Goal: Task Accomplishment & Management: Use online tool/utility

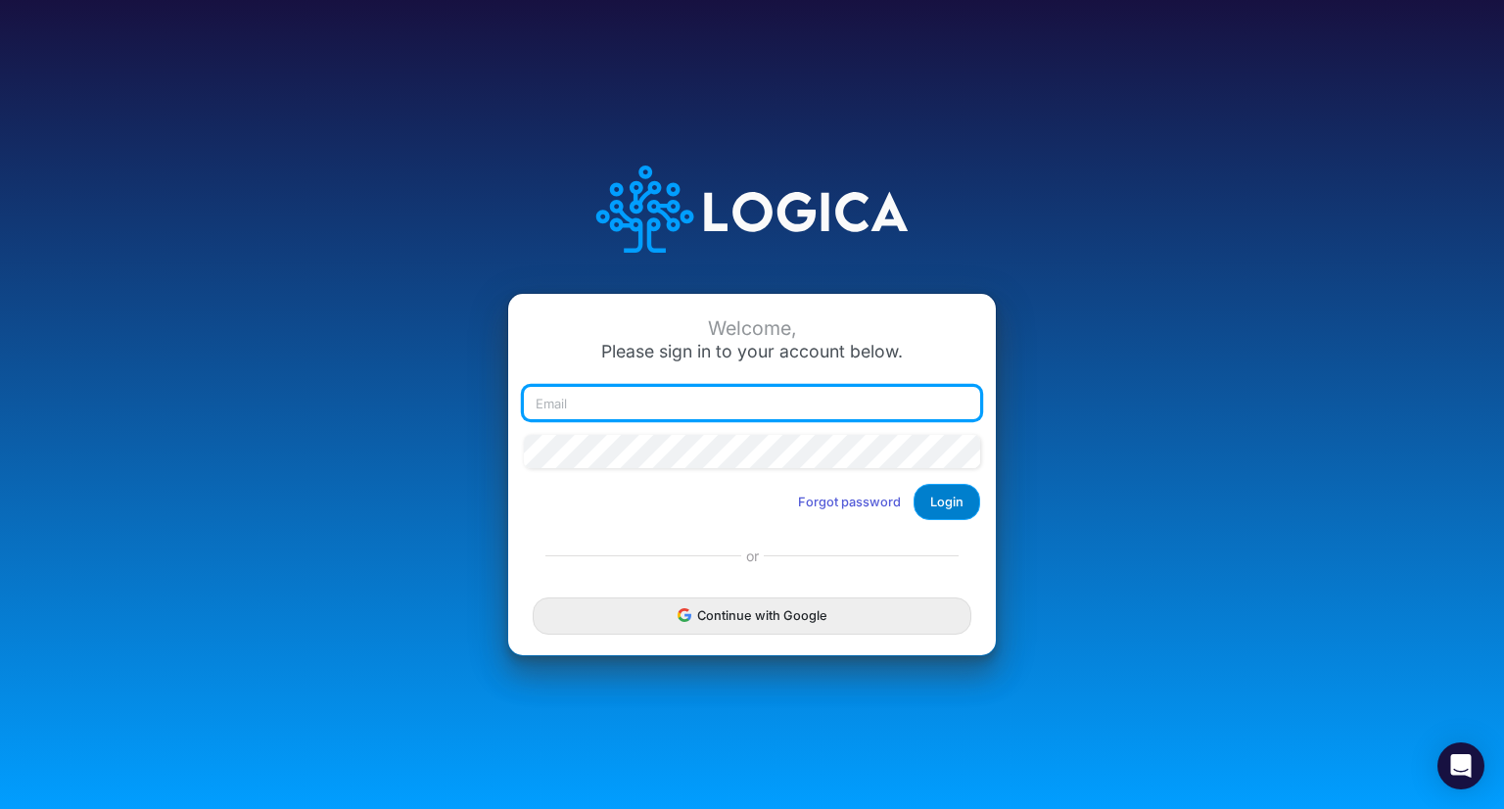
type input "blair.freshwater@heritage-communities.com"
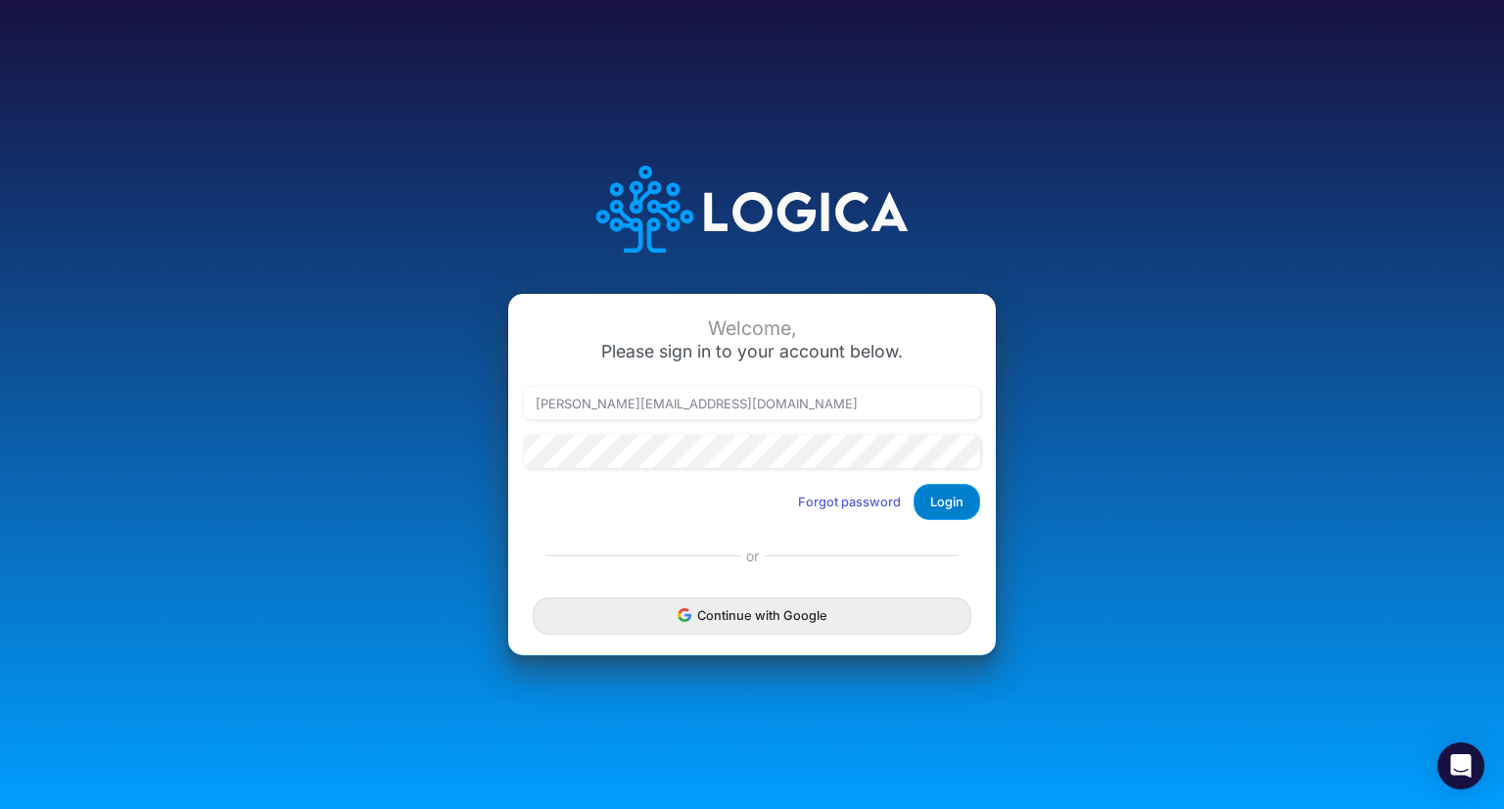
click at [960, 497] on button "Login" at bounding box center [947, 502] width 67 height 36
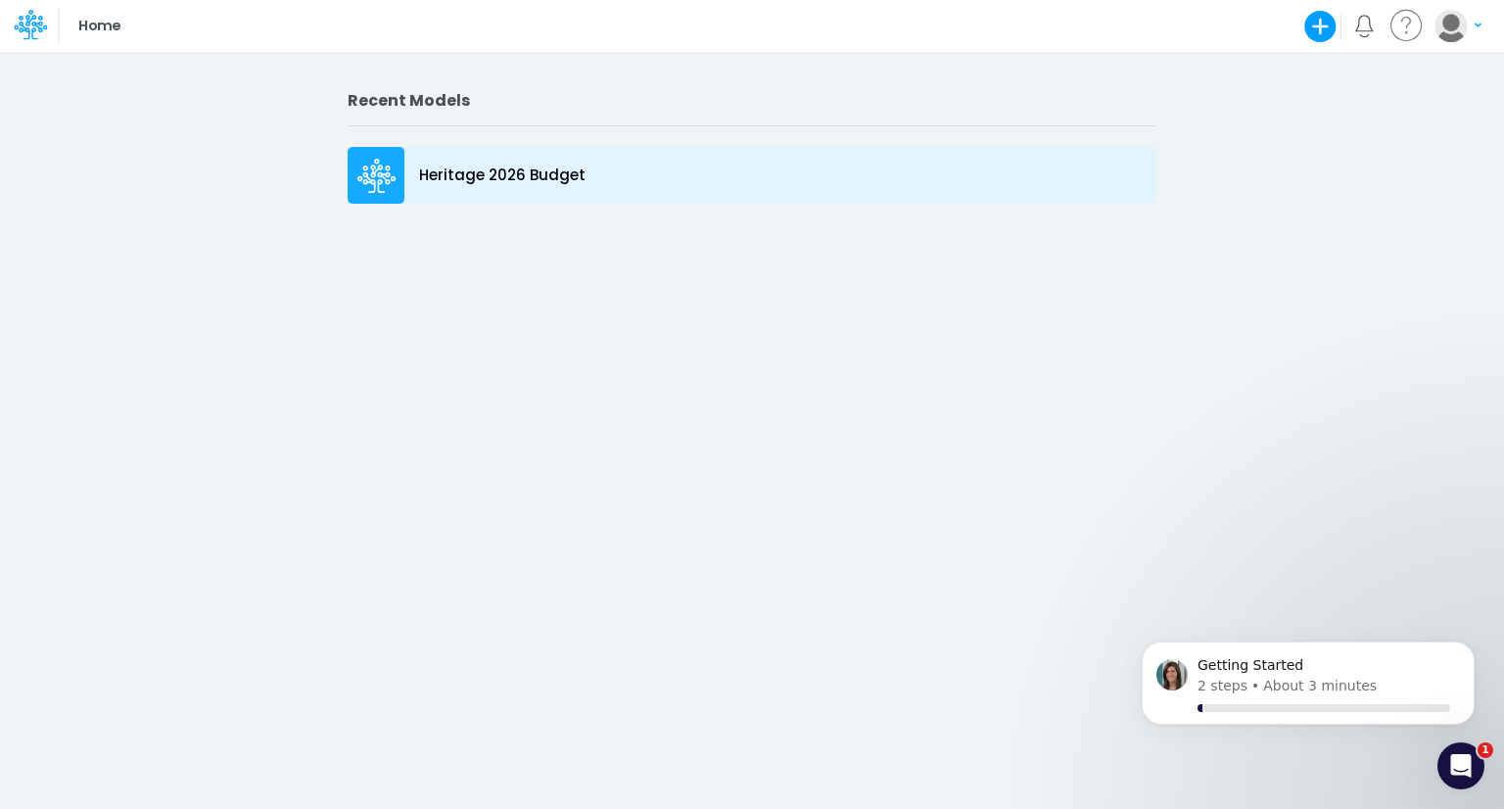
click at [558, 171] on p "Heritage 2026 Budget" at bounding box center [502, 176] width 166 height 23
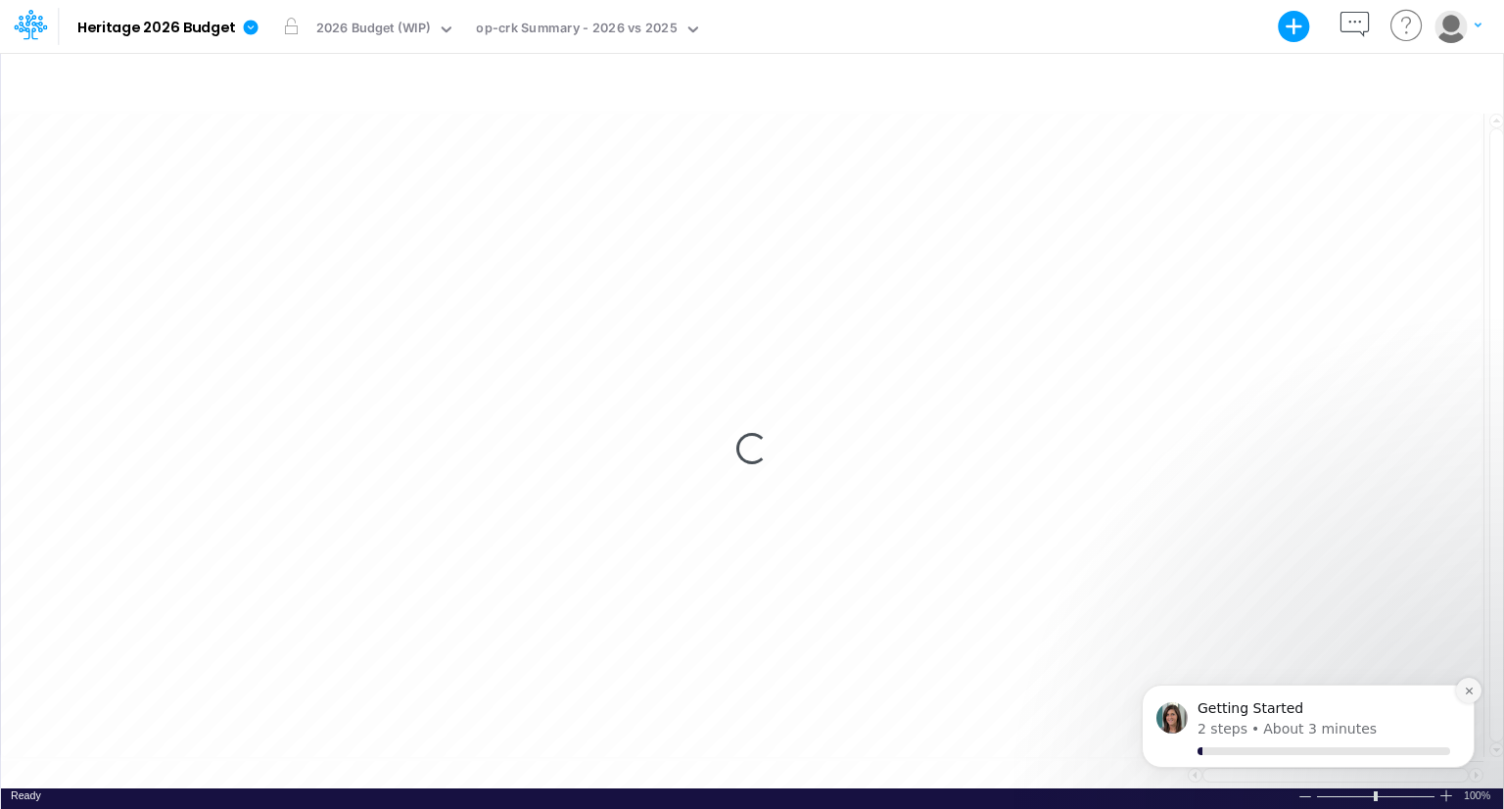
click at [1467, 696] on button "Dismiss notification" at bounding box center [1468, 690] width 25 height 25
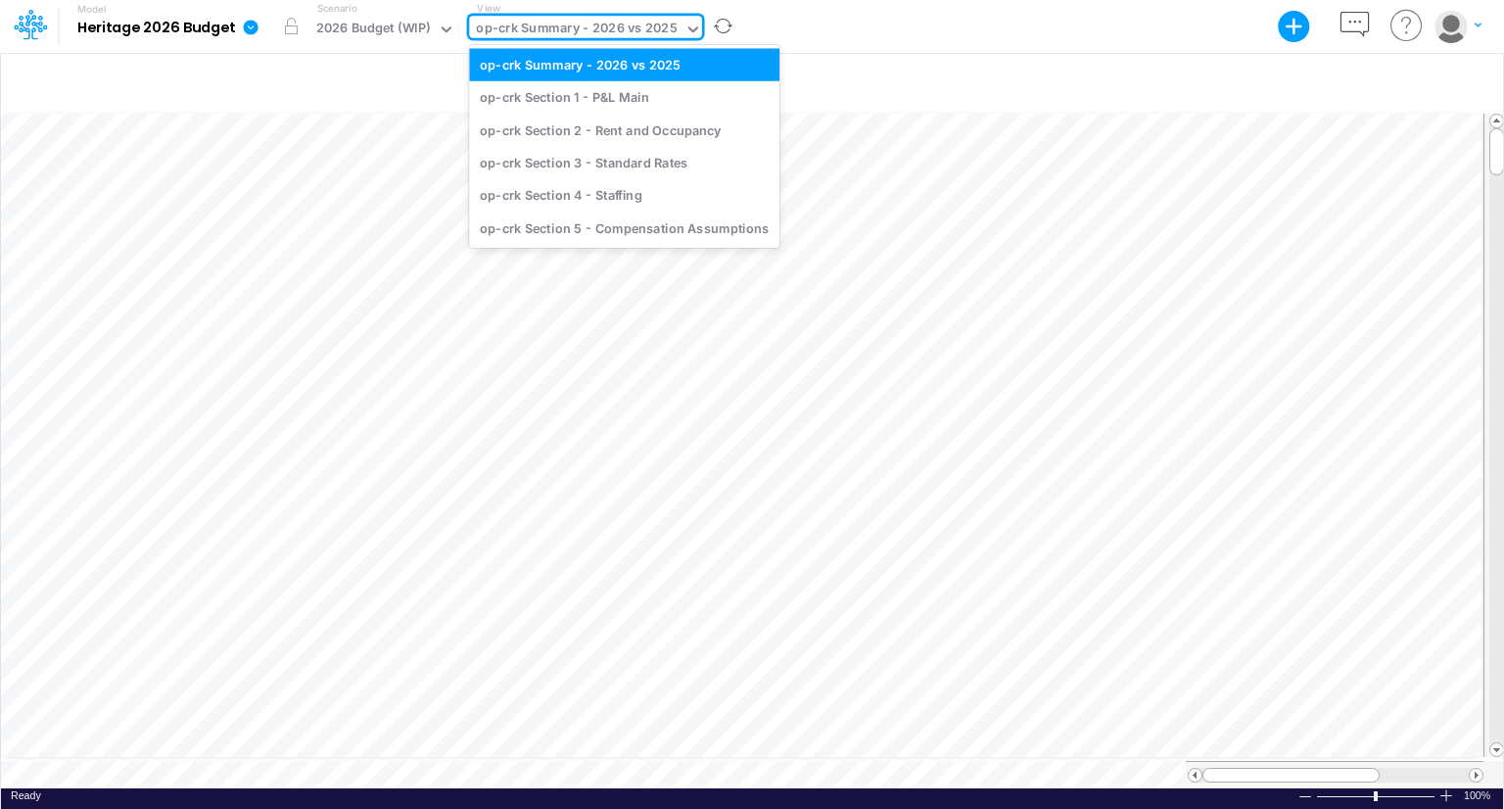
click at [648, 32] on div "op-crk Summary - 2026 vs 2025" at bounding box center [576, 30] width 201 height 23
click at [619, 82] on div "op-crk Section 1 - P&L Main" at bounding box center [624, 97] width 310 height 32
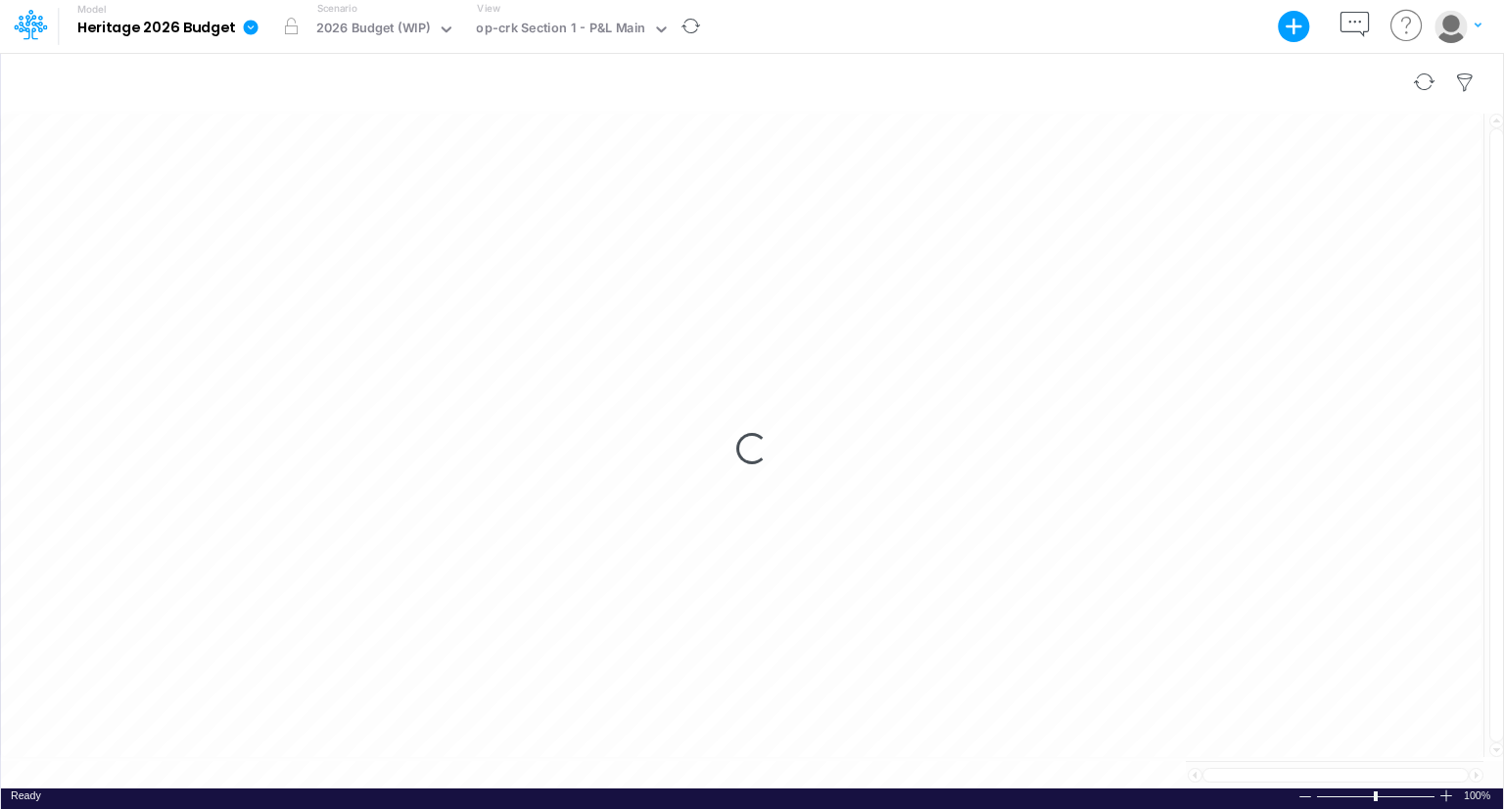
click at [611, 91] on div at bounding box center [752, 82] width 1502 height 55
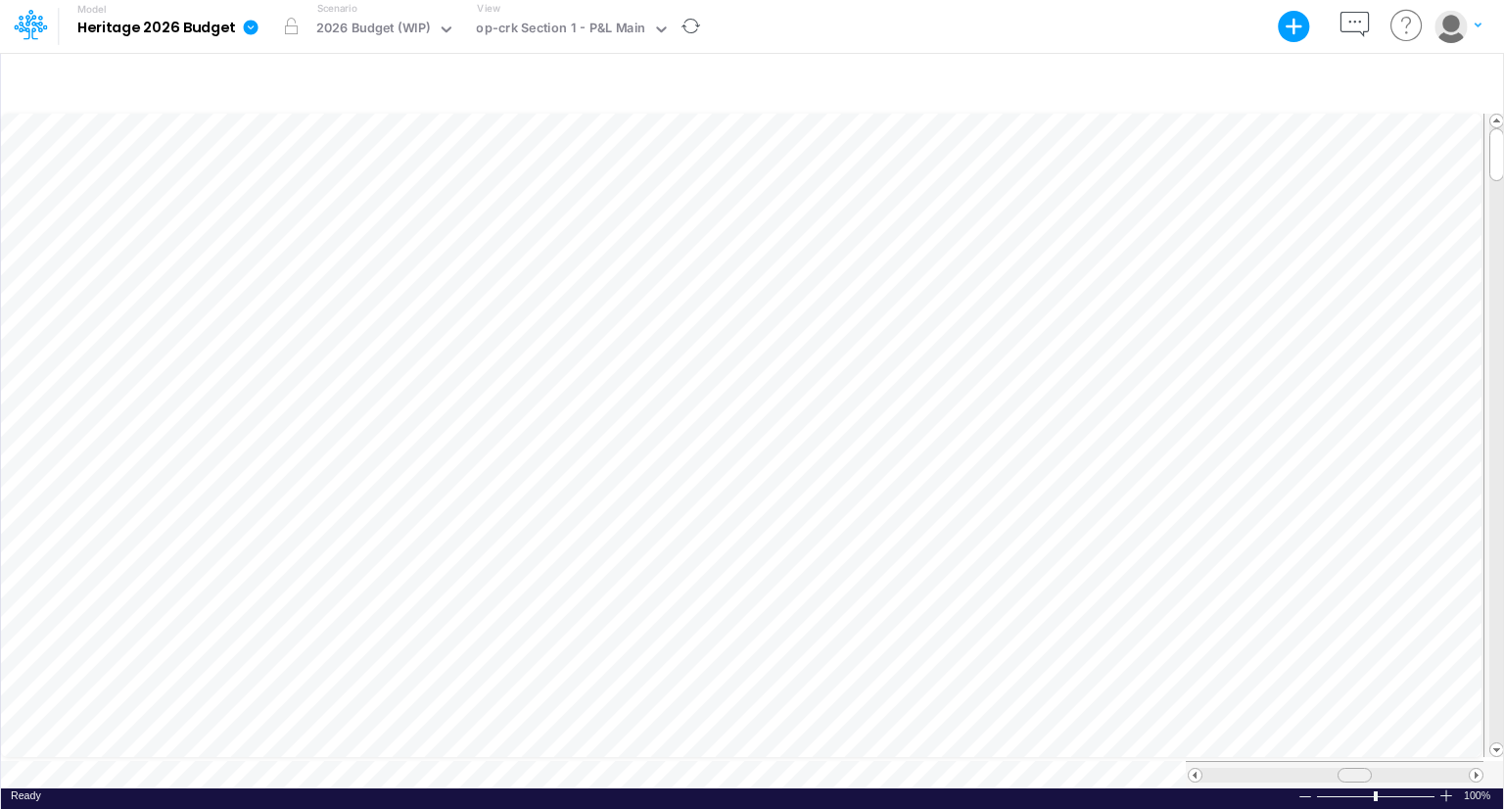
scroll to position [9, 0]
drag, startPoint x: 1361, startPoint y: 769, endPoint x: 1434, endPoint y: 773, distance: 72.6
click at [1434, 773] on div at bounding box center [1335, 774] width 298 height 27
drag, startPoint x: 1498, startPoint y: 142, endPoint x: 1500, endPoint y: 126, distance: 15.8
click at [1500, 128] on div at bounding box center [1496, 154] width 15 height 53
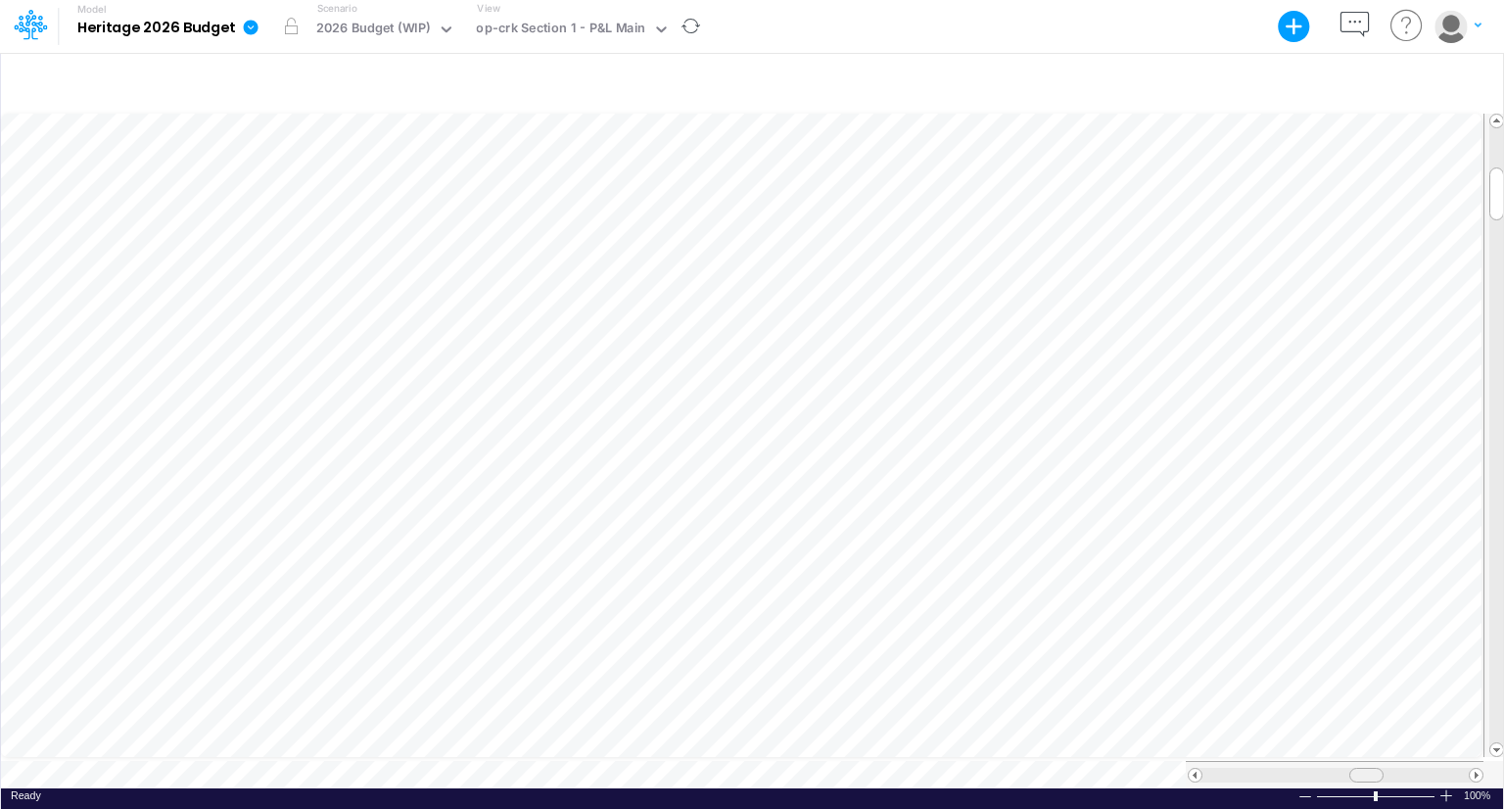
drag, startPoint x: 1417, startPoint y: 763, endPoint x: 1356, endPoint y: 761, distance: 60.7
click at [1356, 768] on div at bounding box center [1366, 775] width 34 height 15
click at [1166, 39] on div "Model Heritage 2026 Budget Export Excel Scenario 2026 Budget (WIP) View op-crk …" at bounding box center [751, 26] width 1353 height 53
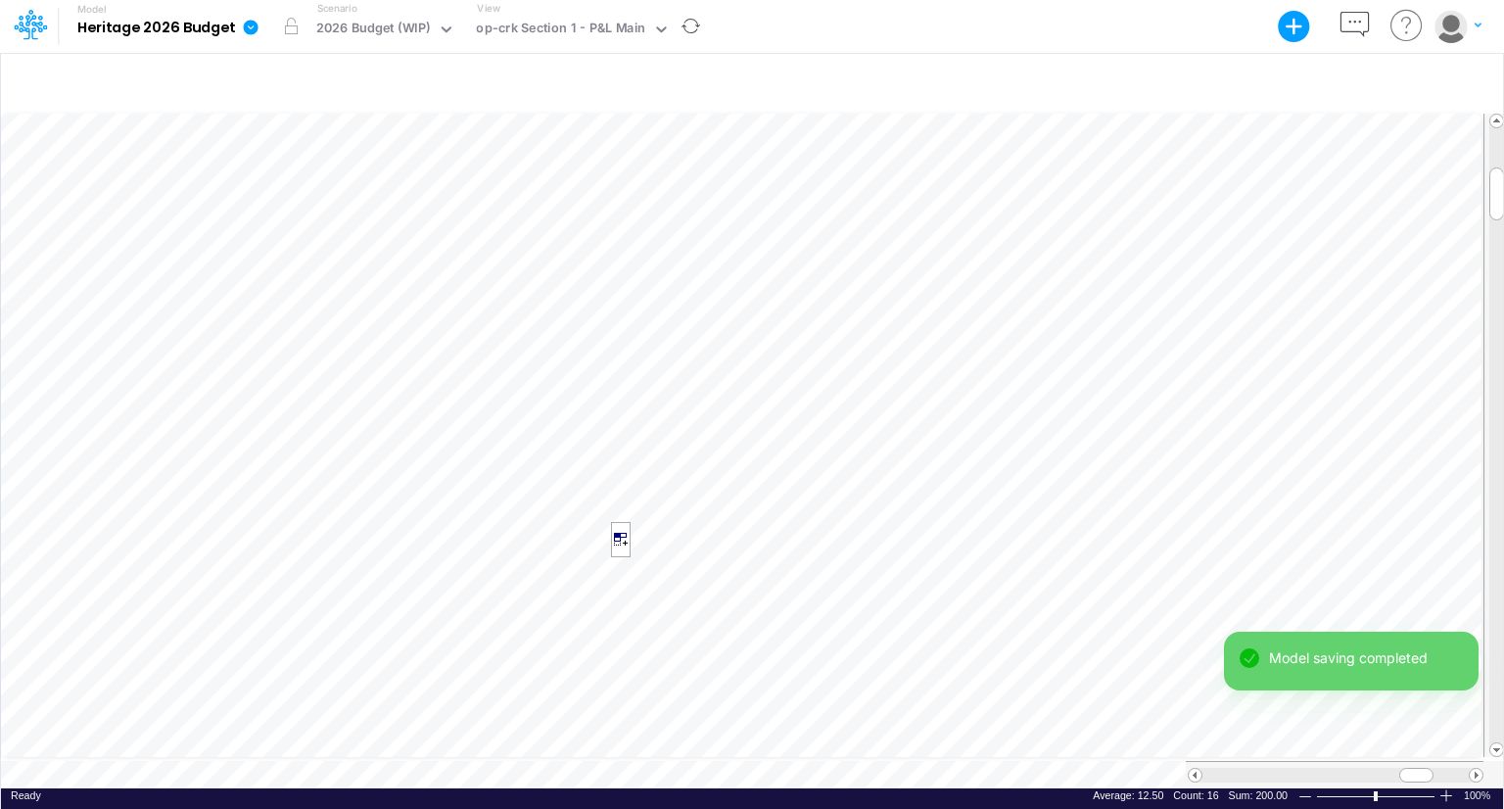
scroll to position [9, 2]
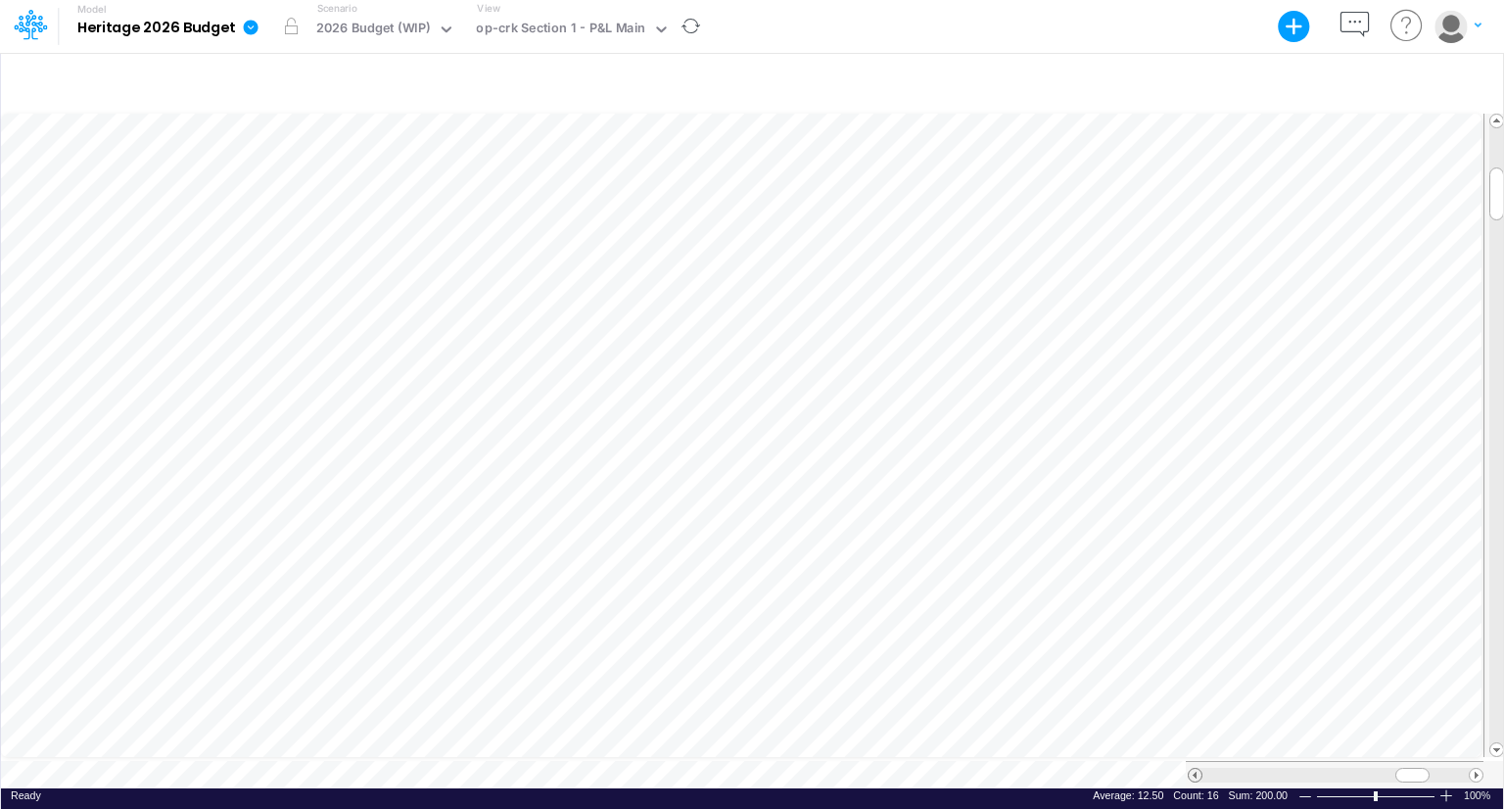
click at [1192, 769] on span at bounding box center [1195, 775] width 13 height 13
click at [1190, 67] on div at bounding box center [752, 82] width 1502 height 55
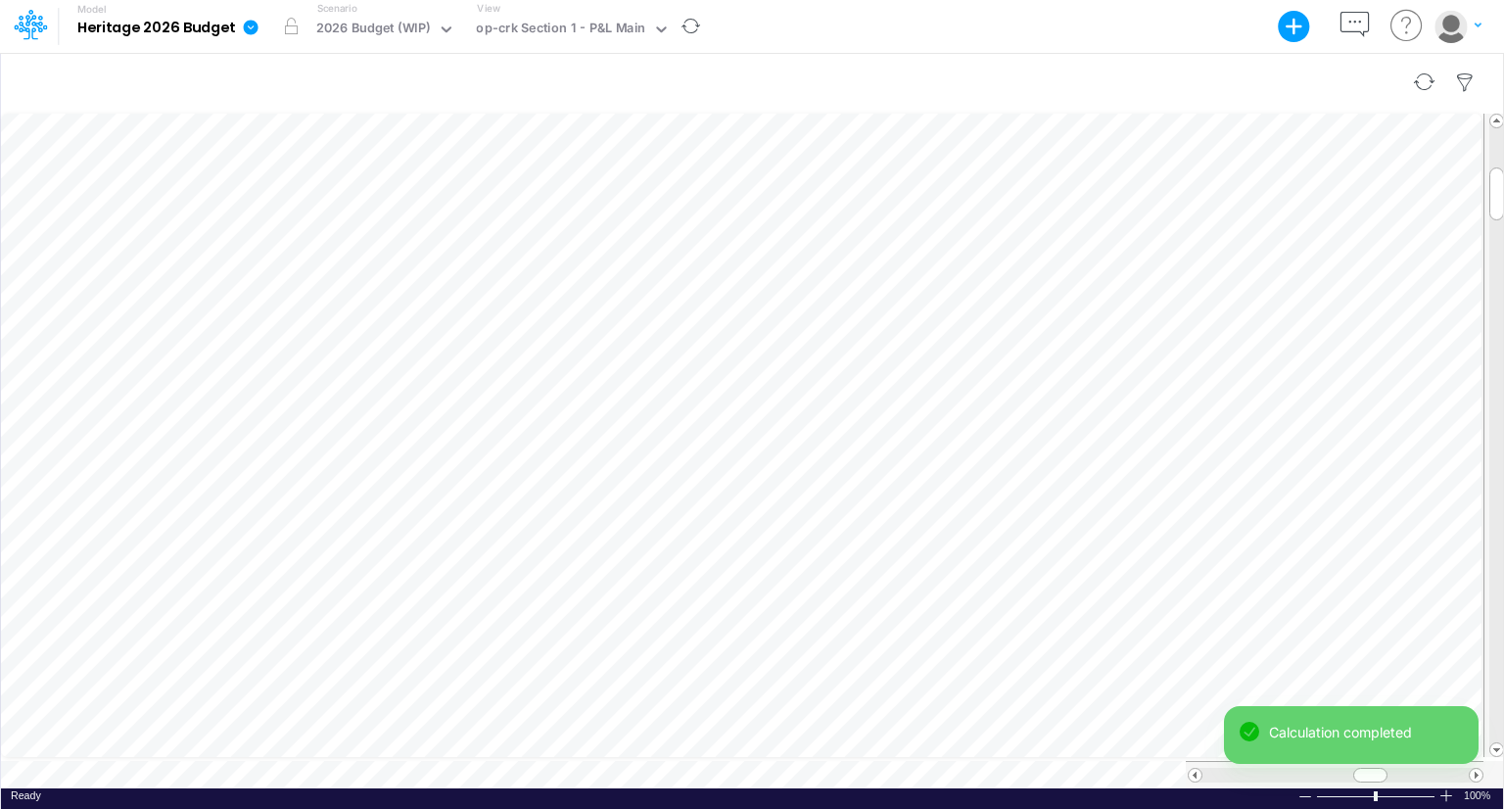
scroll to position [9, 2]
click at [712, 71] on div at bounding box center [752, 82] width 1502 height 55
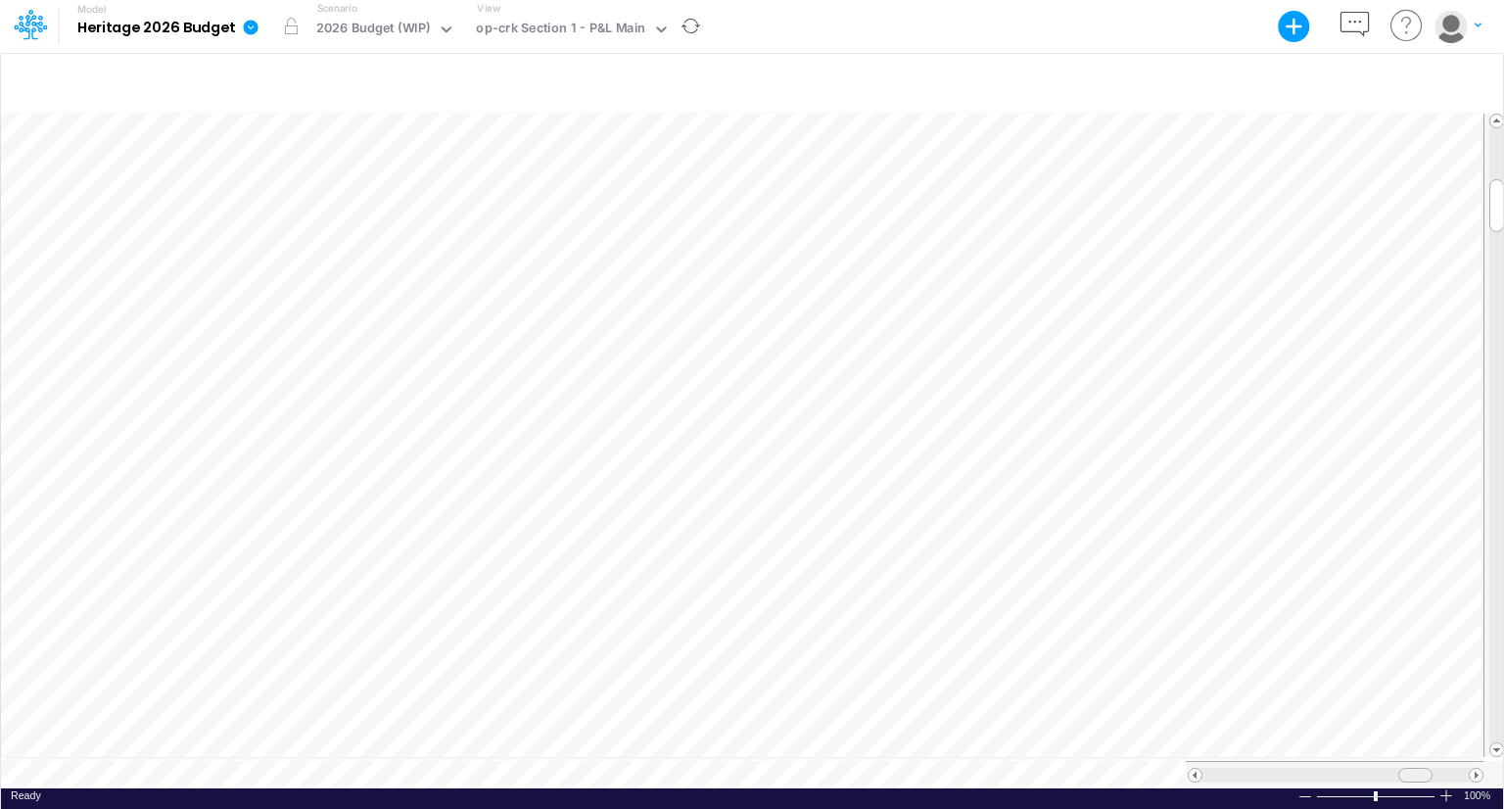
drag, startPoint x: 1369, startPoint y: 766, endPoint x: 1410, endPoint y: 765, distance: 41.1
click at [1411, 769] on span at bounding box center [1415, 775] width 13 height 13
click at [1198, 769] on span at bounding box center [1195, 775] width 13 height 13
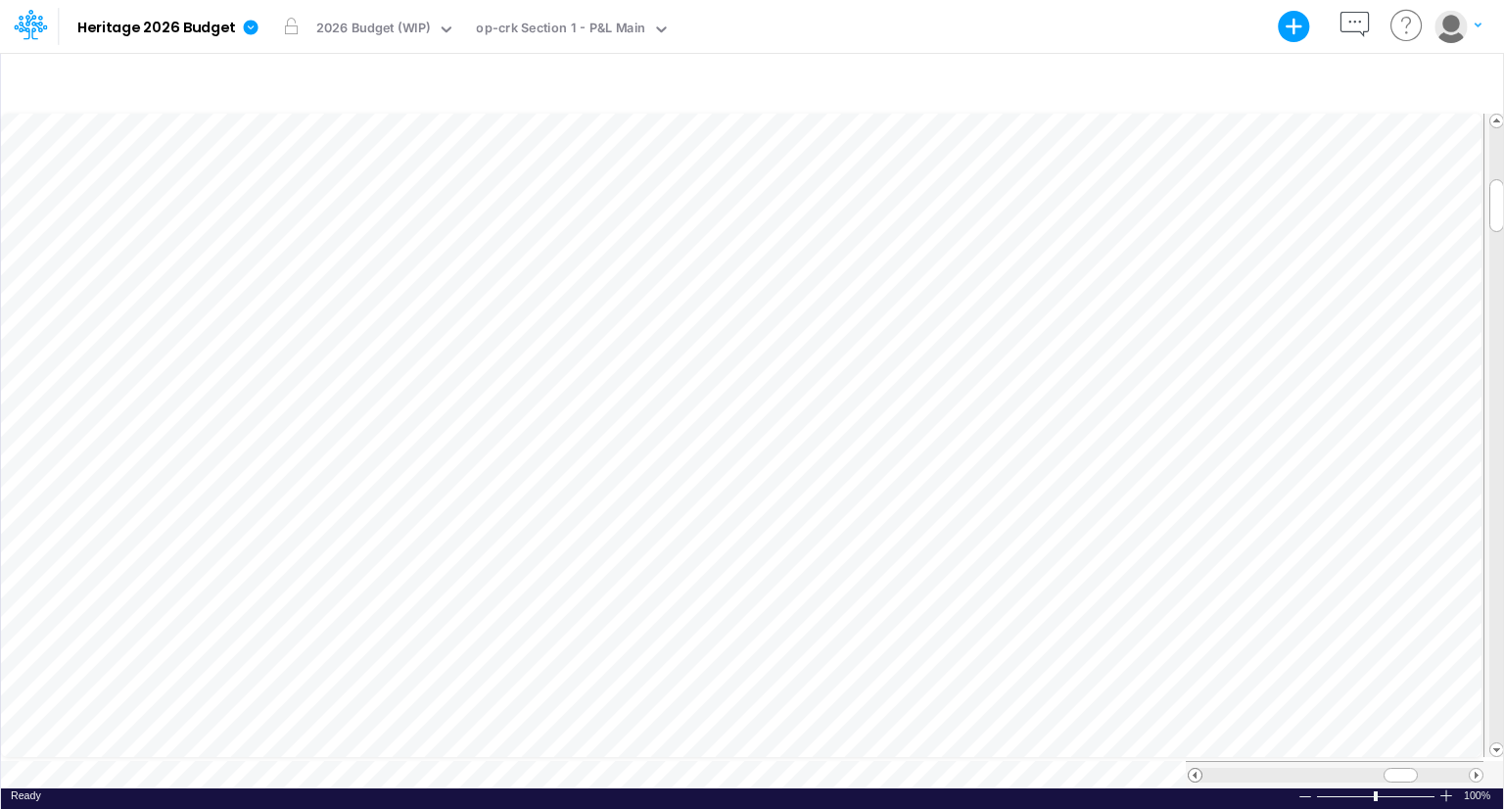
click at [1198, 769] on span at bounding box center [1195, 775] width 13 height 13
click at [666, 72] on div at bounding box center [752, 82] width 1502 height 55
drag, startPoint x: 1399, startPoint y: 765, endPoint x: 1438, endPoint y: 762, distance: 38.3
click at [1438, 769] on span at bounding box center [1435, 775] width 13 height 13
drag, startPoint x: 1438, startPoint y: 769, endPoint x: 1424, endPoint y: 769, distance: 13.7
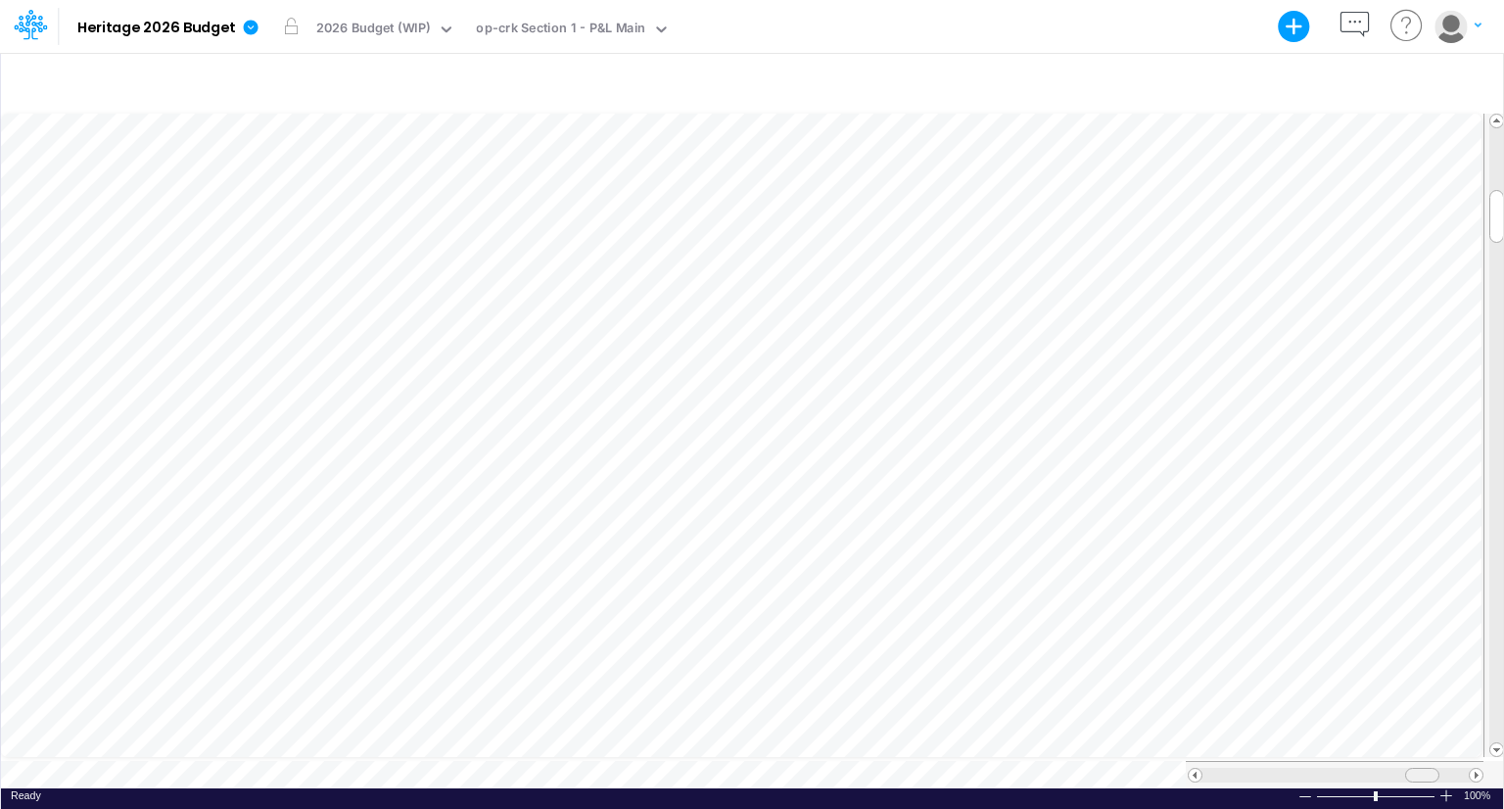
click at [1424, 769] on span at bounding box center [1422, 775] width 13 height 13
drag, startPoint x: 1425, startPoint y: 766, endPoint x: 1439, endPoint y: 766, distance: 13.7
click at [1439, 769] on span at bounding box center [1434, 775] width 13 height 13
click at [1191, 769] on span at bounding box center [1195, 775] width 13 height 13
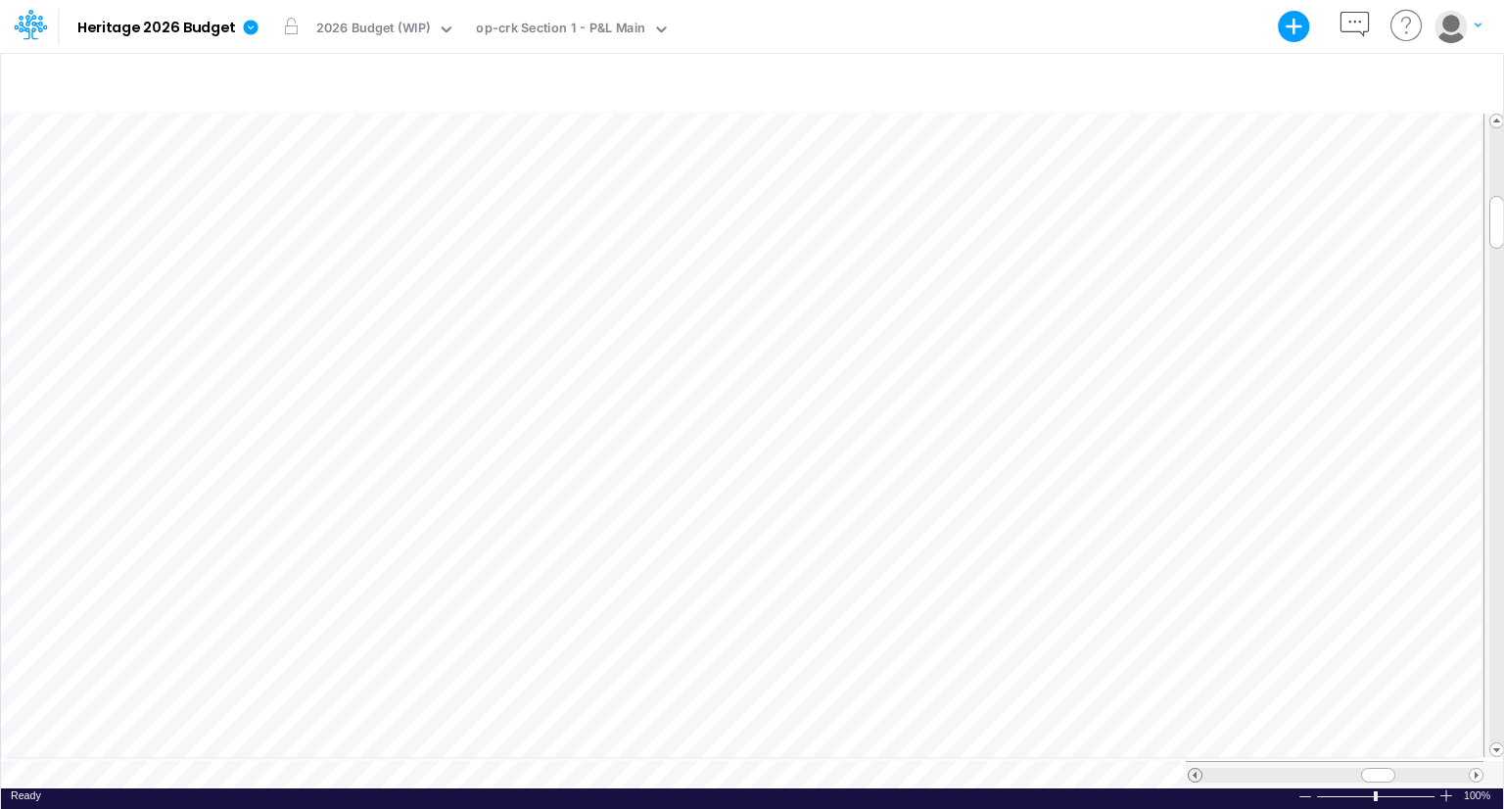
click at [1191, 769] on span at bounding box center [1195, 775] width 13 height 13
drag, startPoint x: 1359, startPoint y: 764, endPoint x: 1418, endPoint y: 765, distance: 58.8
click at [1419, 769] on span at bounding box center [1425, 775] width 13 height 13
click at [1193, 769] on span at bounding box center [1195, 775] width 13 height 13
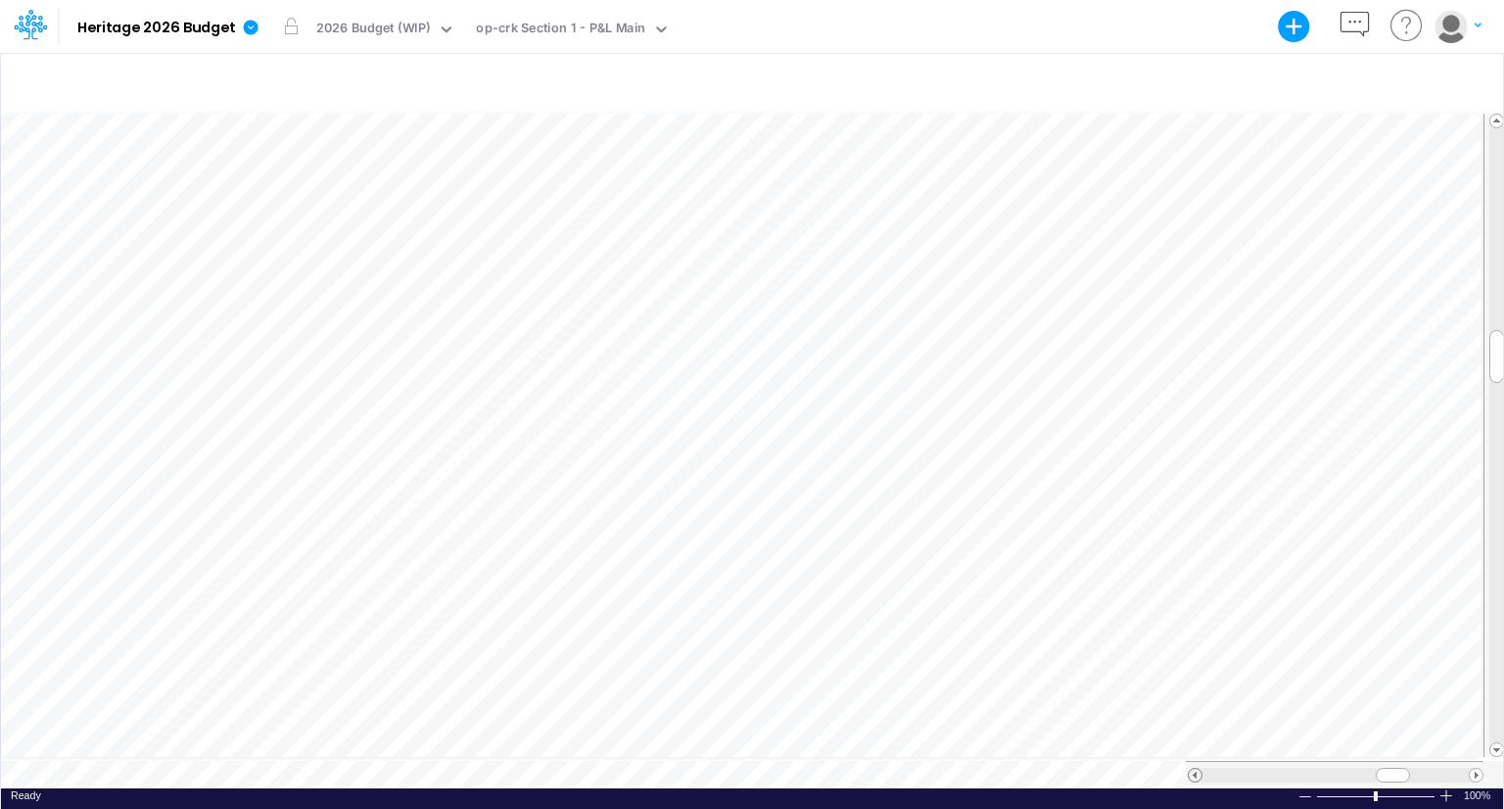
click at [1193, 769] on span at bounding box center [1195, 775] width 13 height 13
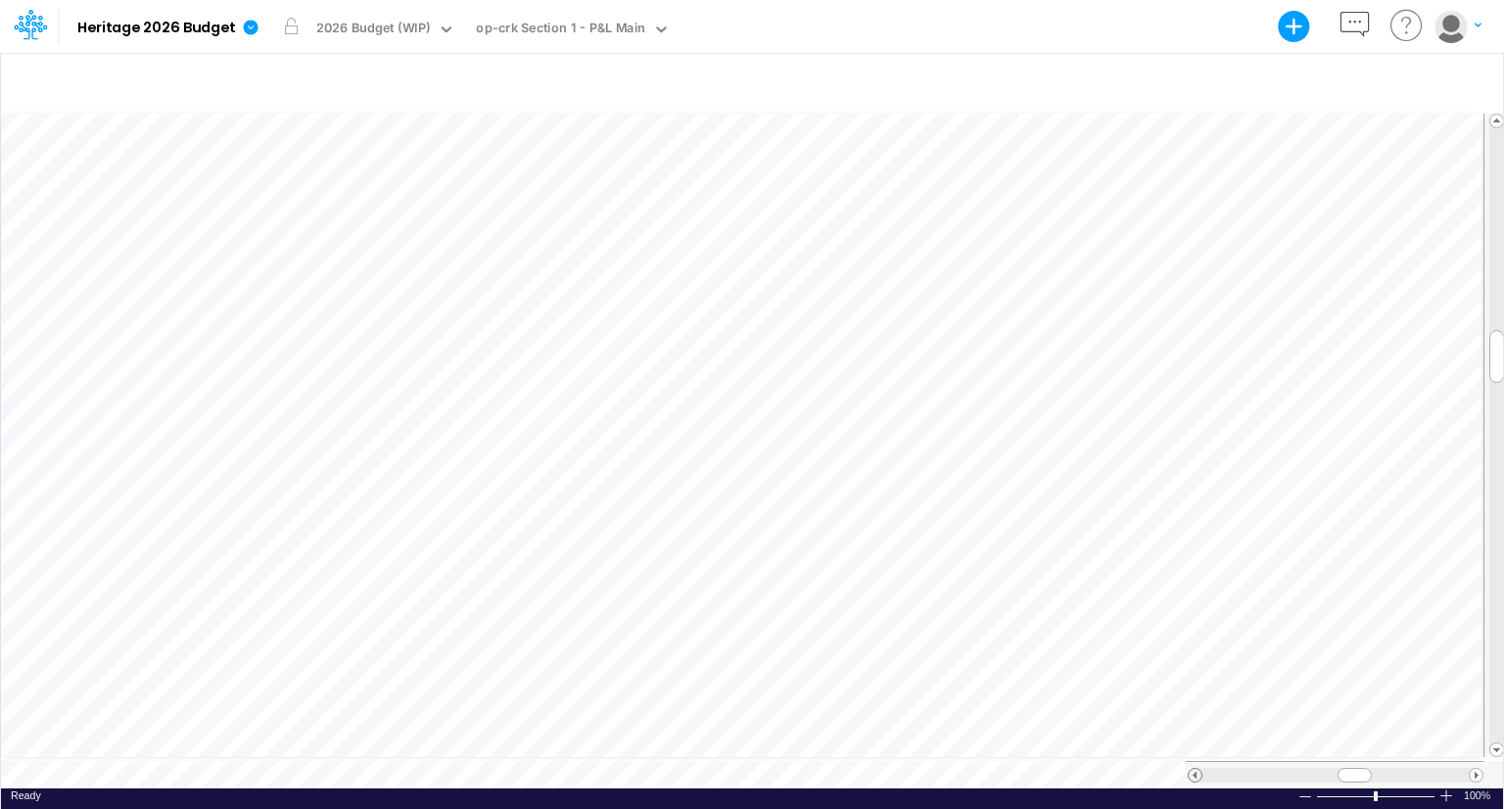
click at [1193, 769] on span at bounding box center [1195, 775] width 13 height 13
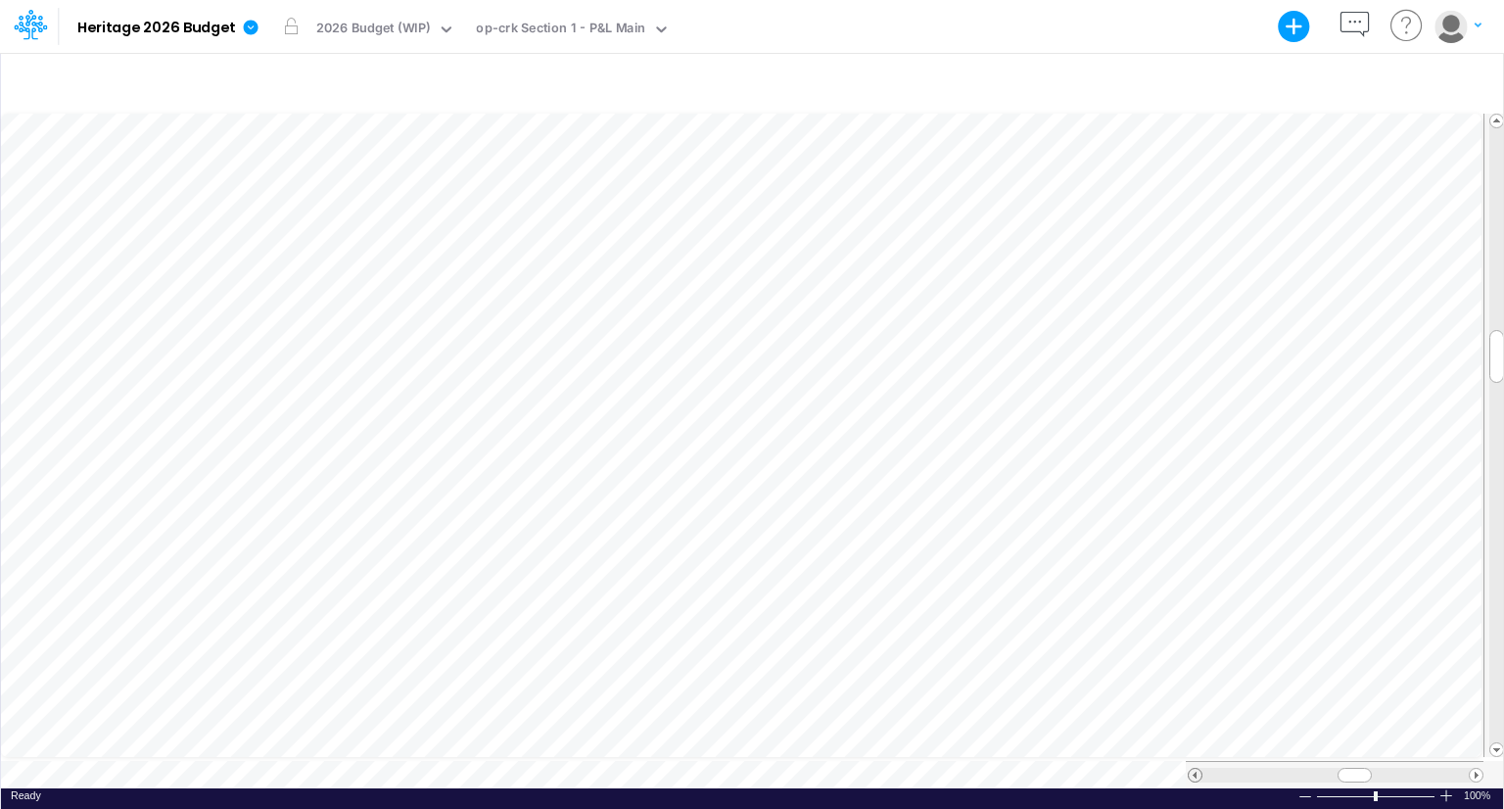
click at [1193, 769] on span at bounding box center [1195, 775] width 13 height 13
click at [1477, 769] on span at bounding box center [1476, 775] width 13 height 13
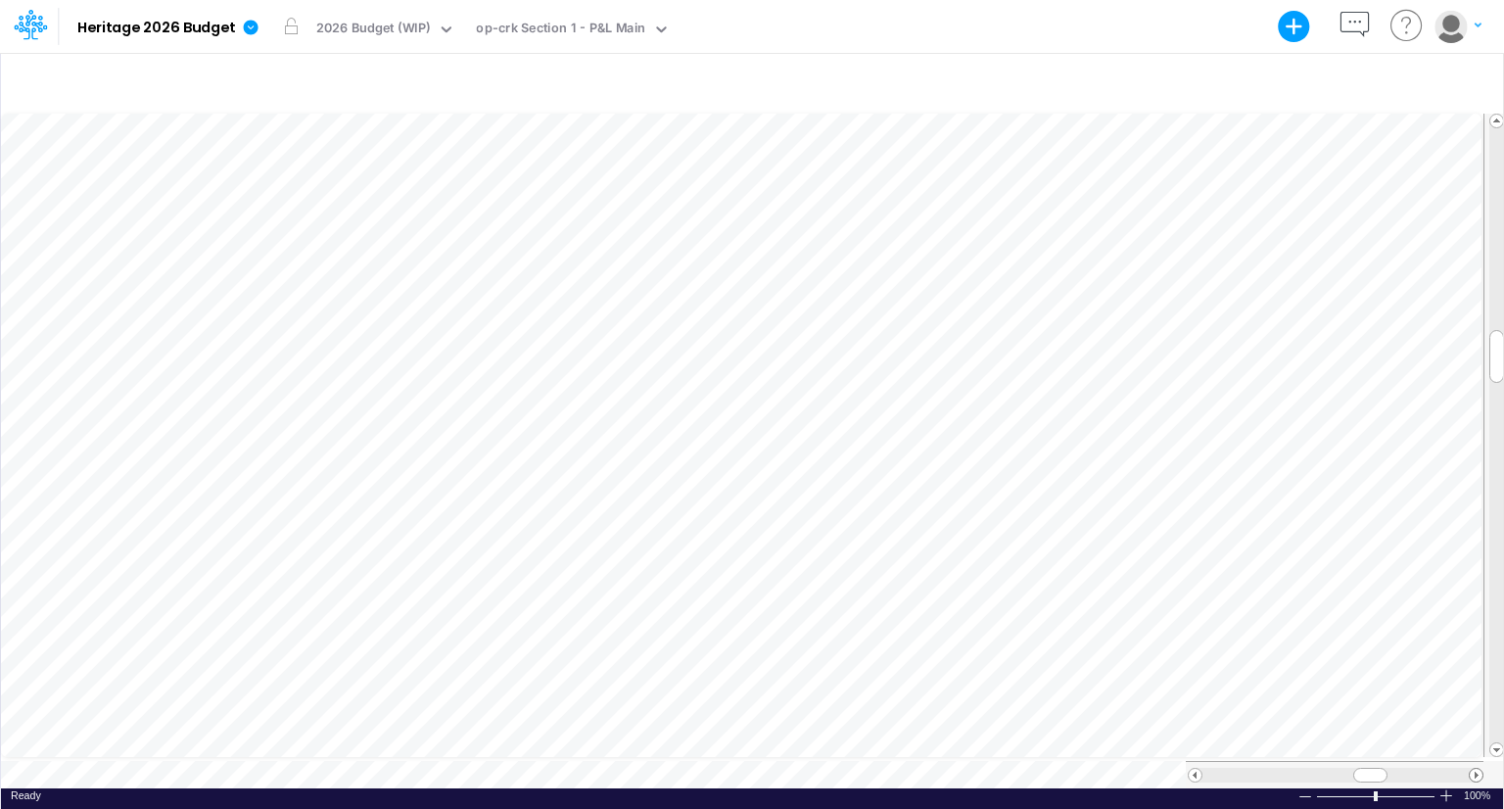
click at [1477, 769] on span at bounding box center [1476, 775] width 13 height 13
click at [1143, 52] on div "Model Heritage 2026 Budget Export Excel Scenario 2026 Budget (WIP) View op-crk …" at bounding box center [751, 26] width 1353 height 53
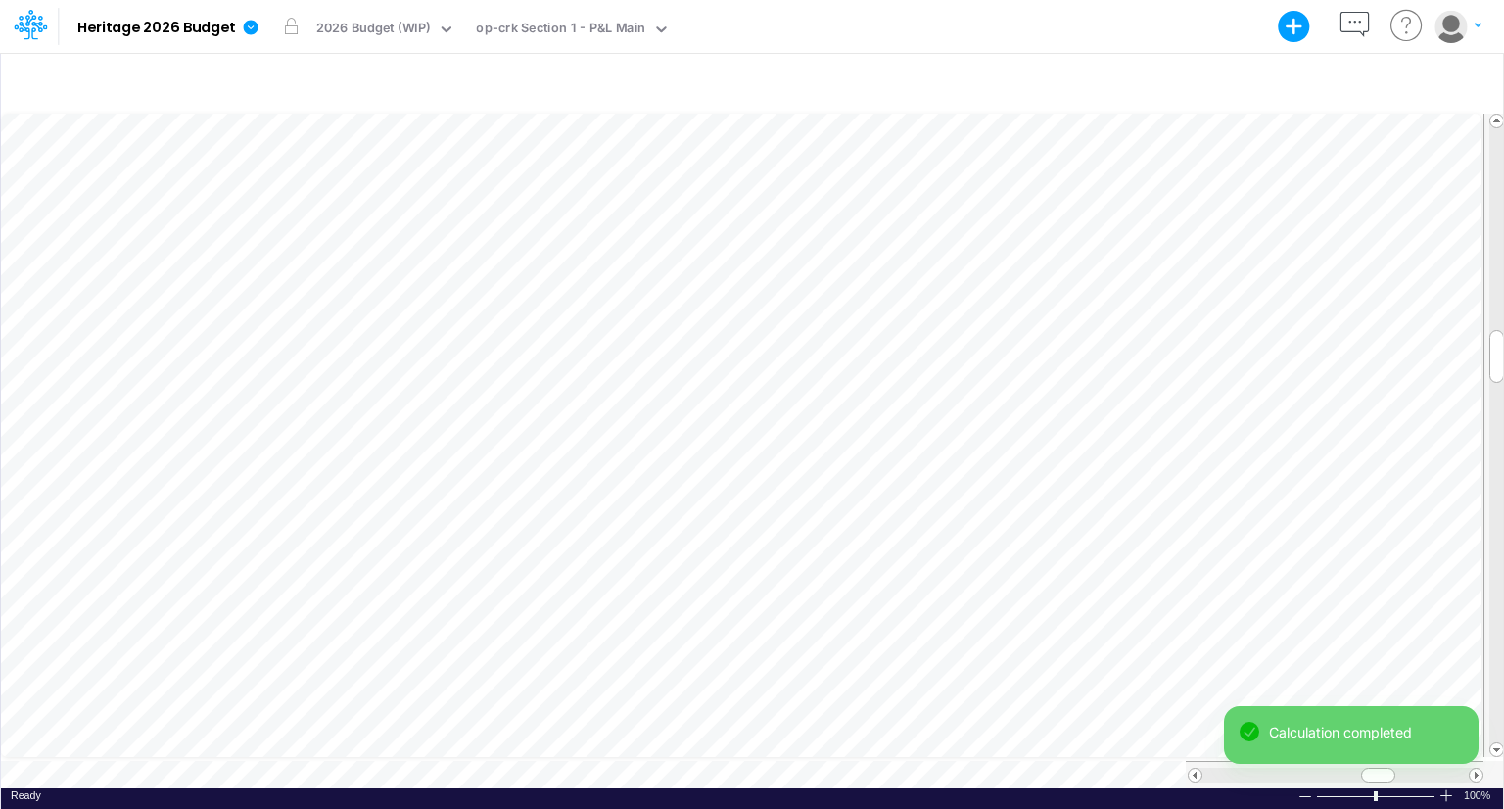
click at [1477, 769] on div "Calculation completed" at bounding box center [1351, 743] width 255 height 74
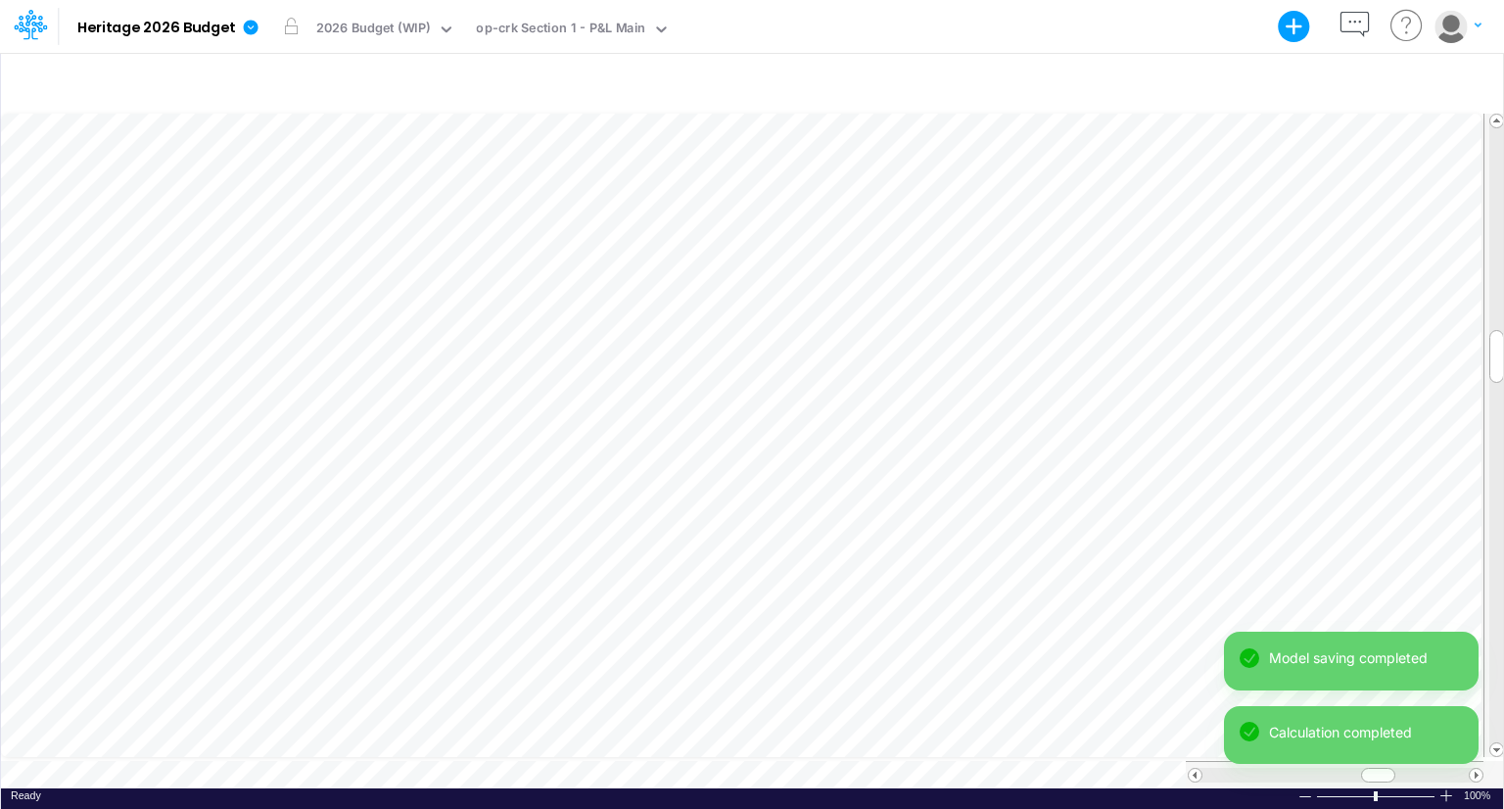
click at [1477, 769] on div "Model saving completed Calculation completed" at bounding box center [1351, 706] width 255 height 148
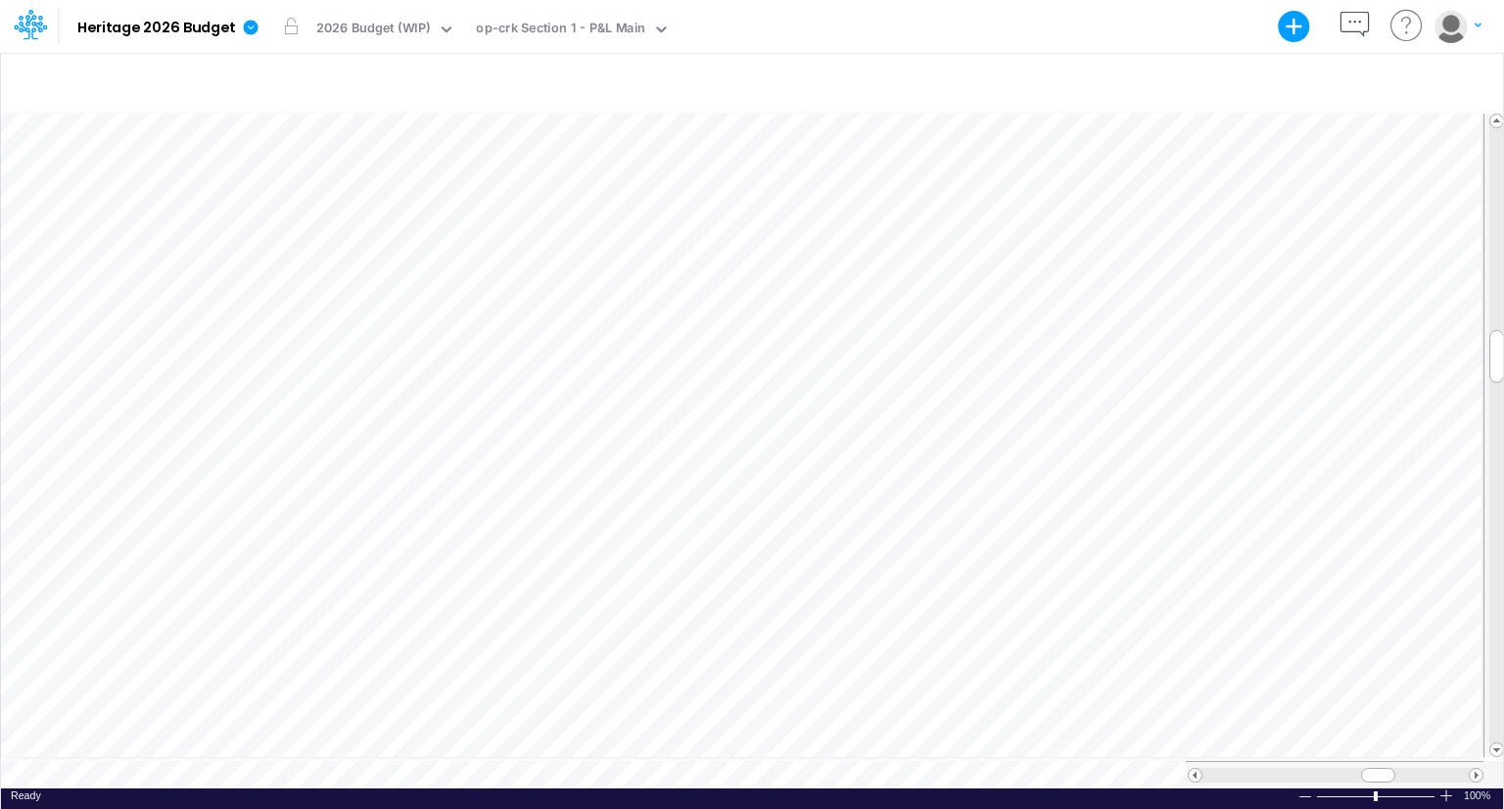
click at [1477, 769] on div "Model saving completed" at bounding box center [1351, 743] width 255 height 74
click at [1477, 780] on div "Model saving completed" at bounding box center [1351, 780] width 255 height 0
click at [1473, 769] on span at bounding box center [1476, 775] width 13 height 13
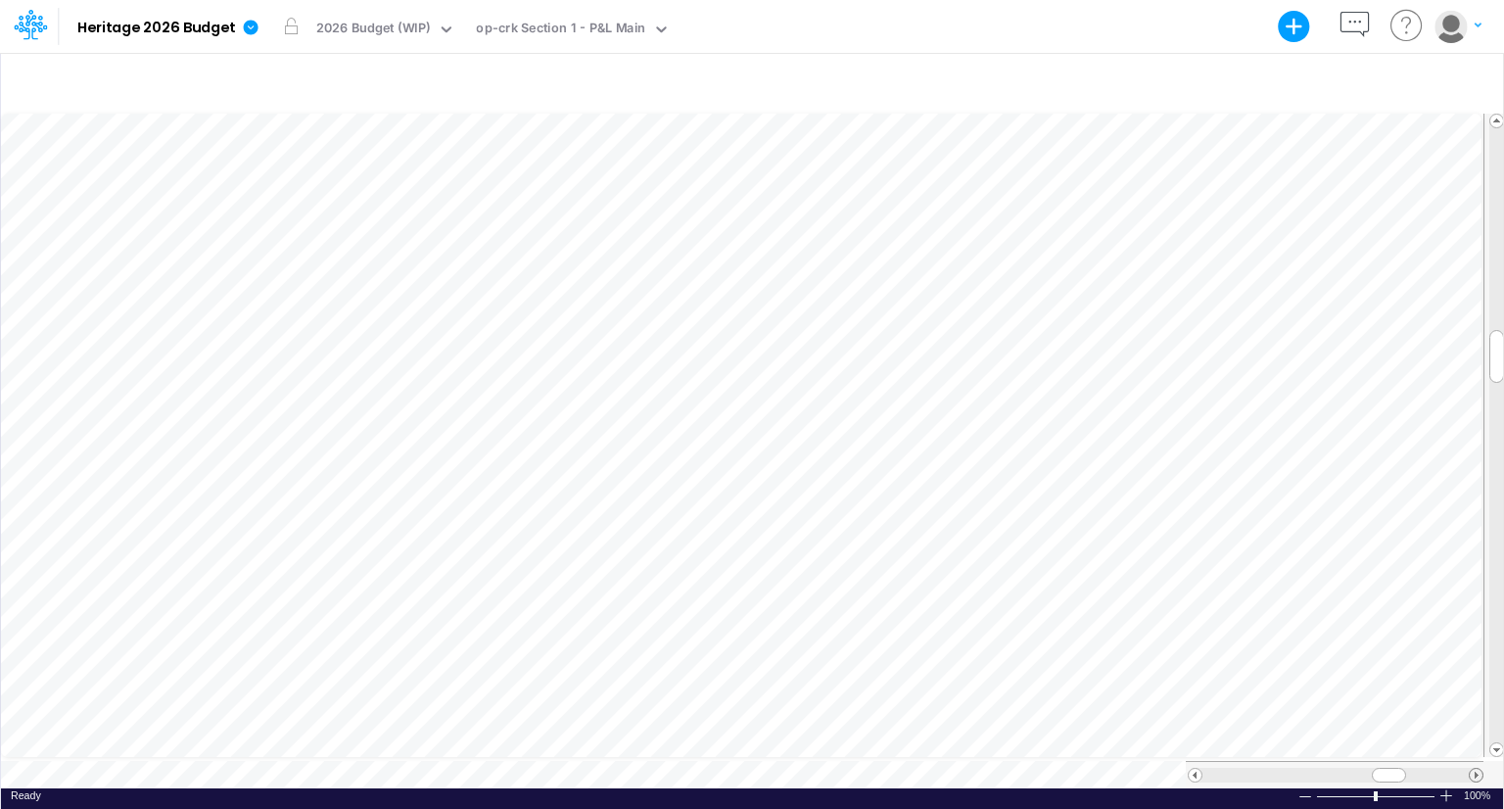
click at [1473, 769] on span at bounding box center [1476, 775] width 13 height 13
click at [1479, 770] on span at bounding box center [1476, 775] width 13 height 13
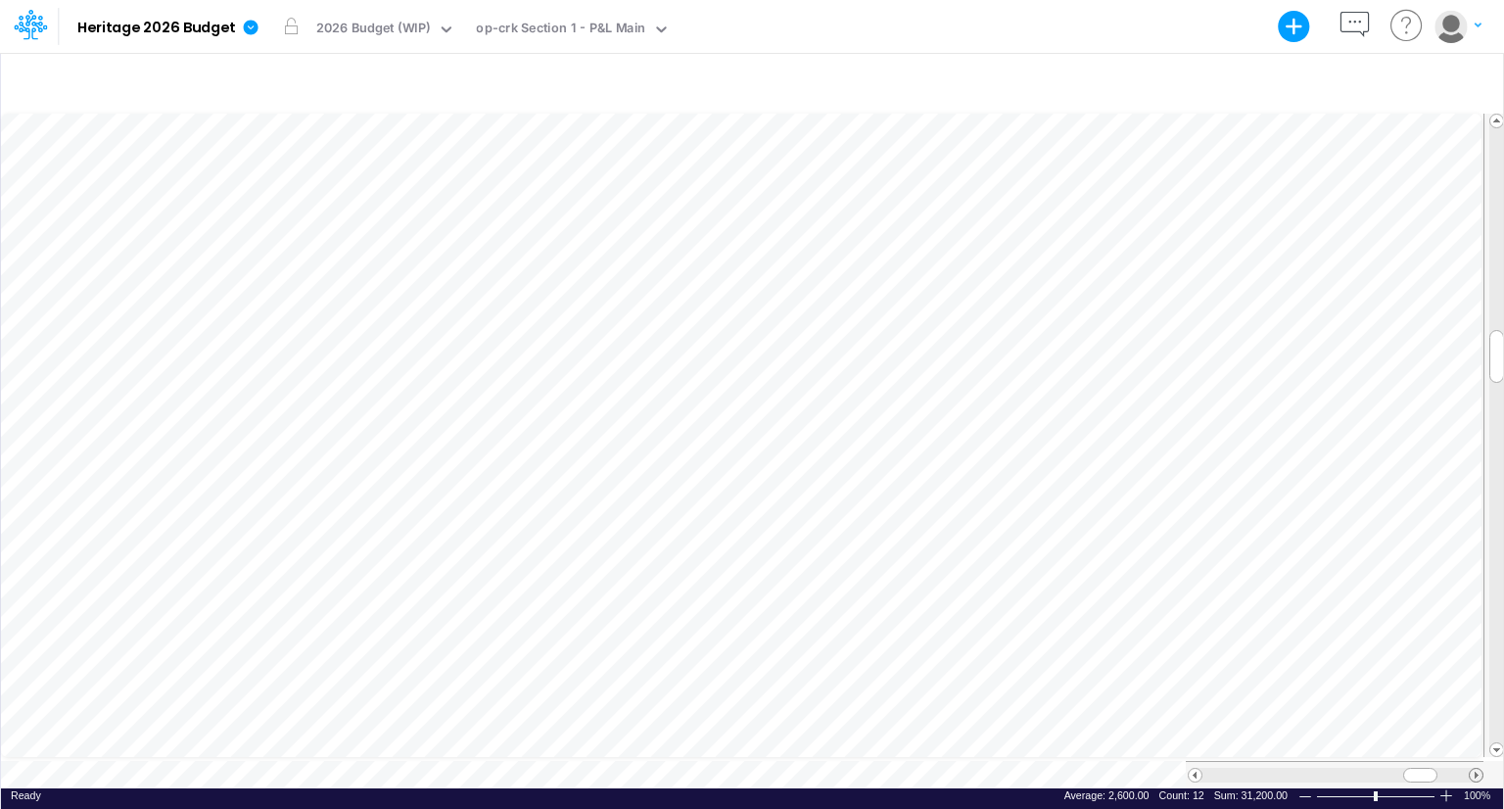
click at [1479, 770] on span at bounding box center [1476, 775] width 13 height 13
click at [1195, 769] on span at bounding box center [1195, 775] width 13 height 13
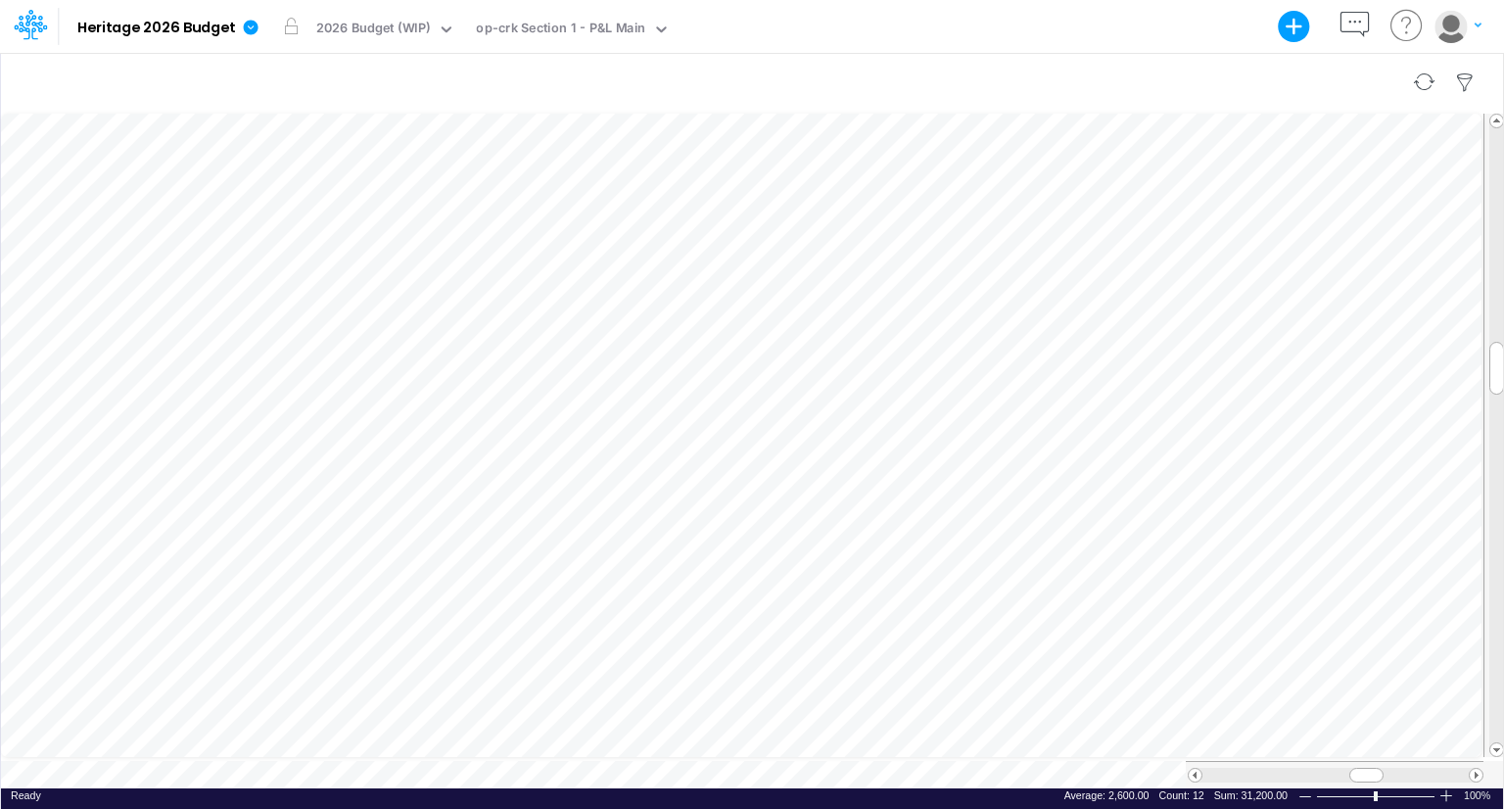
click at [615, 60] on div at bounding box center [752, 82] width 1502 height 55
click at [1472, 769] on span at bounding box center [1476, 775] width 13 height 13
click at [1198, 769] on span at bounding box center [1195, 775] width 13 height 13
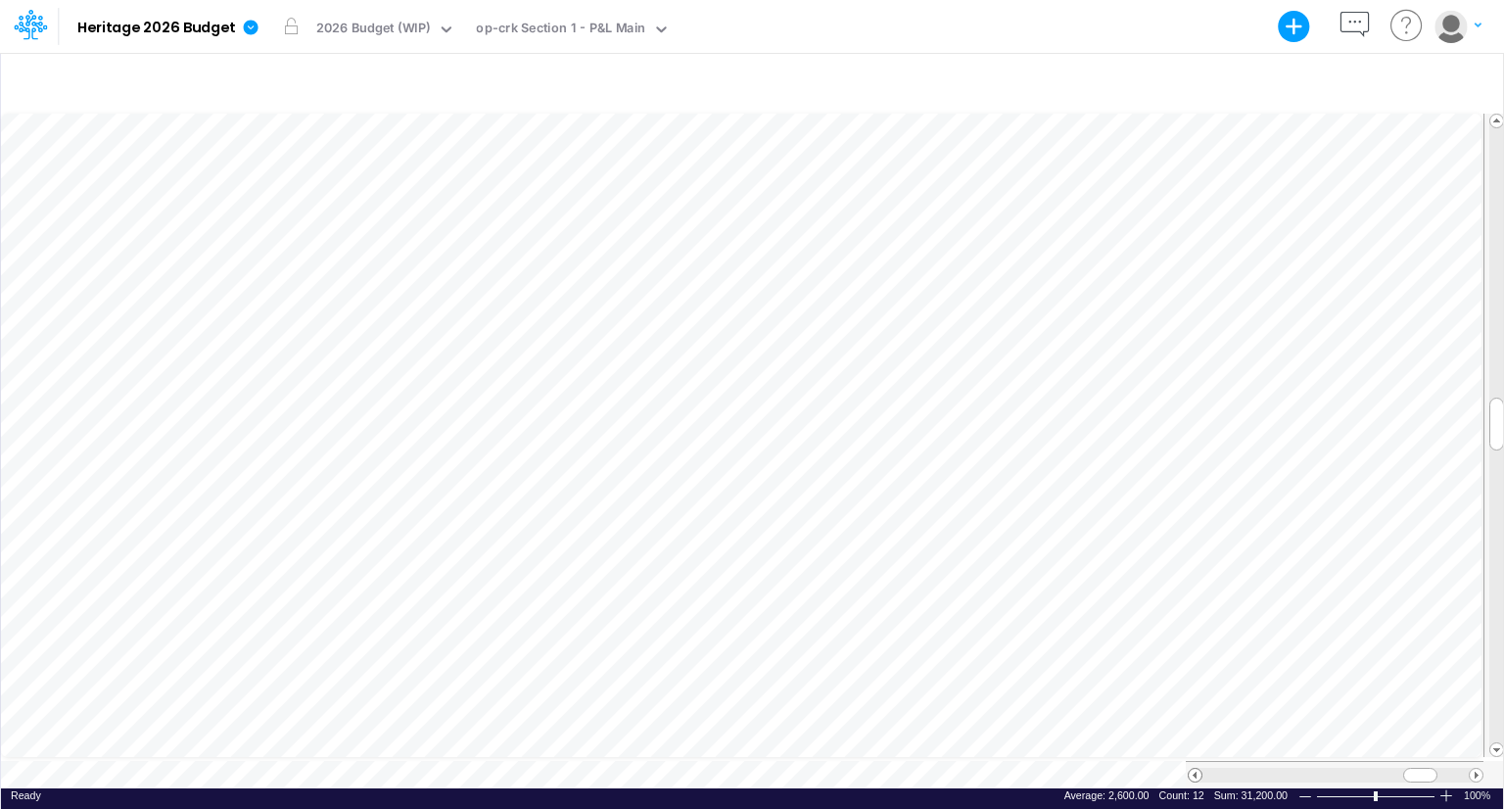
click at [1198, 769] on span at bounding box center [1195, 775] width 13 height 13
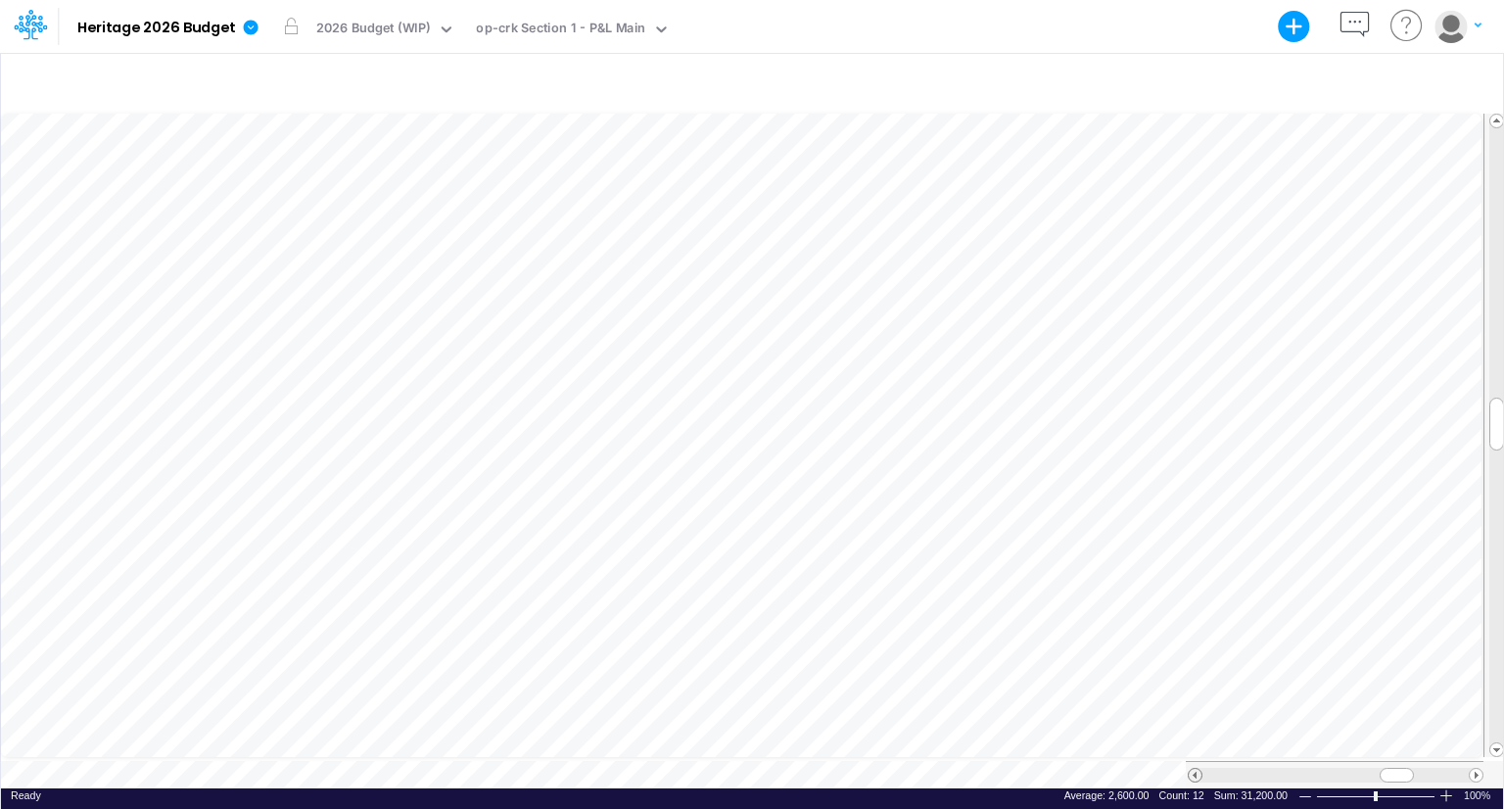
click at [1198, 769] on span at bounding box center [1195, 775] width 13 height 13
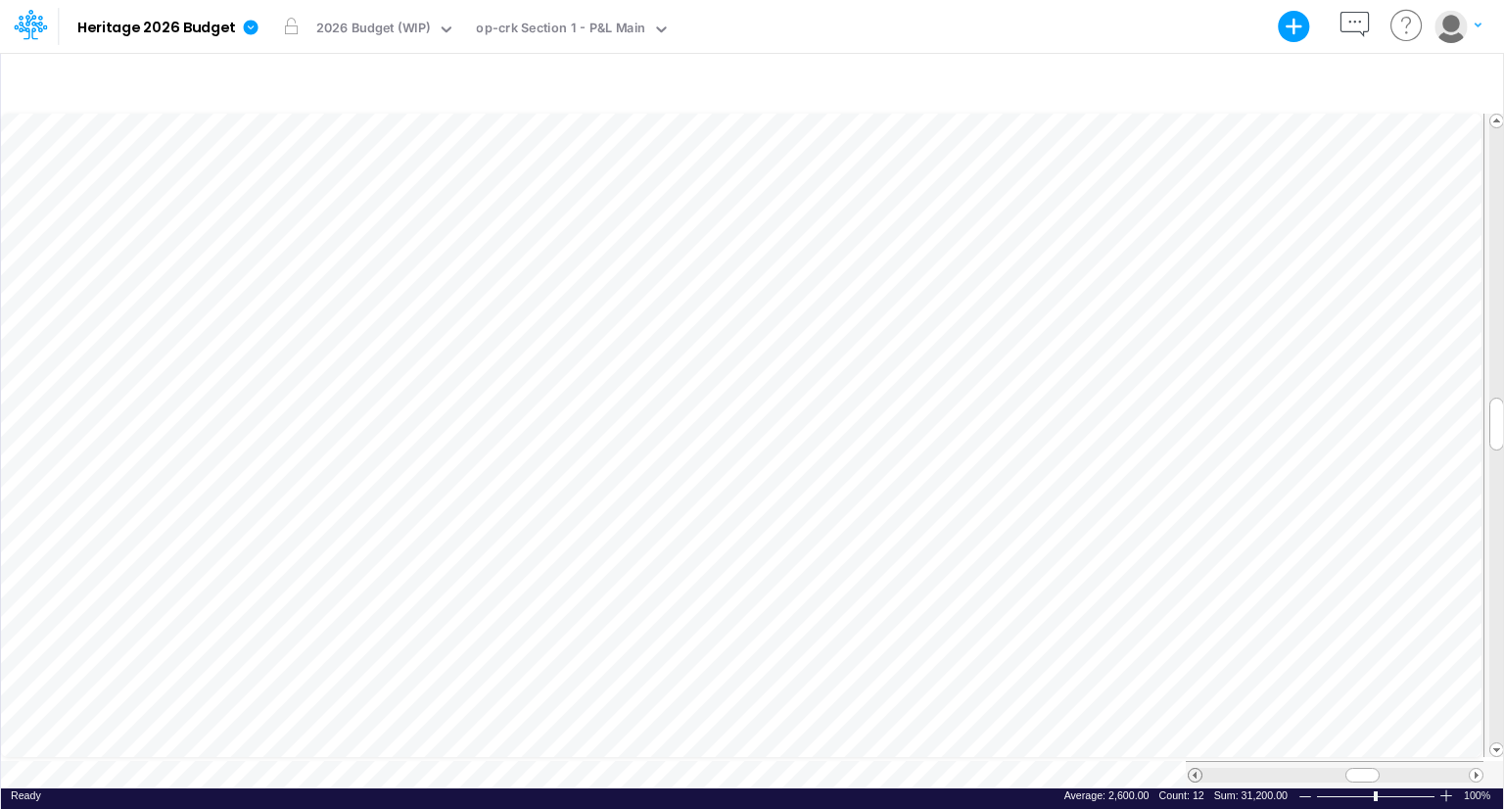
click at [1198, 769] on span at bounding box center [1195, 775] width 13 height 13
click at [1477, 769] on span at bounding box center [1476, 775] width 13 height 13
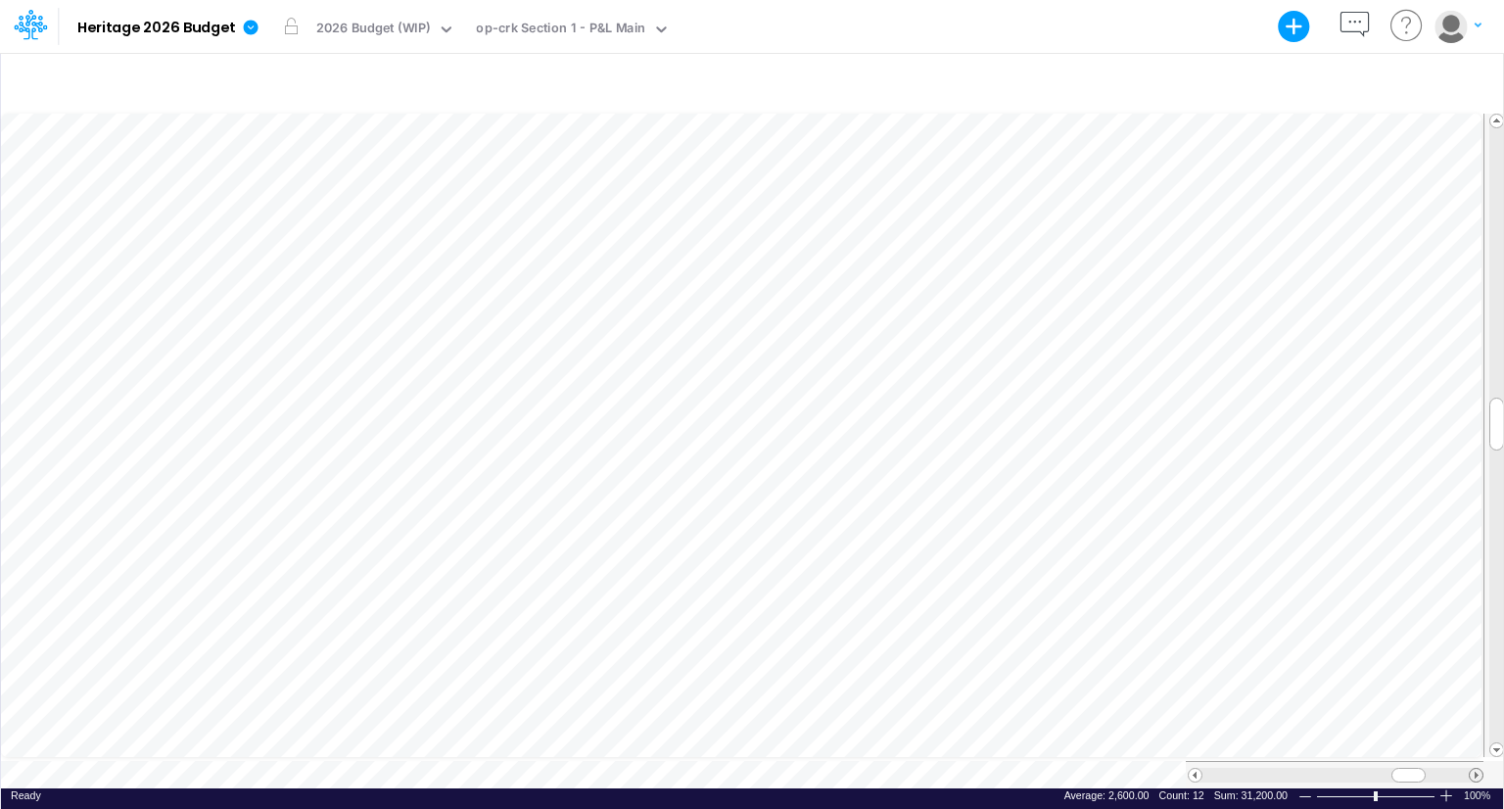
click at [1477, 769] on span at bounding box center [1476, 775] width 13 height 13
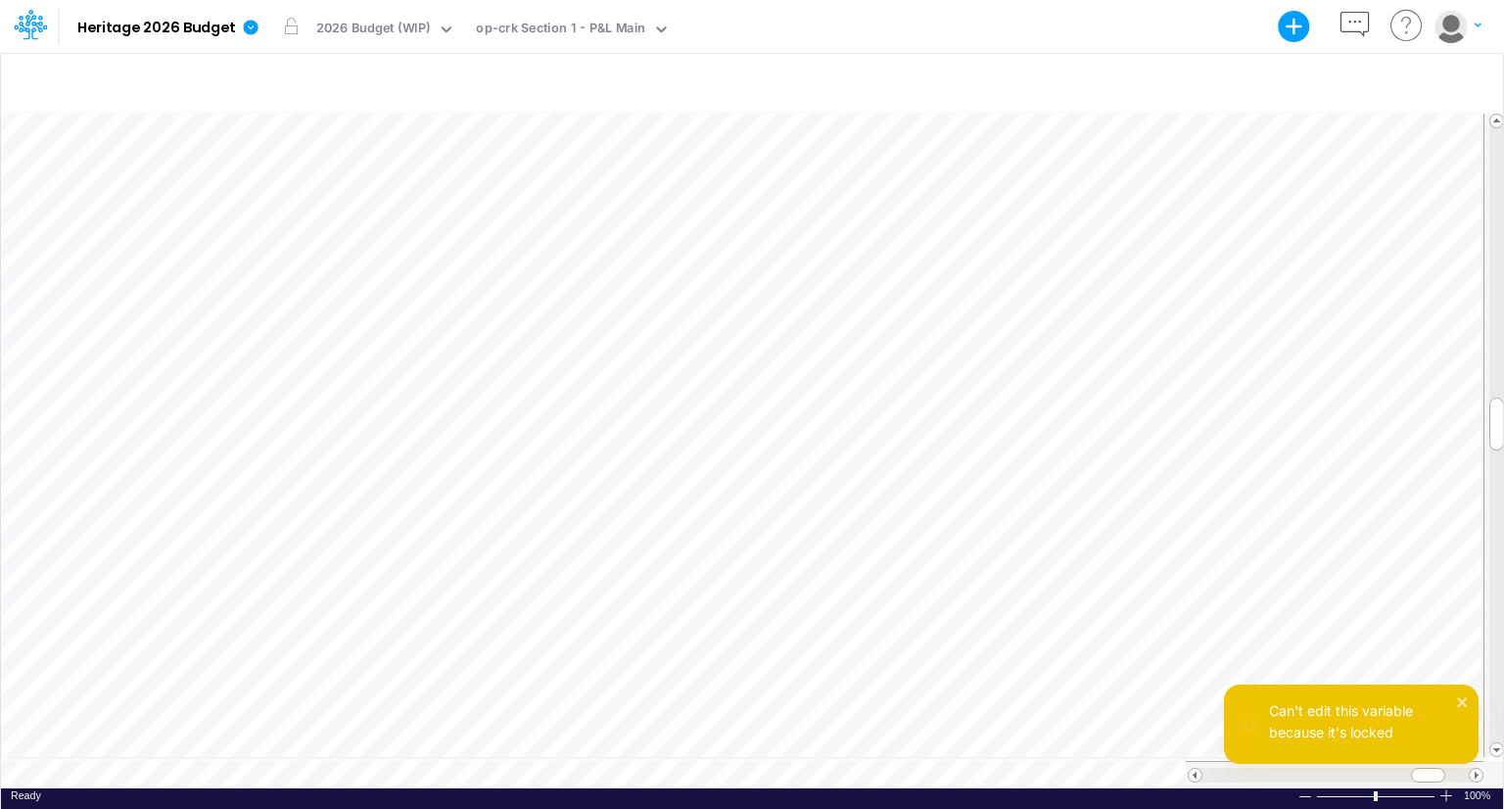
scroll to position [9, 8]
click at [692, 78] on div at bounding box center [752, 82] width 1502 height 55
click at [1197, 769] on span at bounding box center [1195, 775] width 13 height 13
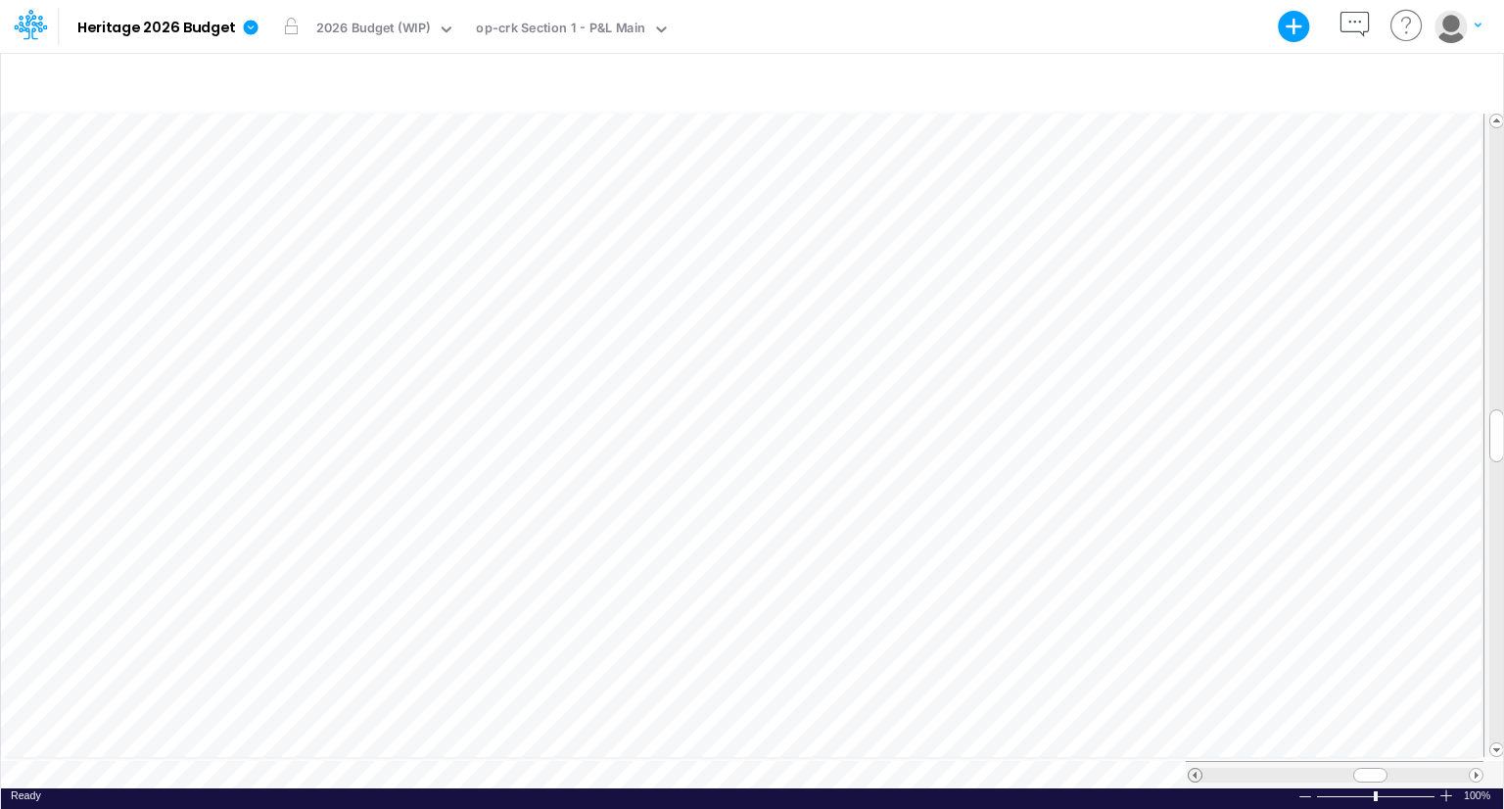
click at [1197, 769] on span at bounding box center [1195, 775] width 13 height 13
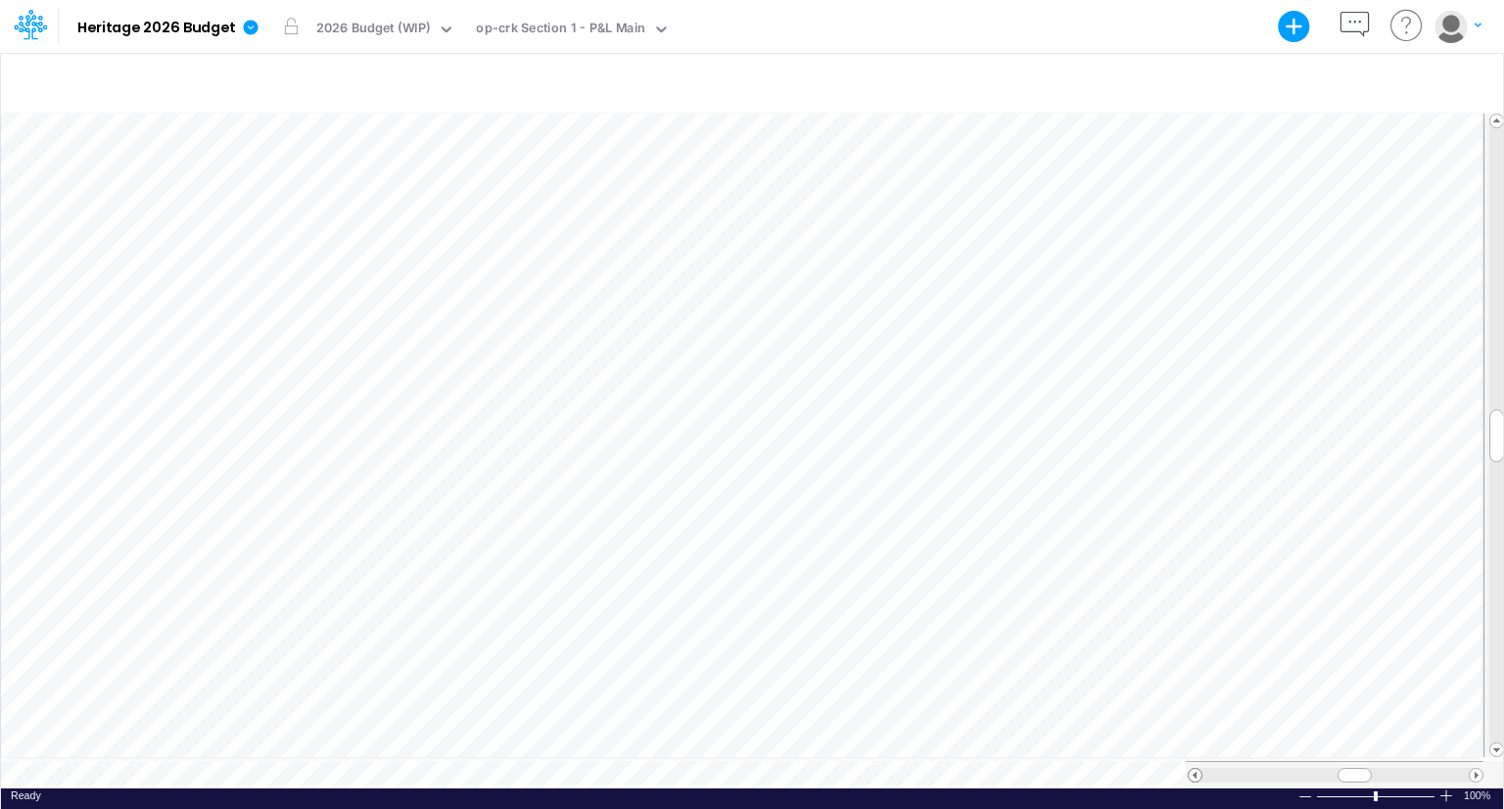
click at [1197, 769] on span at bounding box center [1195, 775] width 13 height 13
click at [1477, 769] on span at bounding box center [1476, 775] width 13 height 13
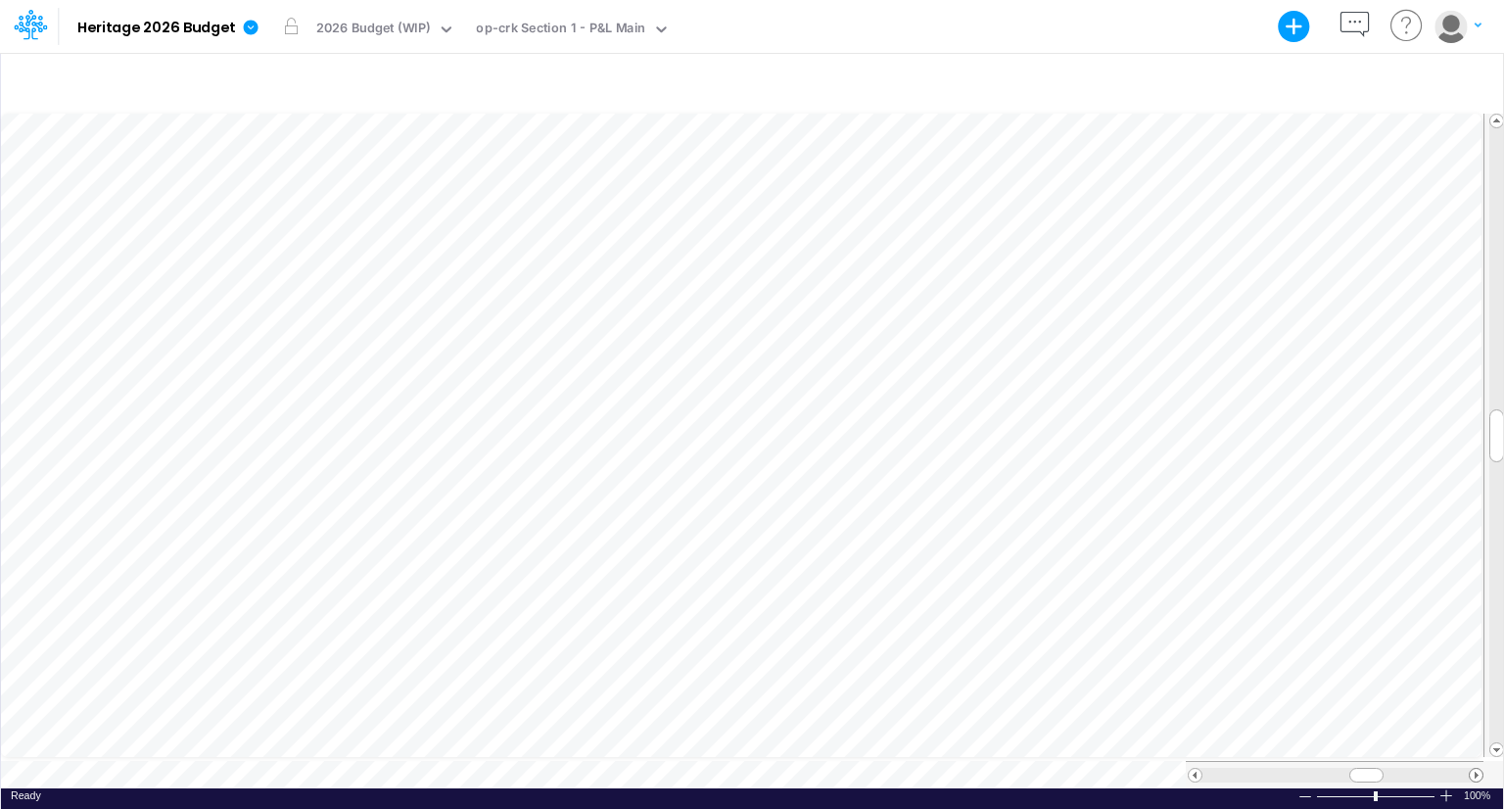
click at [1477, 769] on span at bounding box center [1476, 775] width 13 height 13
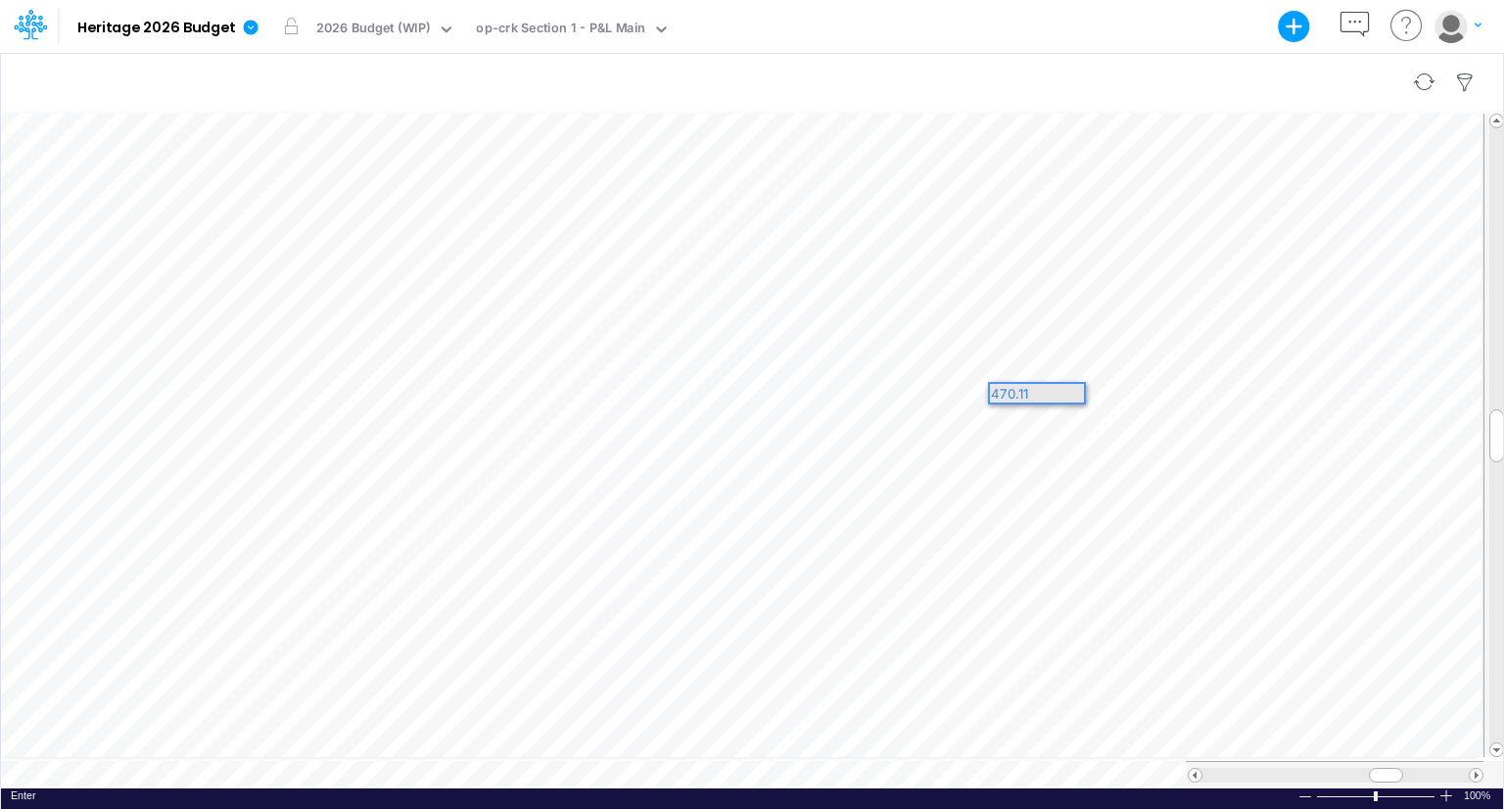
click at [1101, 76] on div at bounding box center [752, 82] width 1502 height 55
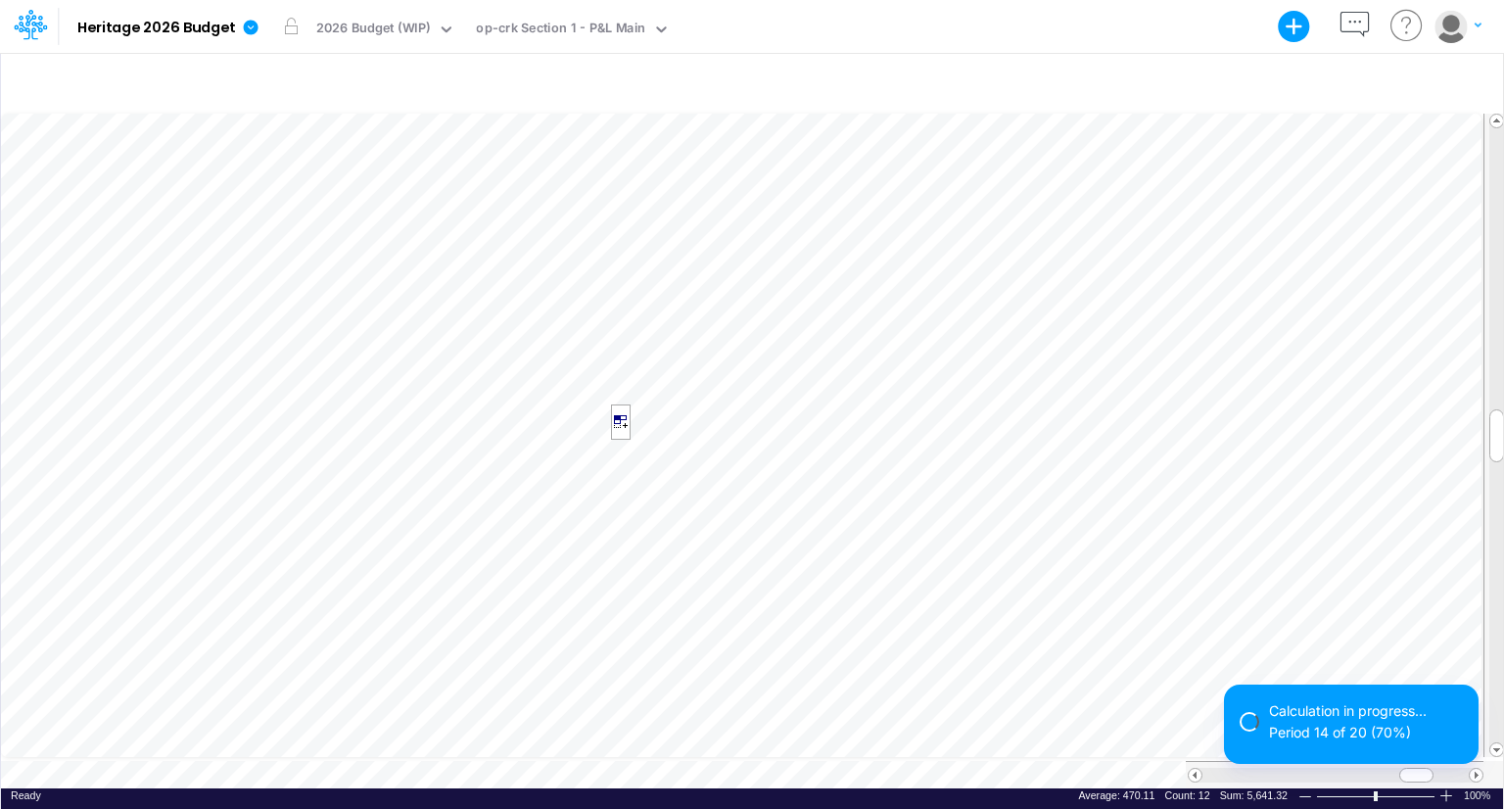
scroll to position [9, 2]
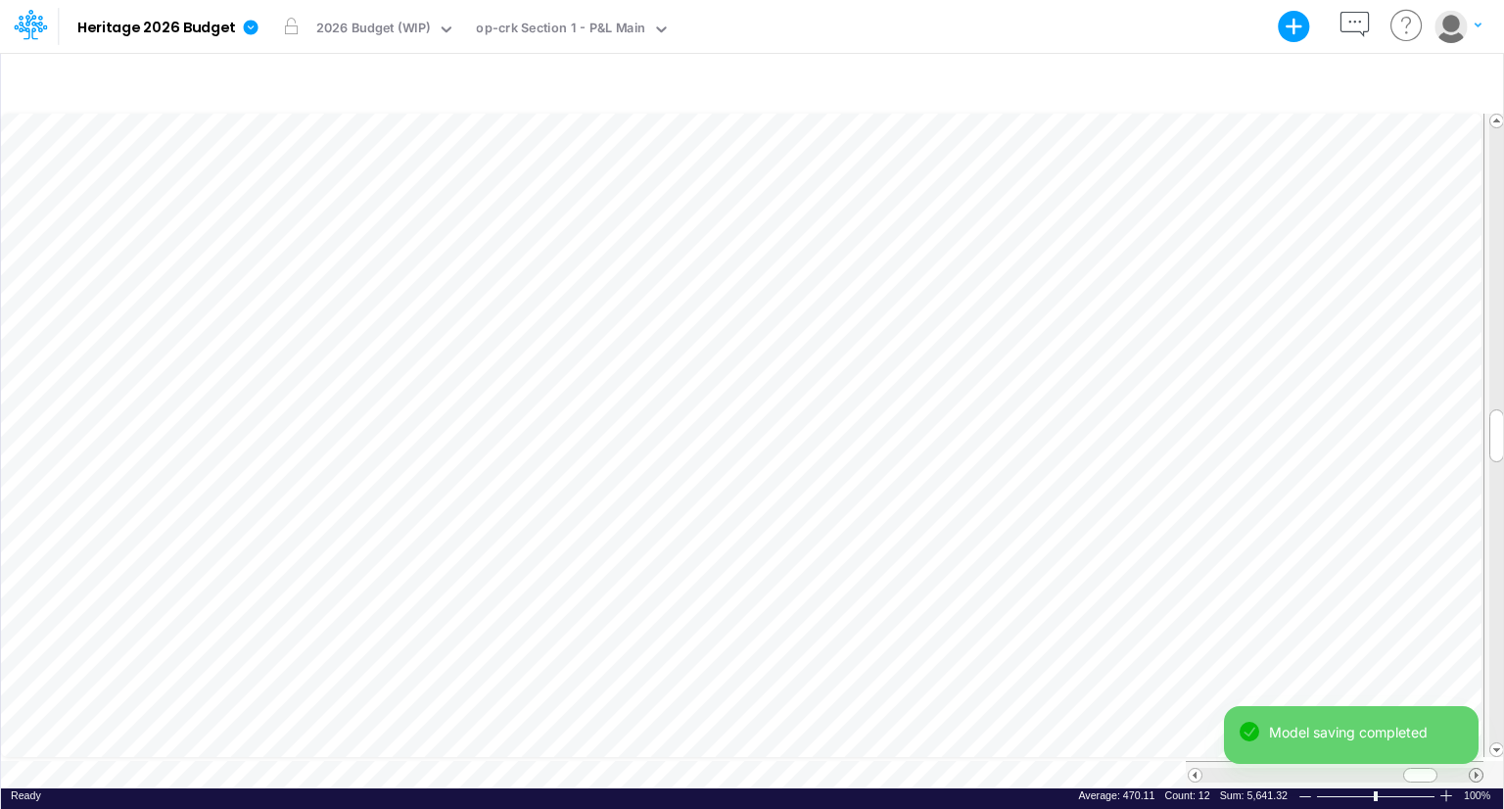
click at [1480, 769] on span at bounding box center [1476, 775] width 13 height 13
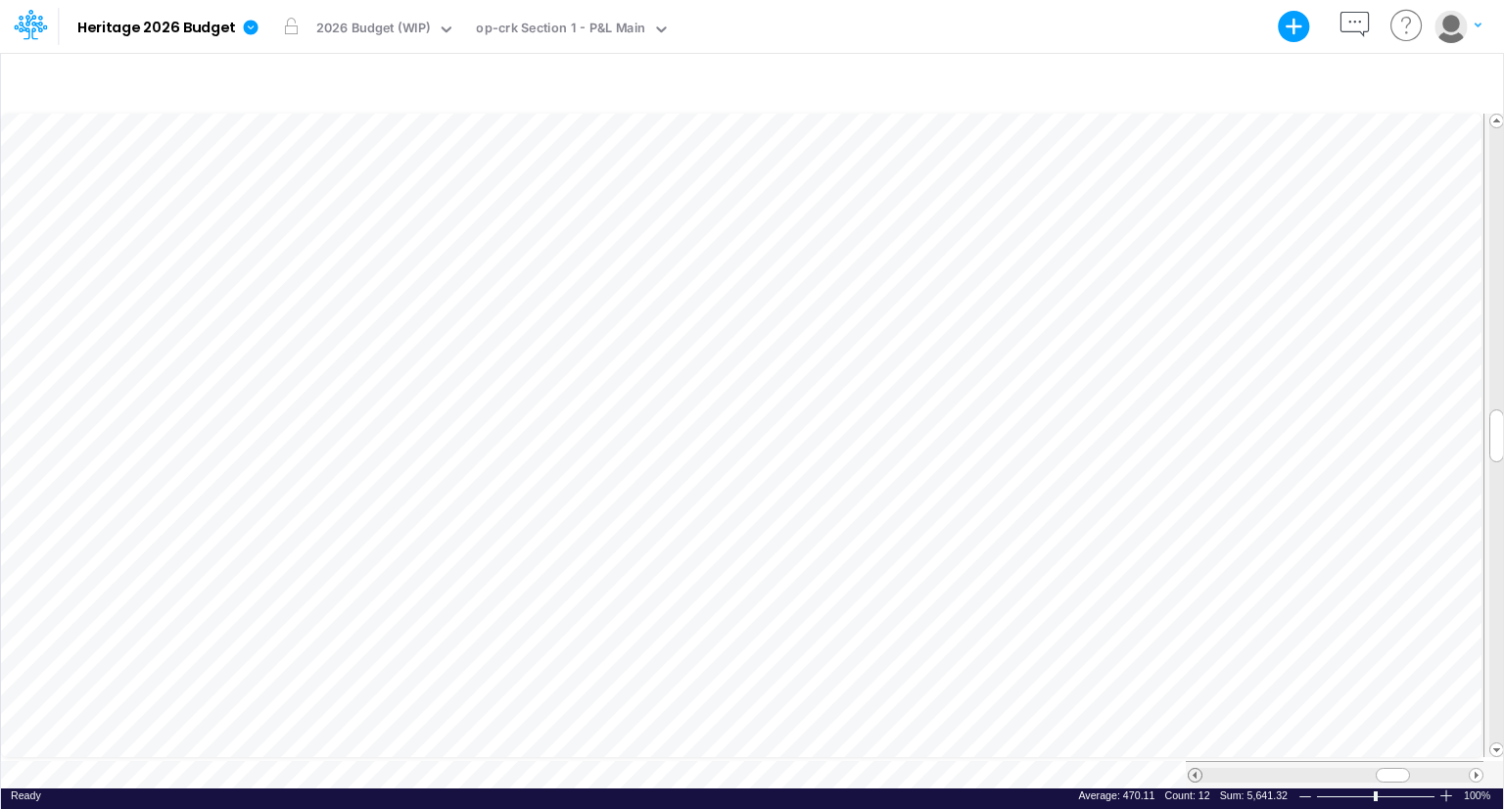
click at [1199, 769] on span at bounding box center [1195, 775] width 13 height 13
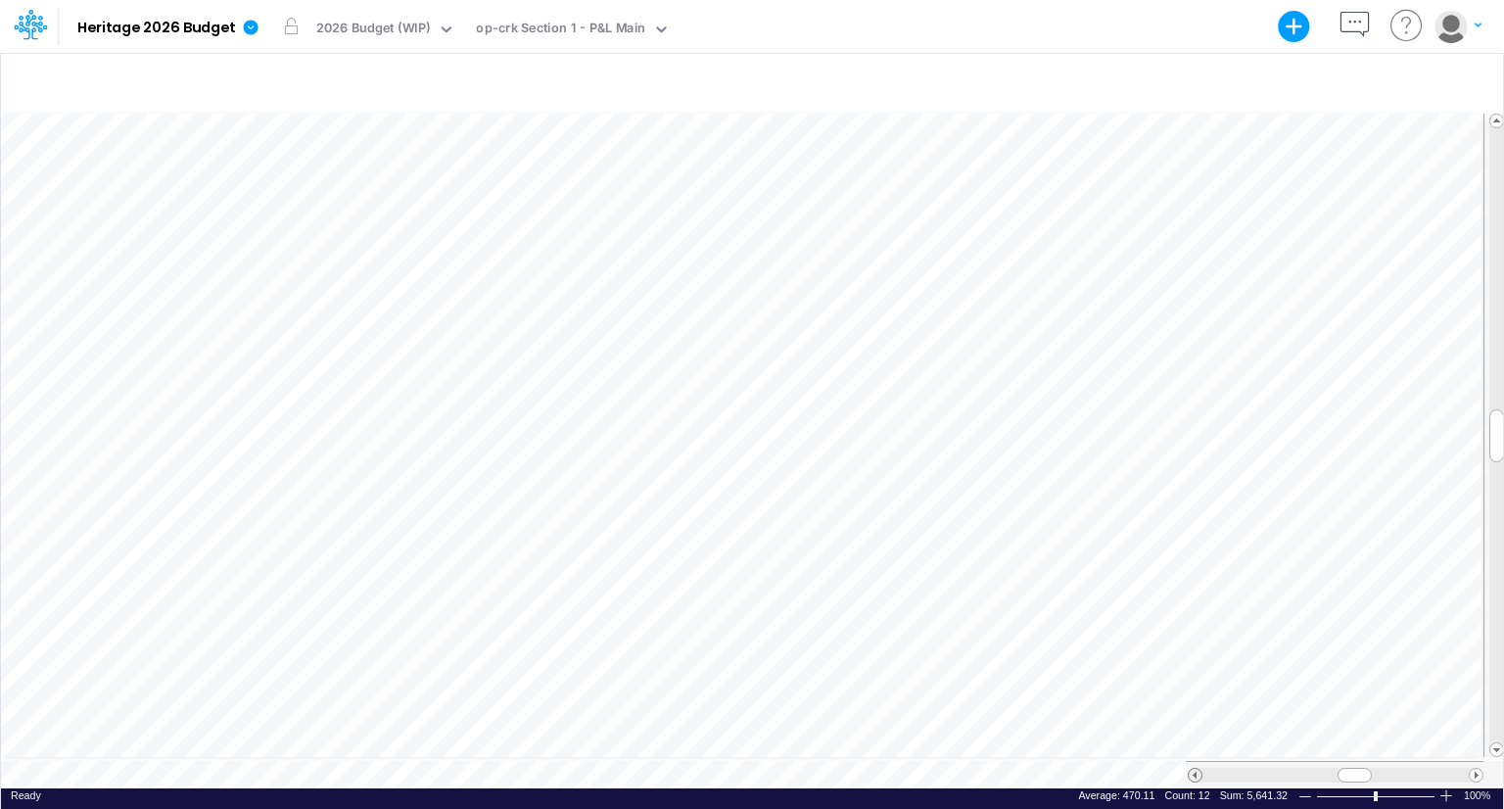
click at [1199, 769] on span at bounding box center [1195, 775] width 13 height 13
click at [1471, 769] on span at bounding box center [1476, 775] width 13 height 13
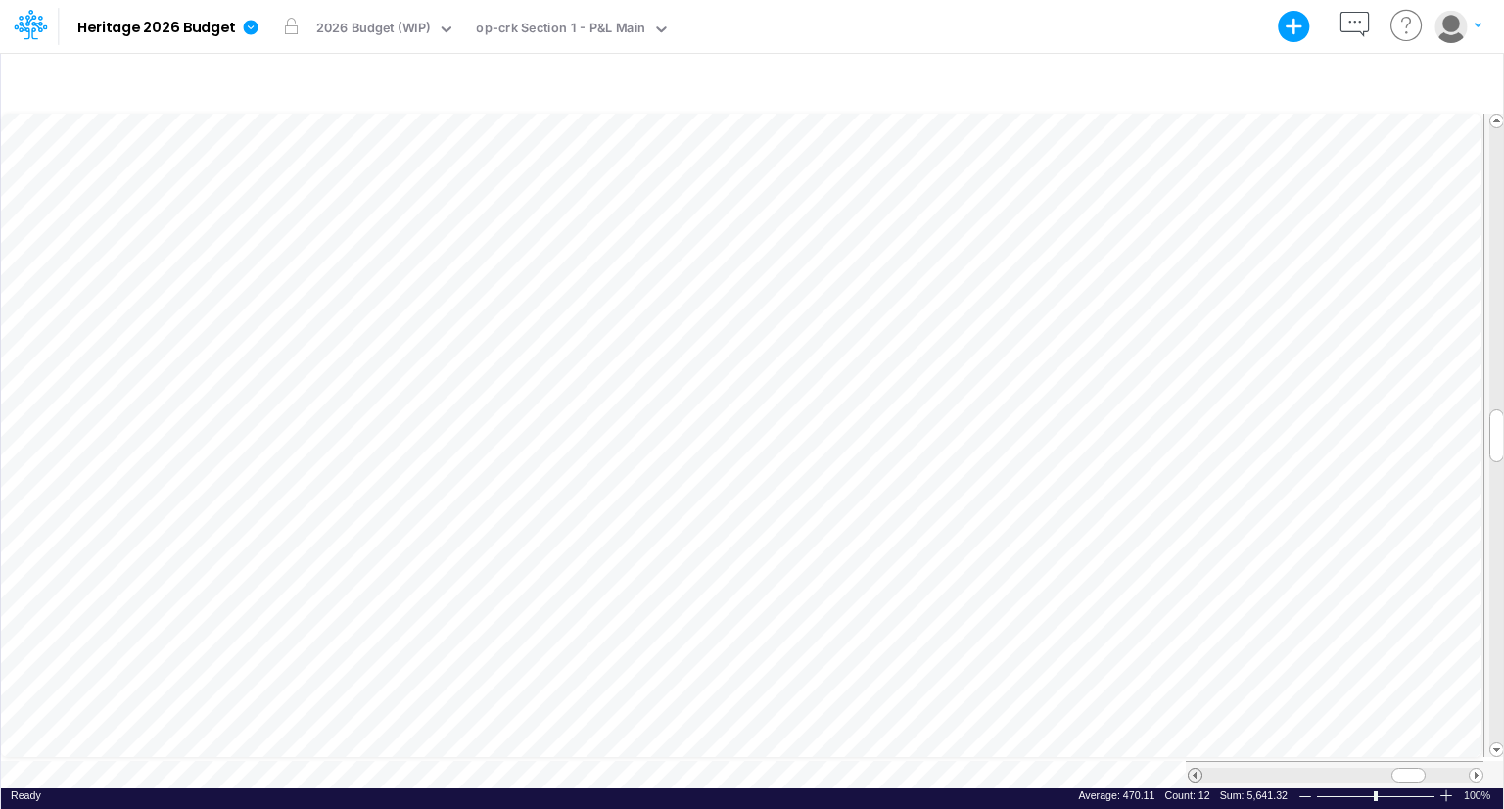
click at [1194, 769] on span at bounding box center [1195, 775] width 13 height 13
click at [996, 56] on div at bounding box center [752, 82] width 1502 height 55
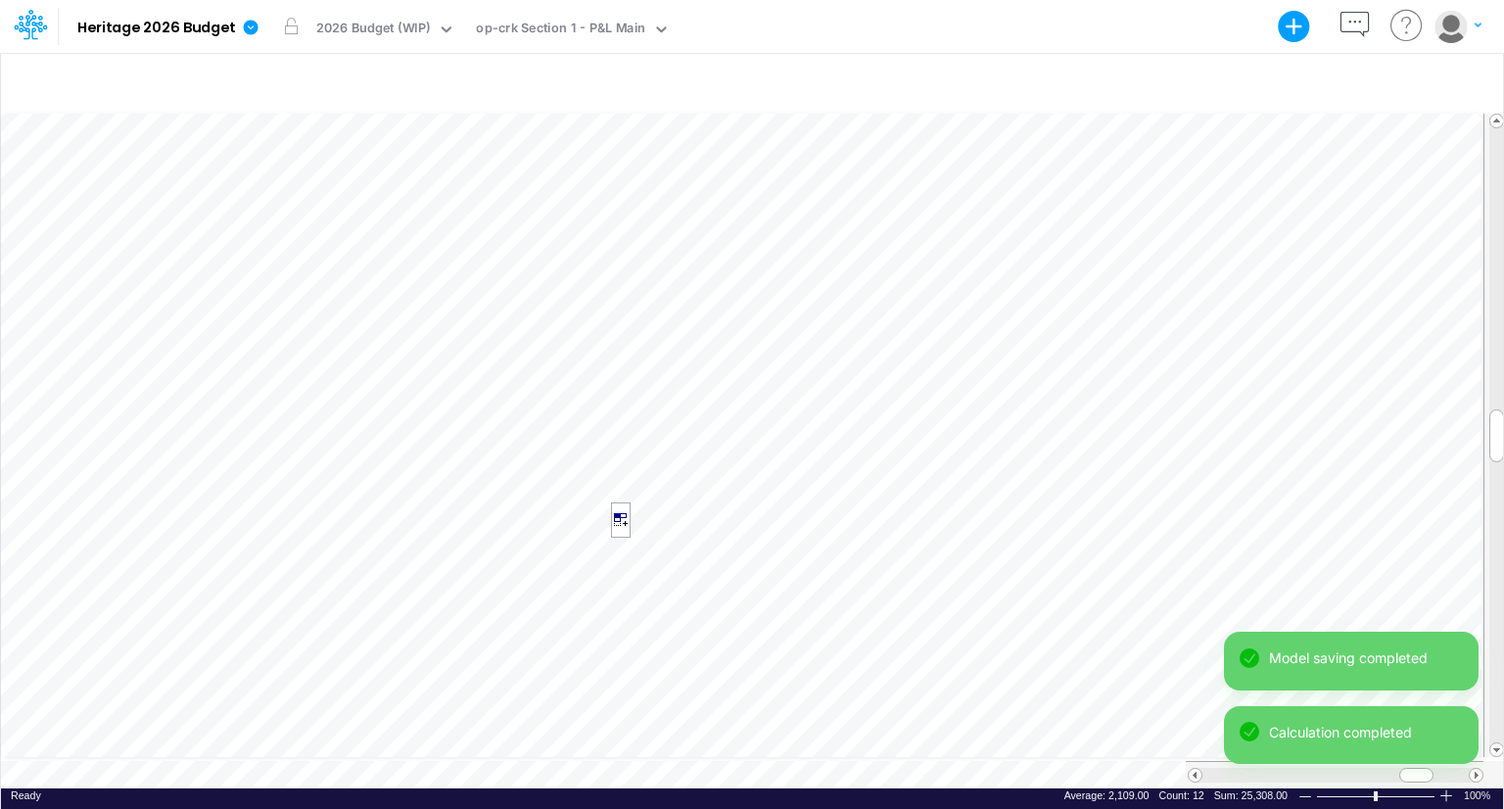
scroll to position [9, 2]
click at [1469, 765] on div "Model saving completed Calculation completed Model saving completed" at bounding box center [1351, 706] width 255 height 148
click at [1469, 765] on div "Model saving completed Calculation completed" at bounding box center [1351, 706] width 255 height 148
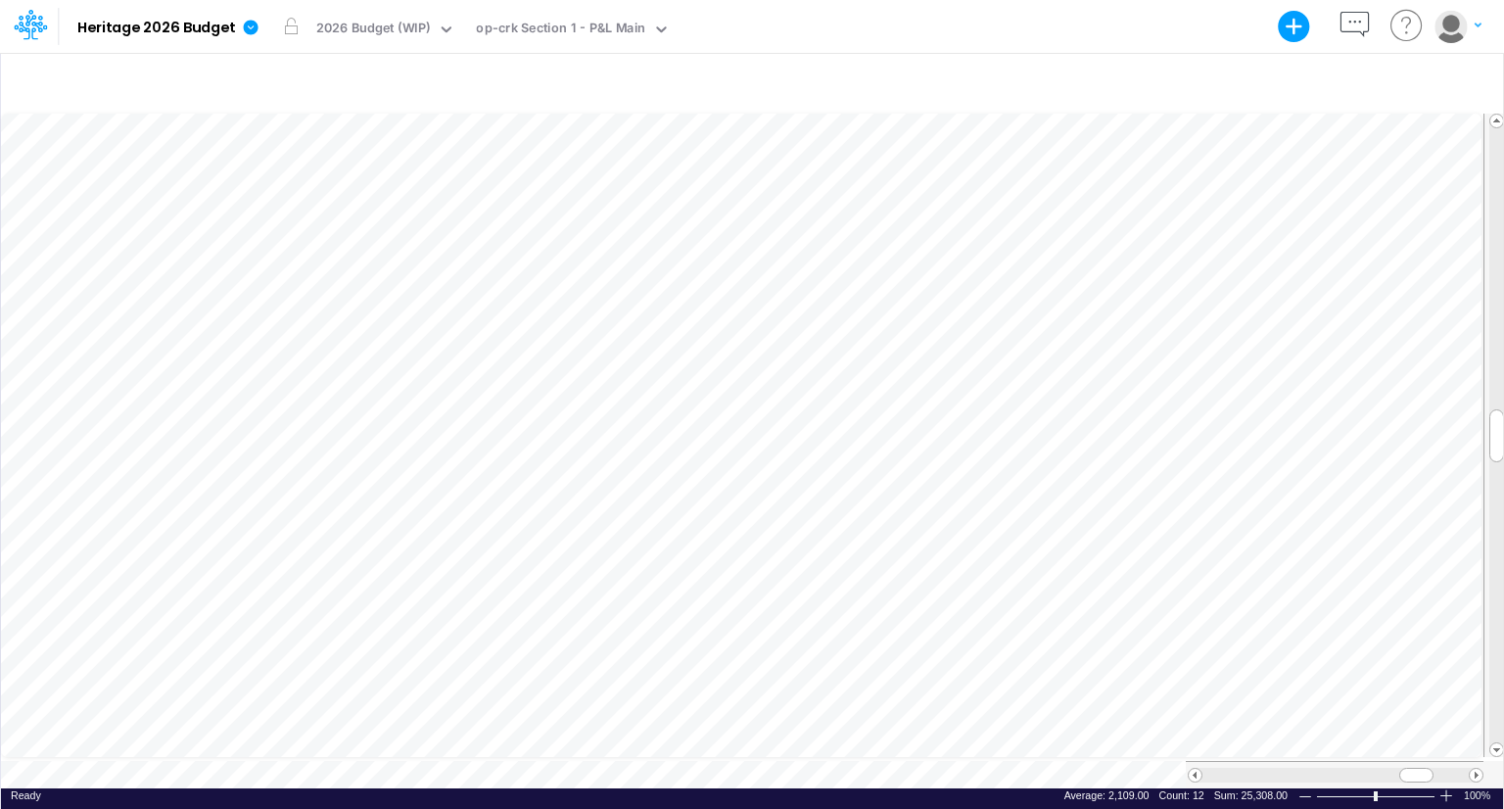
click at [1477, 780] on div "Model saving completed" at bounding box center [1351, 780] width 255 height 0
click at [1477, 769] on span at bounding box center [1476, 775] width 13 height 13
click at [1195, 769] on span at bounding box center [1195, 775] width 13 height 13
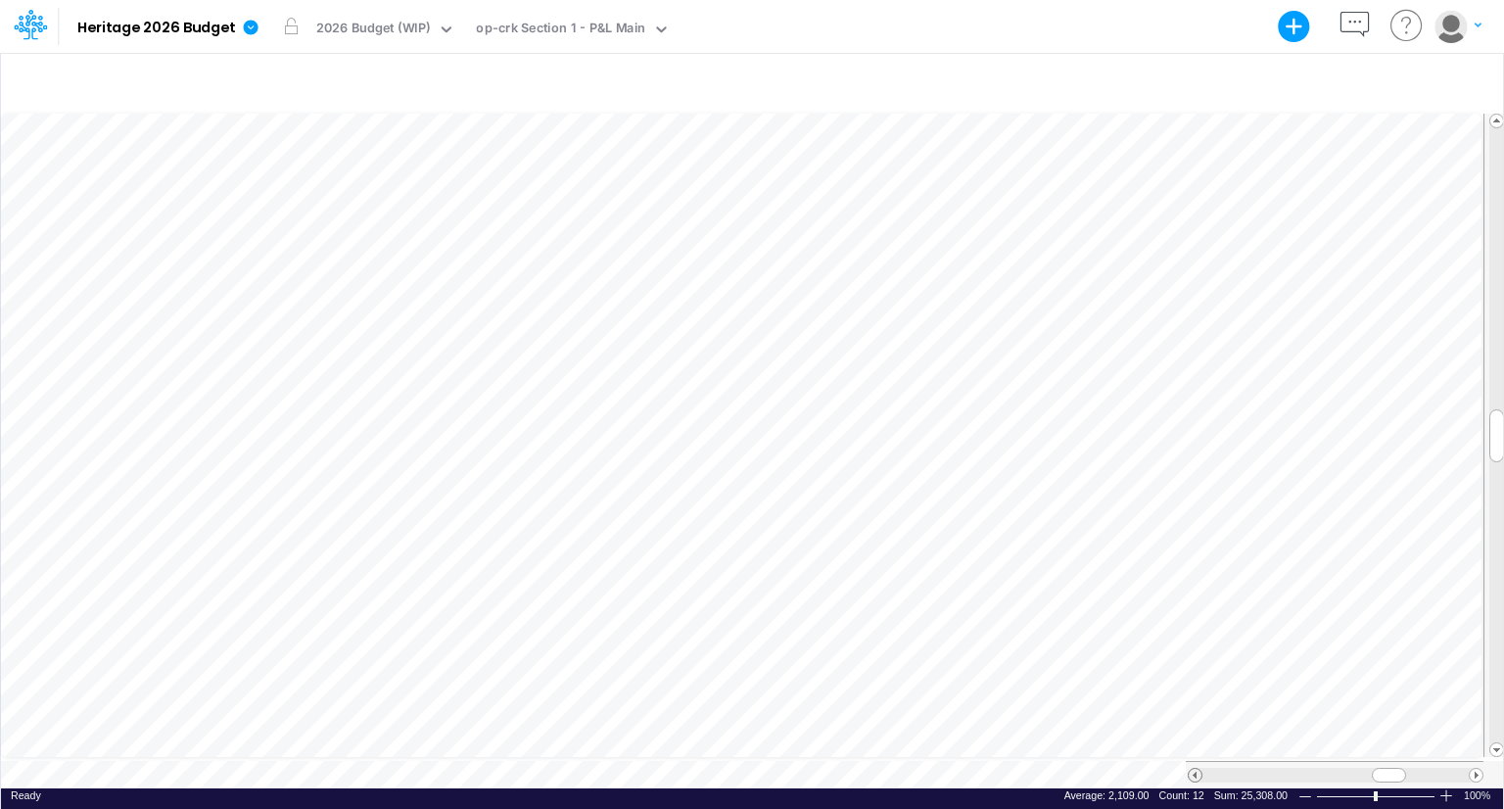
click at [1195, 769] on span at bounding box center [1195, 775] width 13 height 13
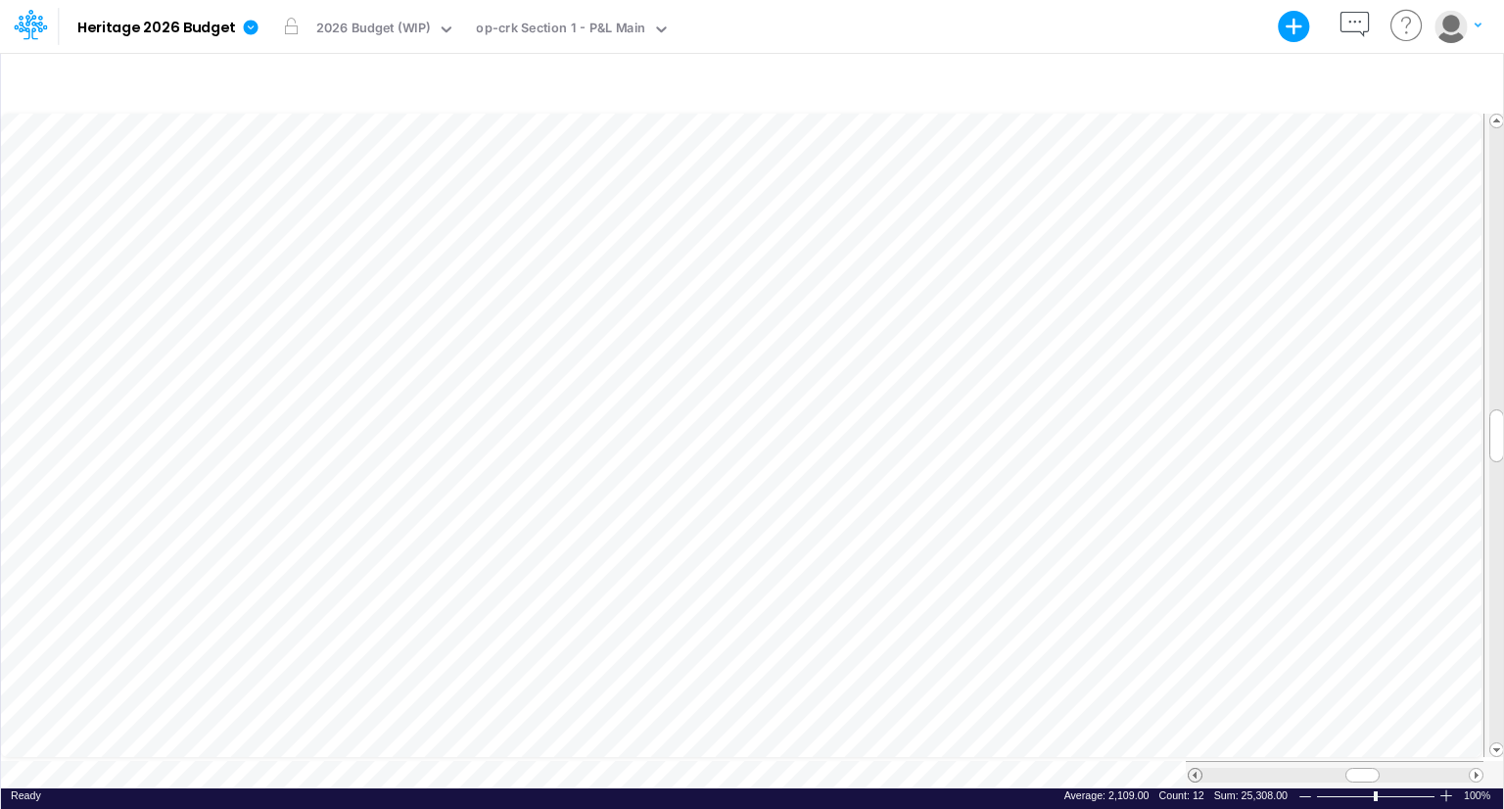
click at [1195, 769] on span at bounding box center [1195, 775] width 13 height 13
click at [1474, 769] on span at bounding box center [1476, 775] width 13 height 13
click at [1195, 769] on span at bounding box center [1195, 775] width 13 height 13
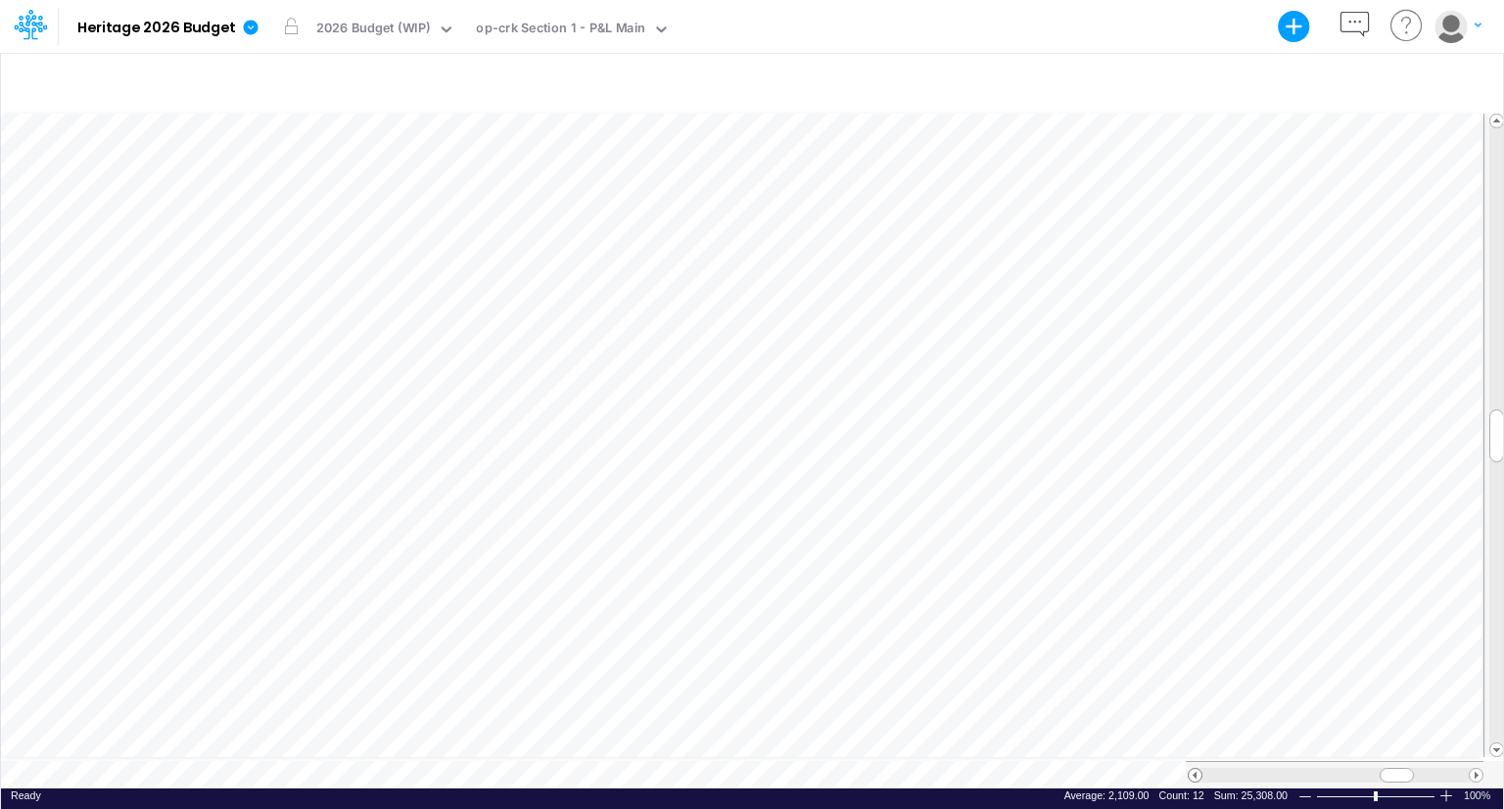
click at [1195, 769] on span at bounding box center [1195, 775] width 13 height 13
click at [928, 65] on div at bounding box center [752, 82] width 1502 height 55
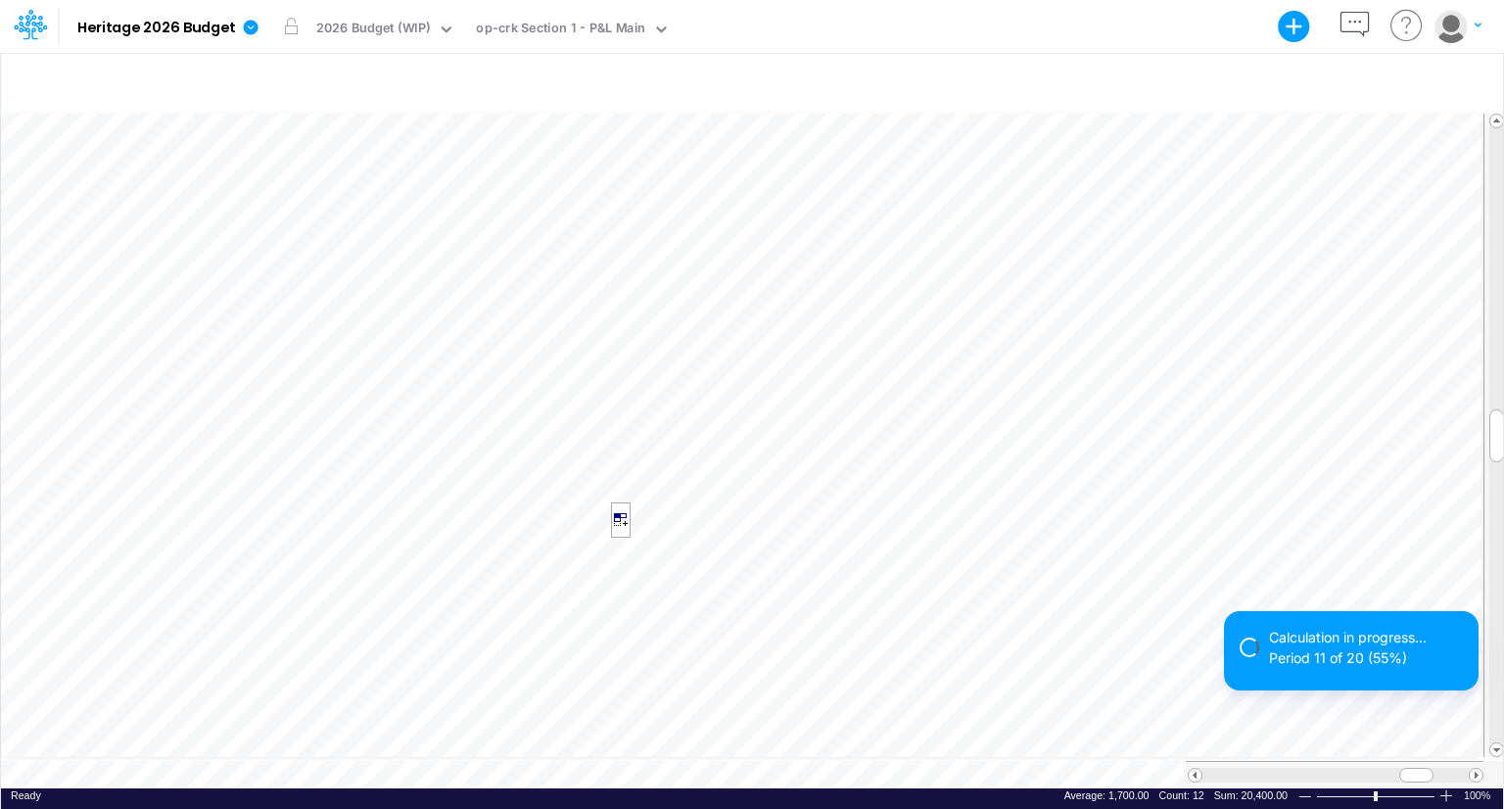
scroll to position [9, 2]
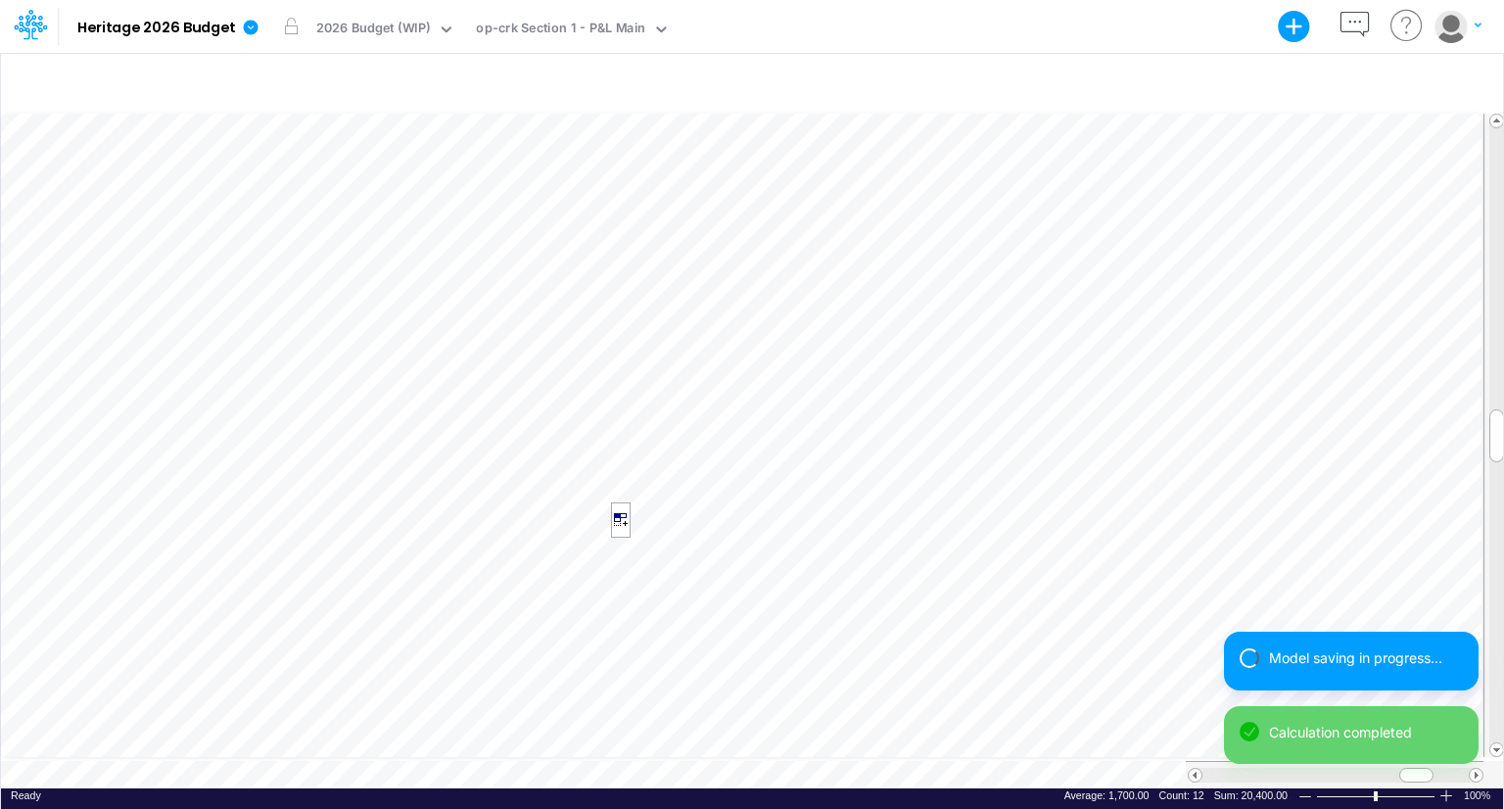
click at [1476, 765] on div "Model saving in progress... Calculation completed" at bounding box center [1351, 706] width 255 height 148
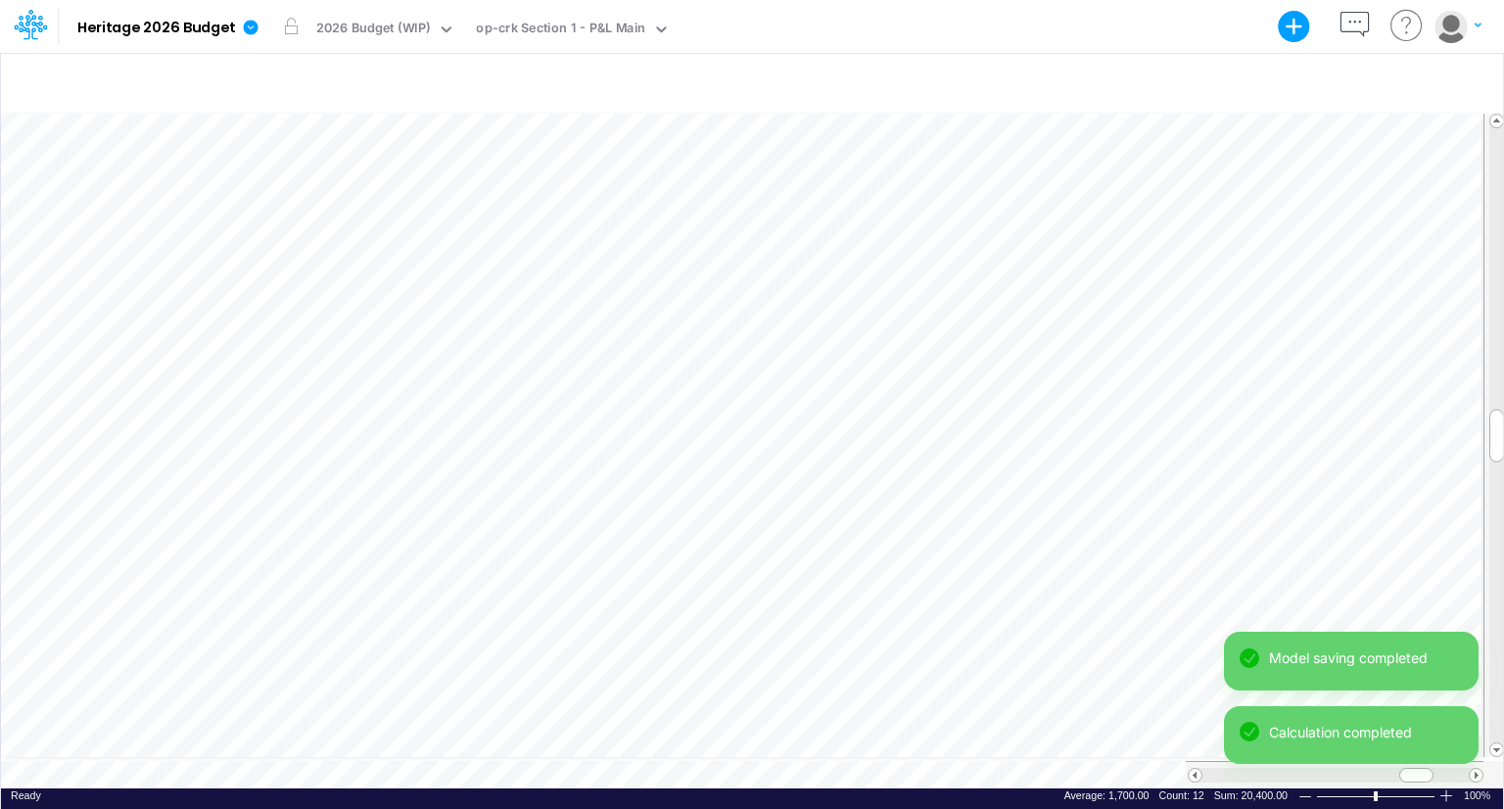
click at [1476, 765] on div "Model saving completed Calculation completed" at bounding box center [1351, 706] width 255 height 148
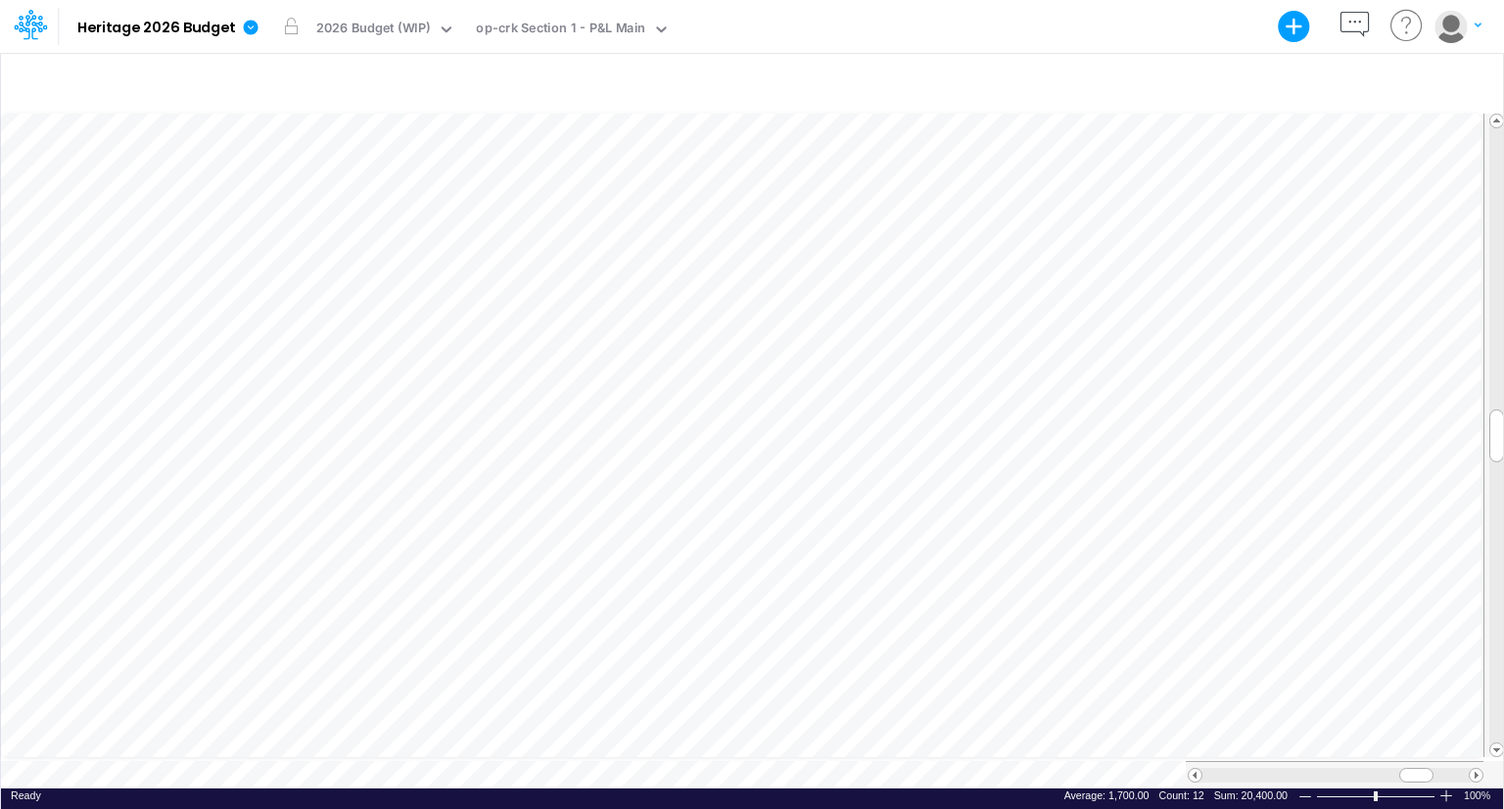
click at [1476, 765] on div "Model saving completed" at bounding box center [1351, 742] width 255 height 74
click at [1476, 769] on span at bounding box center [1476, 775] width 13 height 13
click at [1199, 769] on span at bounding box center [1195, 775] width 13 height 13
click at [1194, 769] on span at bounding box center [1195, 775] width 13 height 13
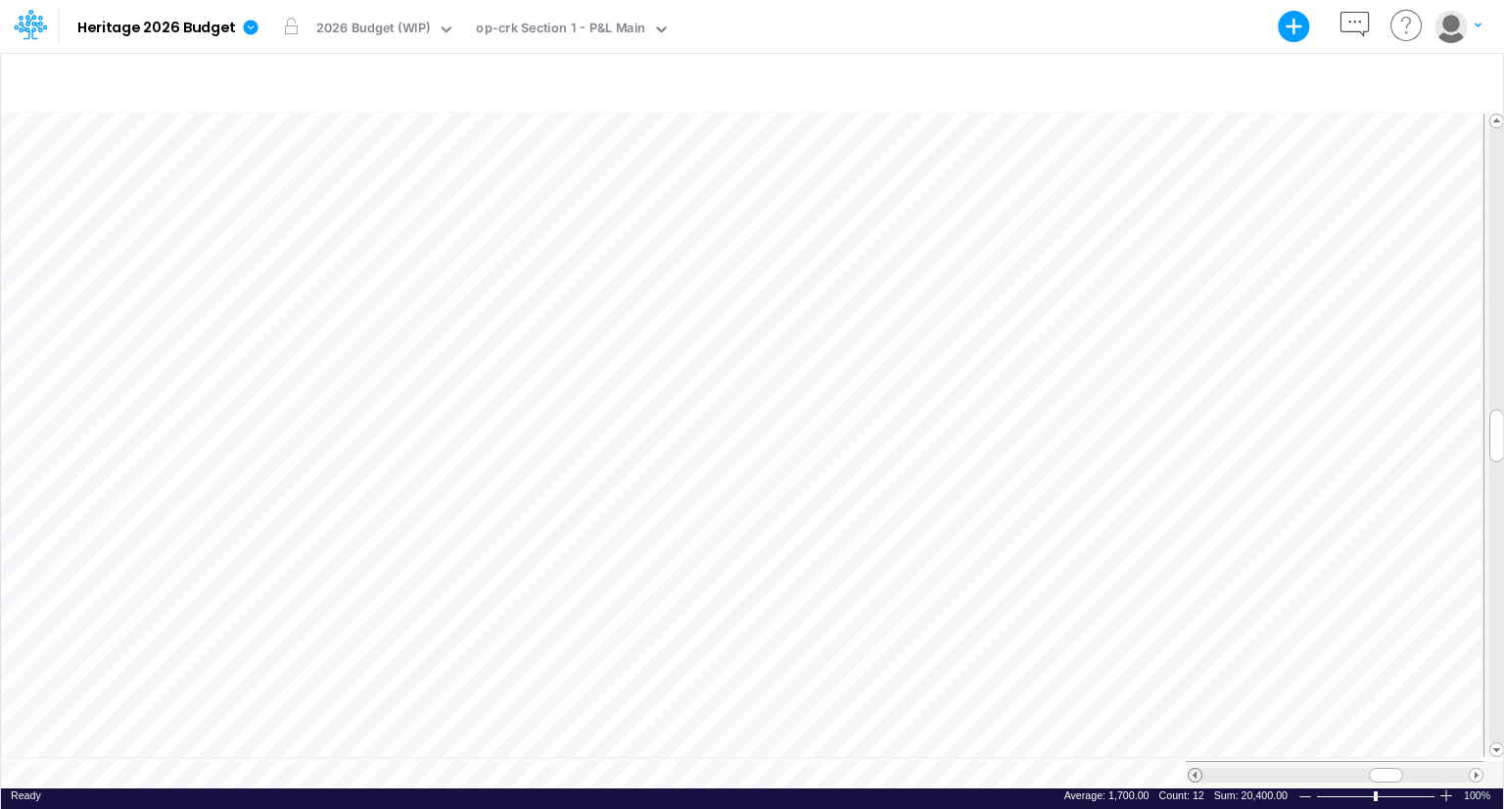
click at [1194, 769] on span at bounding box center [1195, 775] width 13 height 13
drag, startPoint x: 1375, startPoint y: 767, endPoint x: 1425, endPoint y: 765, distance: 50.0
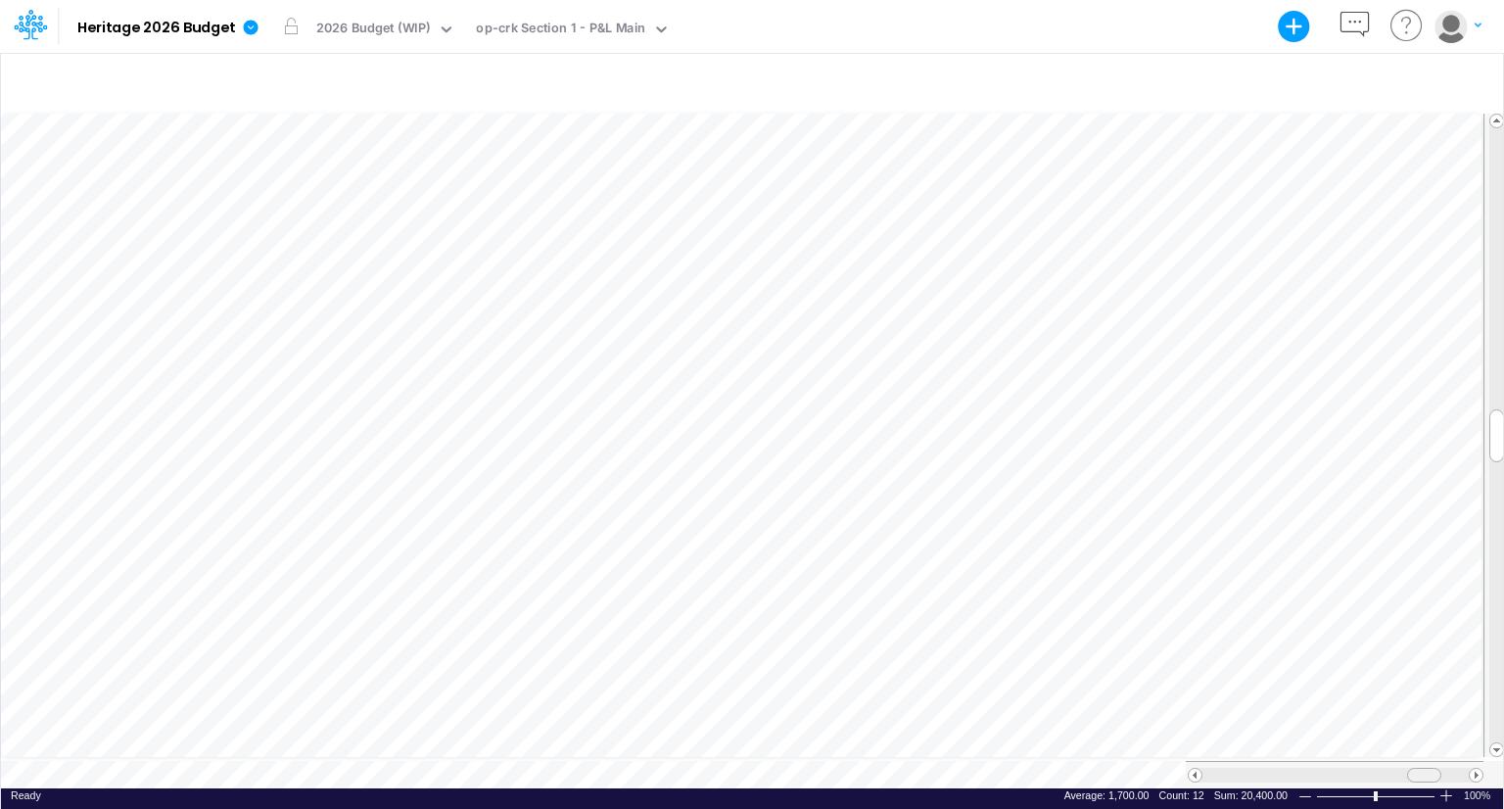
click at [1425, 769] on span at bounding box center [1424, 775] width 13 height 13
click at [1191, 769] on span at bounding box center [1195, 775] width 13 height 13
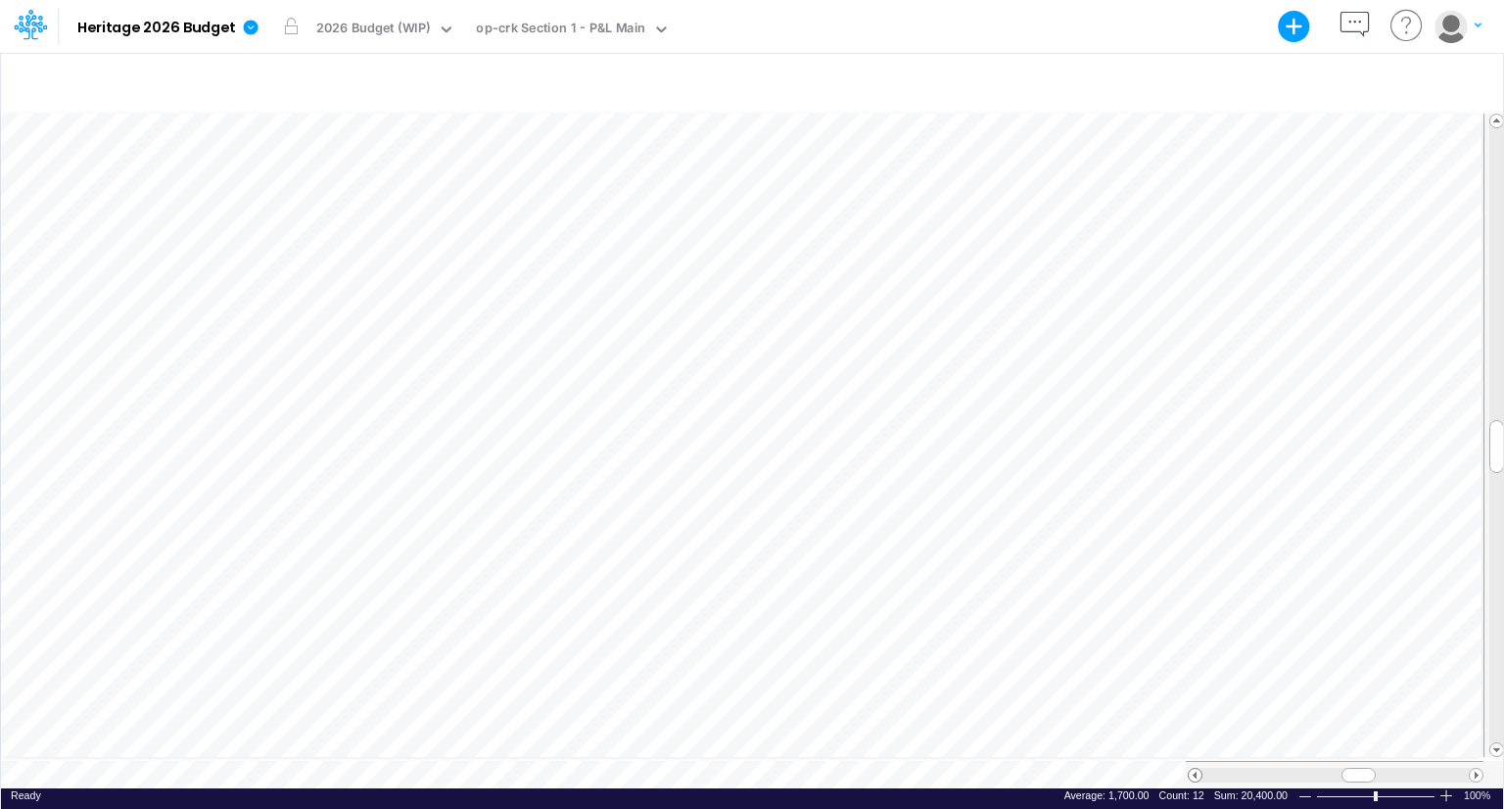
click at [1191, 769] on span at bounding box center [1195, 775] width 13 height 13
click at [1475, 769] on span at bounding box center [1476, 775] width 13 height 13
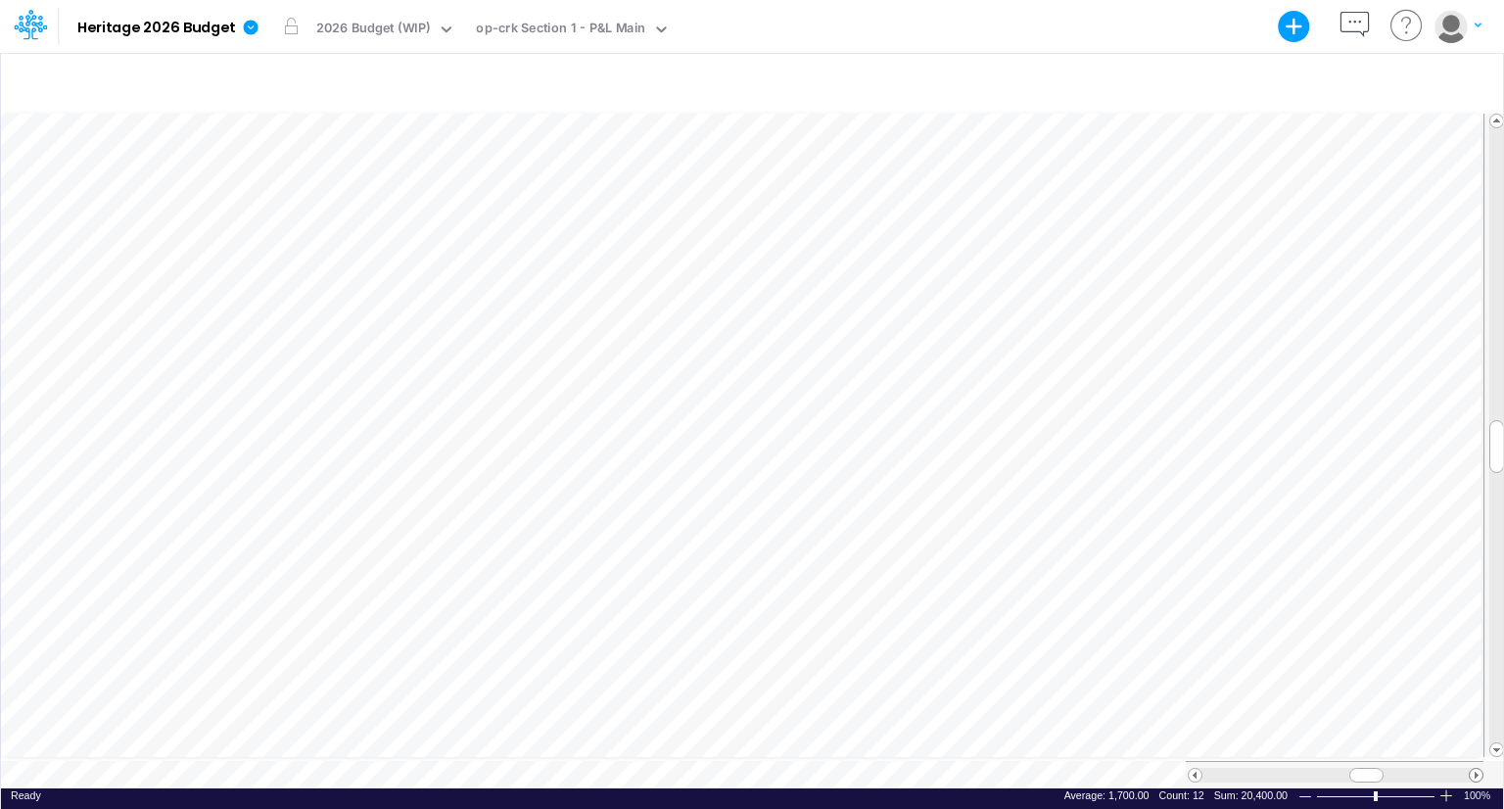
click at [1475, 769] on span at bounding box center [1476, 775] width 13 height 13
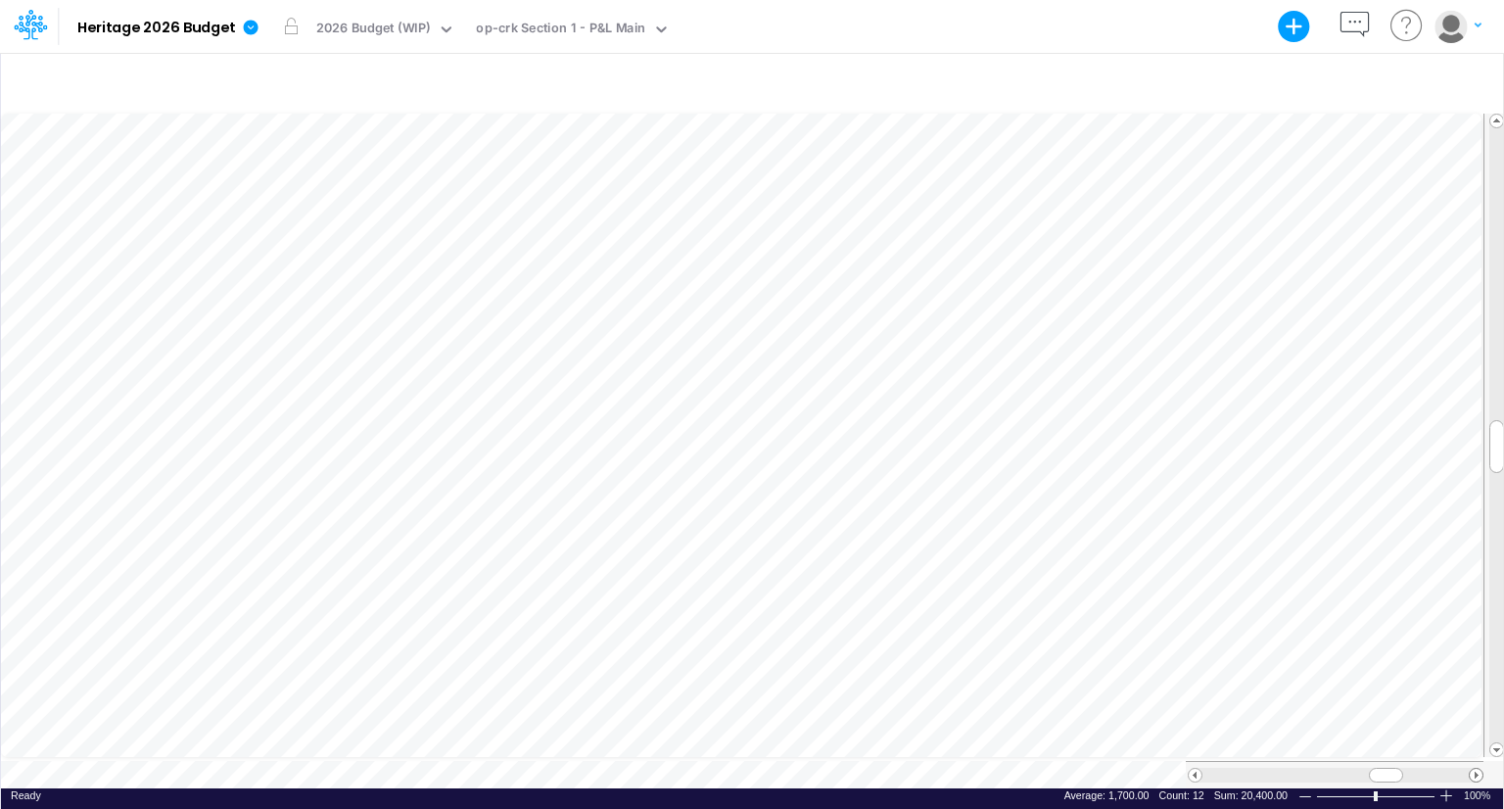
click at [1475, 769] on span at bounding box center [1476, 775] width 13 height 13
click at [1193, 769] on span at bounding box center [1195, 775] width 13 height 13
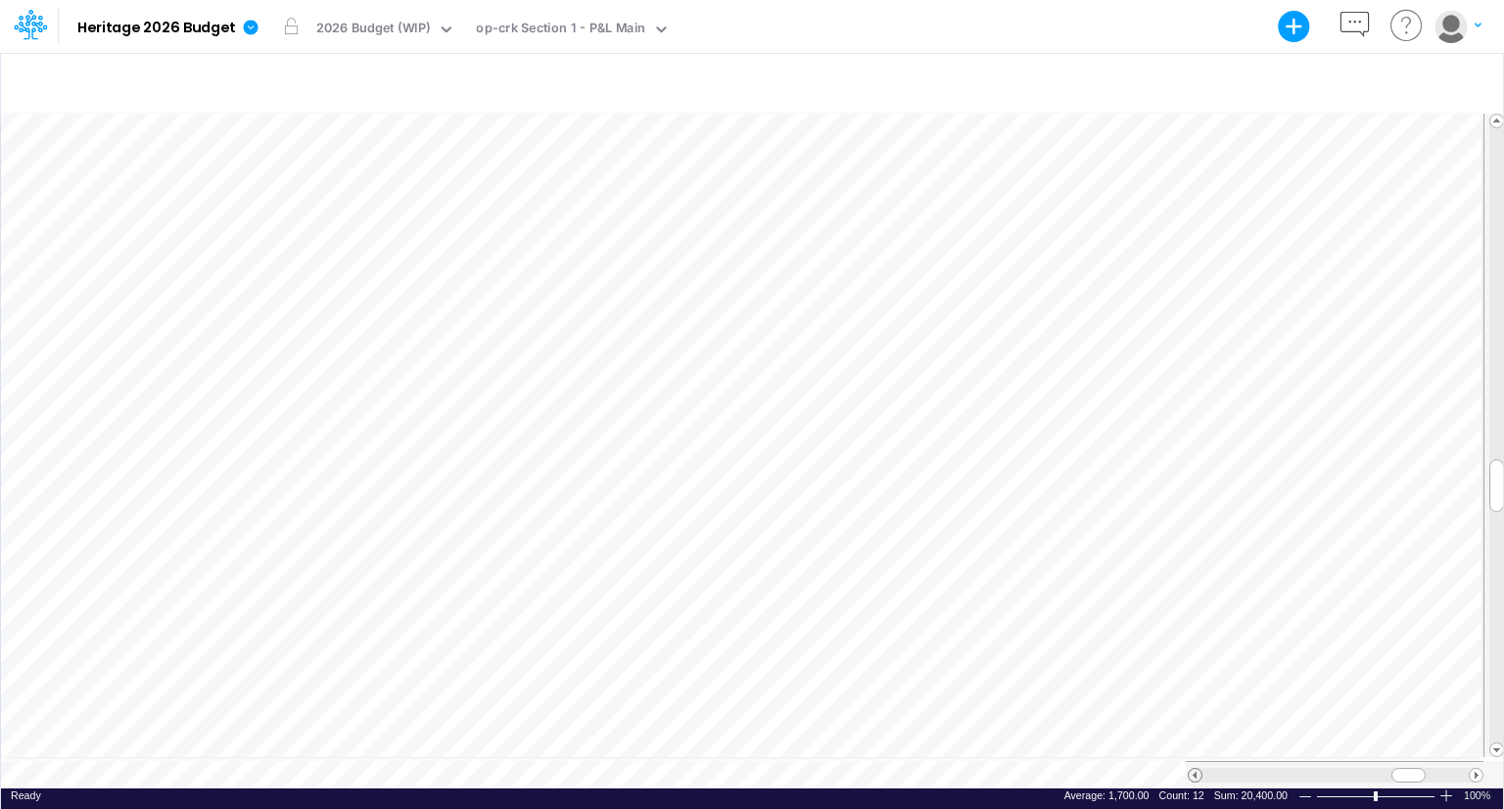
click at [1193, 769] on span at bounding box center [1195, 775] width 13 height 13
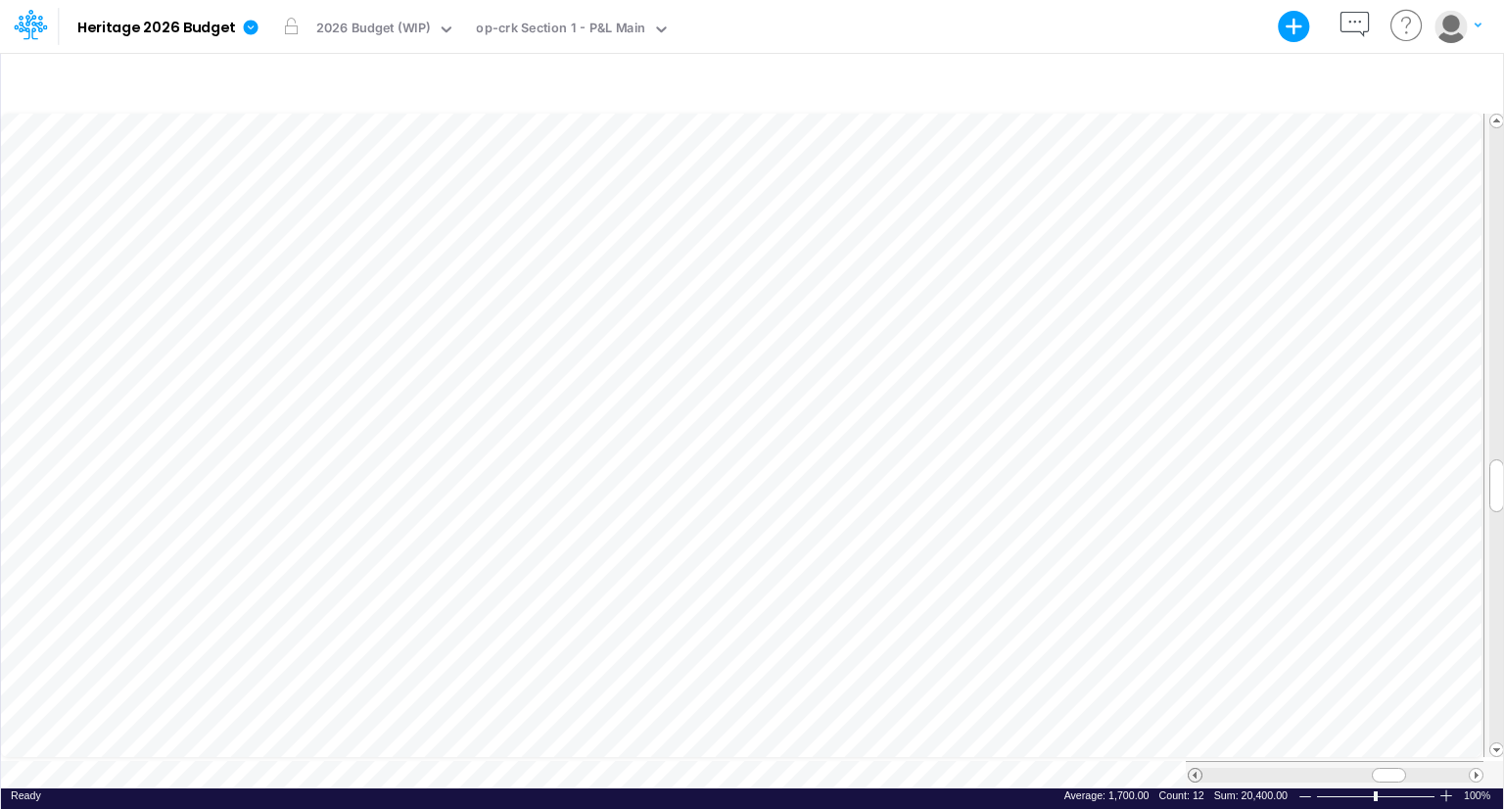
click at [1193, 769] on span at bounding box center [1195, 775] width 13 height 13
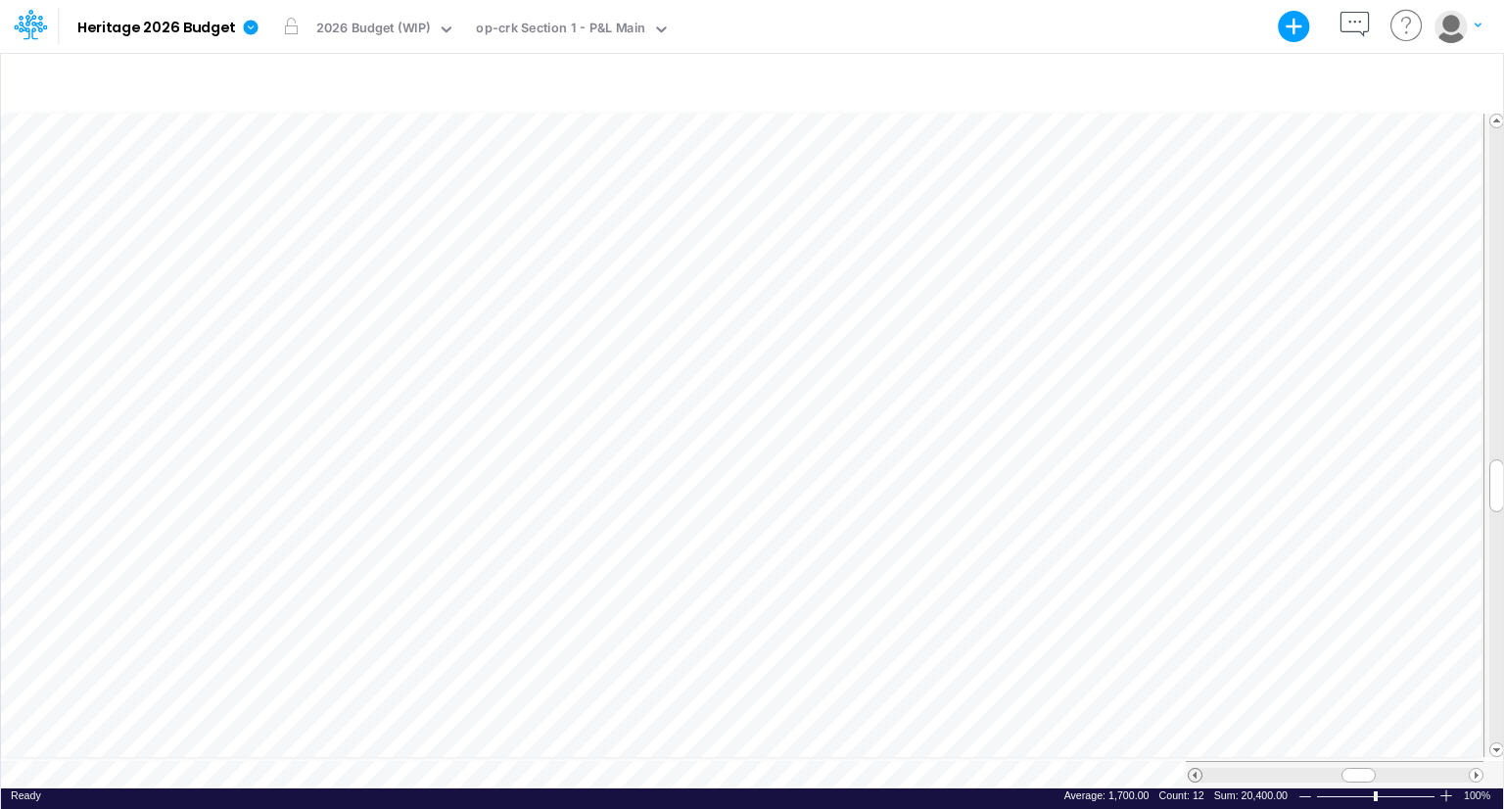
click at [1193, 769] on span at bounding box center [1195, 775] width 13 height 13
click at [1476, 769] on span at bounding box center [1476, 775] width 13 height 13
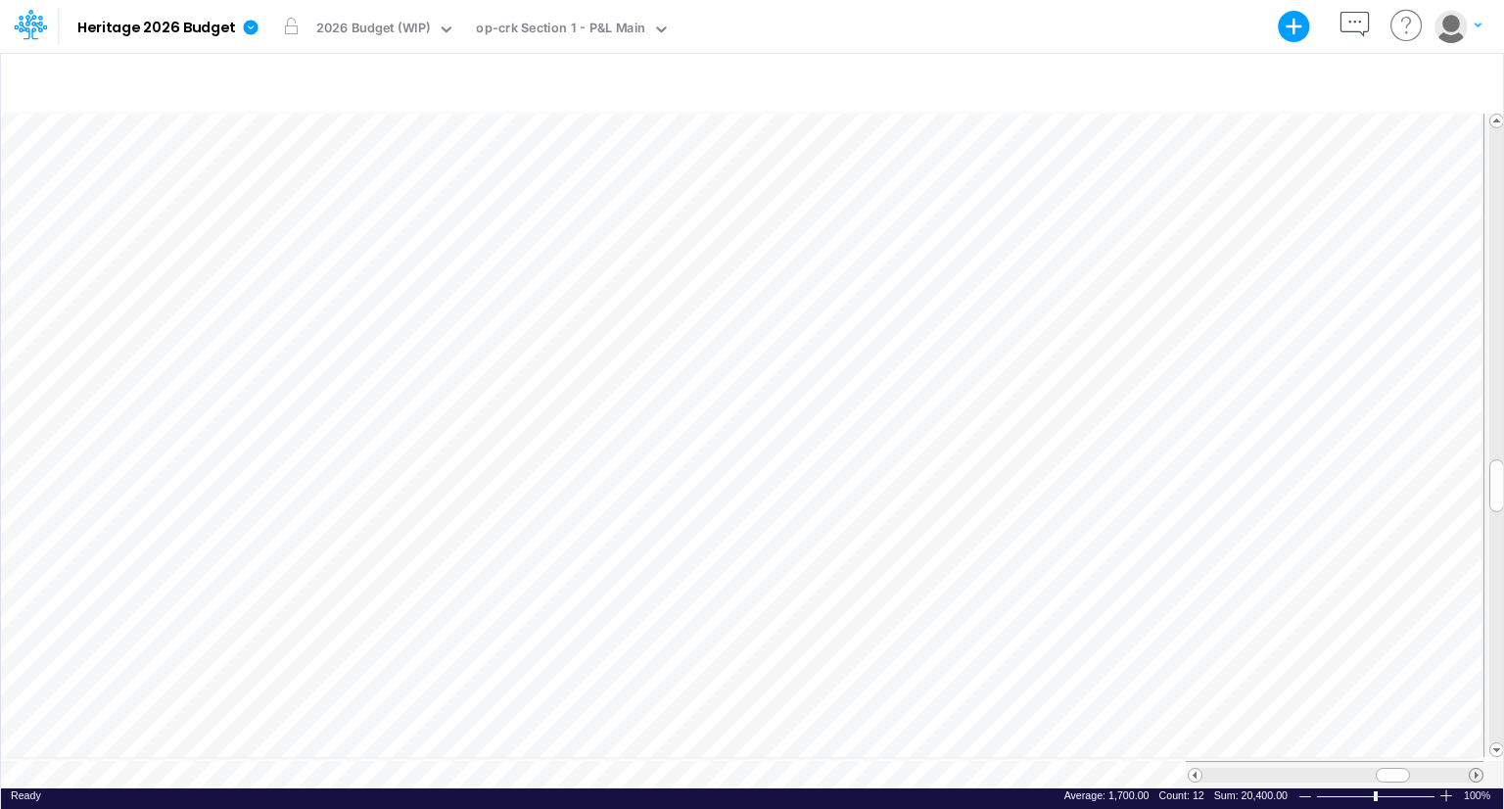
click at [1476, 769] on span at bounding box center [1476, 775] width 13 height 13
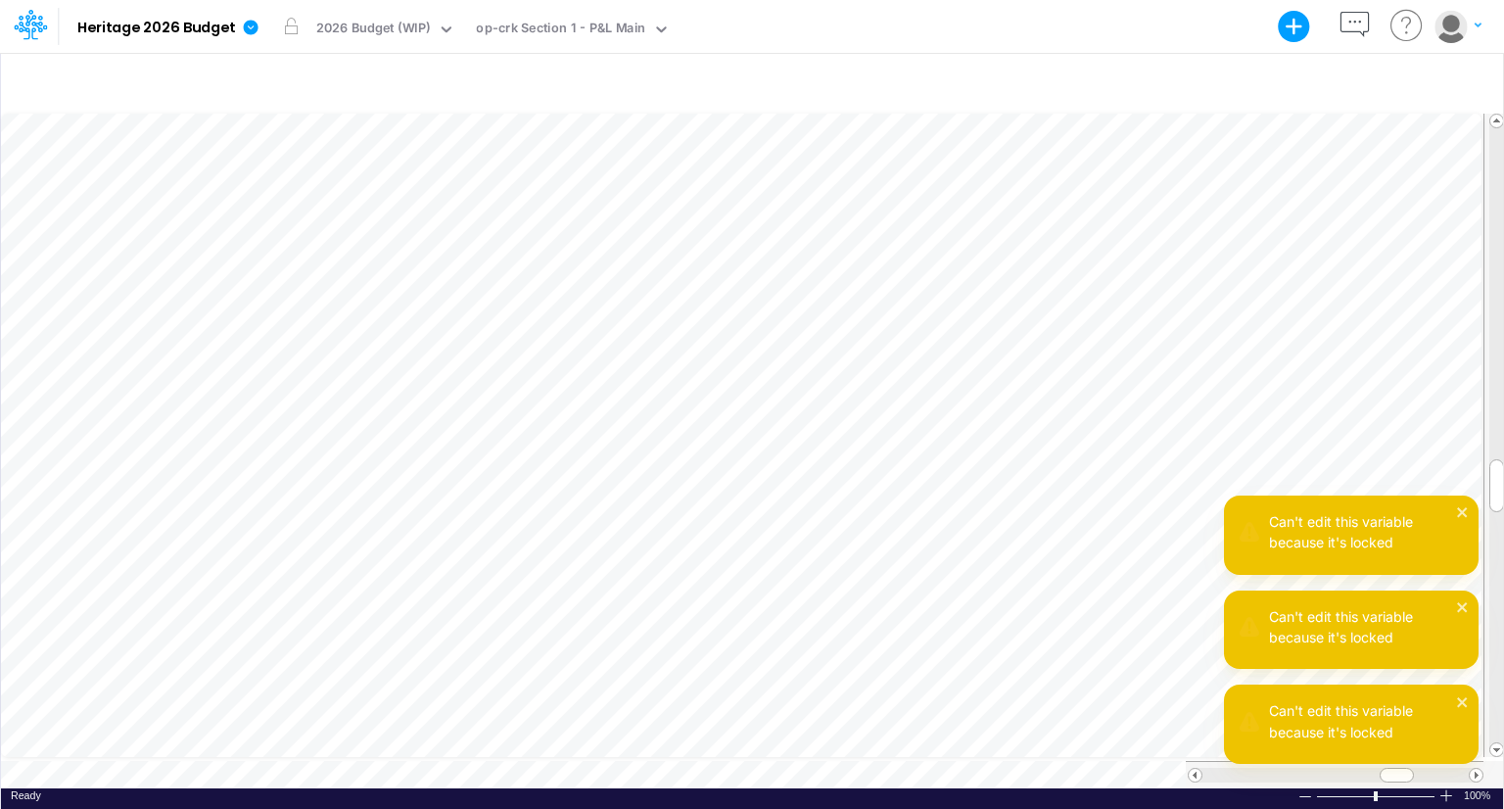
scroll to position [9, 23]
click at [678, 80] on div at bounding box center [752, 82] width 1502 height 55
click at [1467, 512] on icon "close" at bounding box center [1463, 512] width 14 height 16
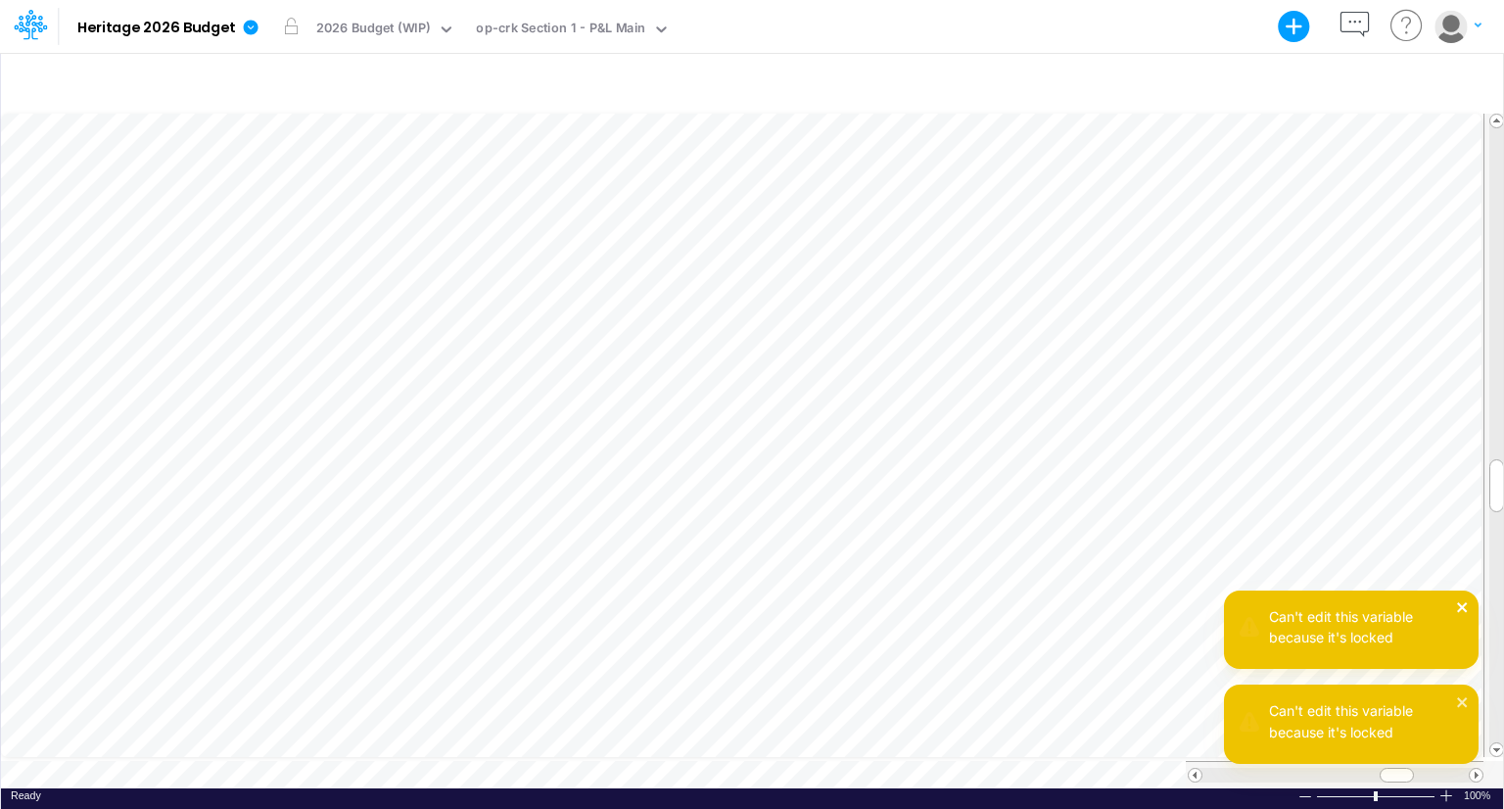
click at [1461, 606] on icon "close" at bounding box center [1462, 607] width 10 height 10
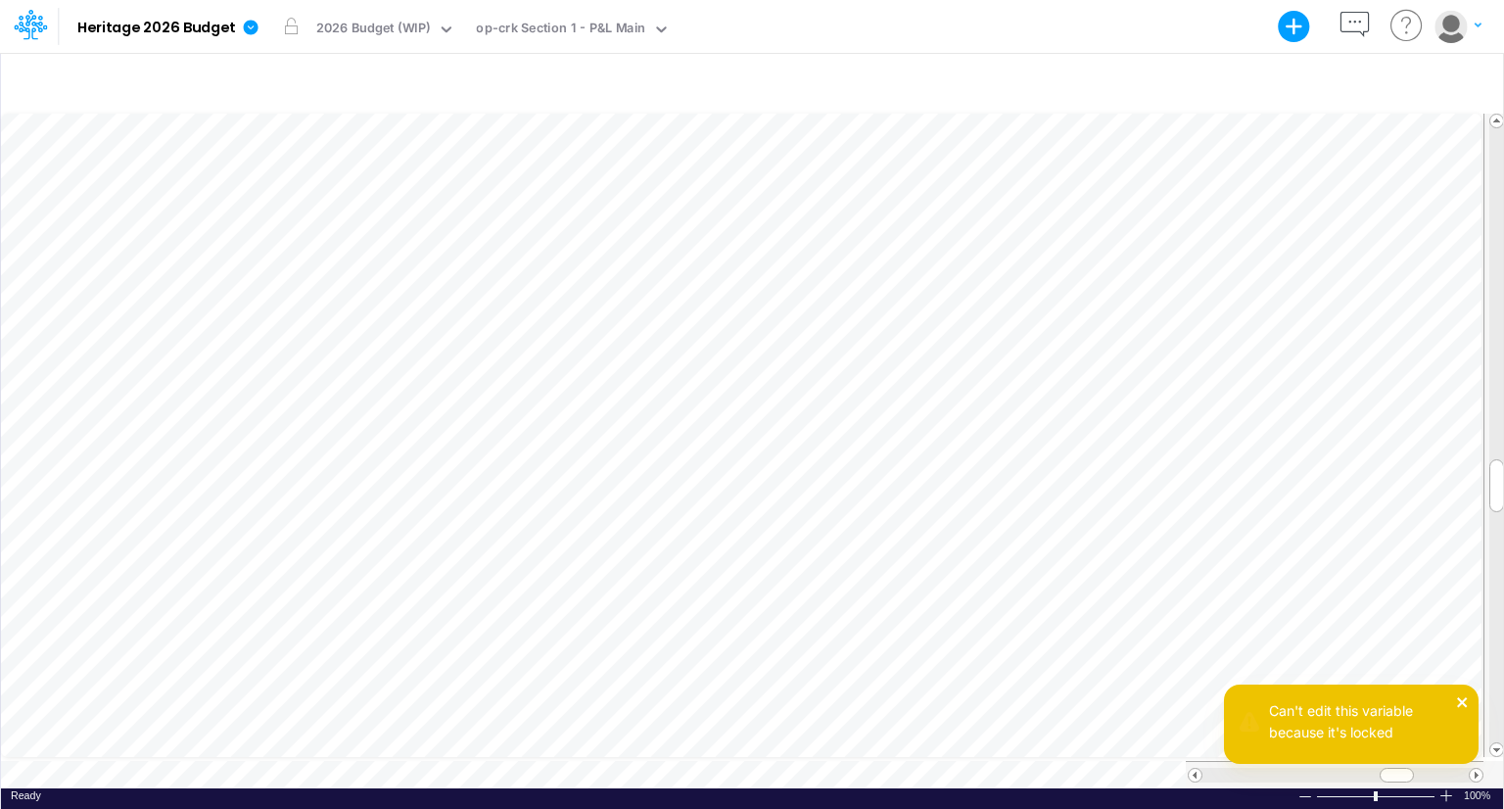
click at [1464, 695] on icon "close" at bounding box center [1463, 702] width 14 height 16
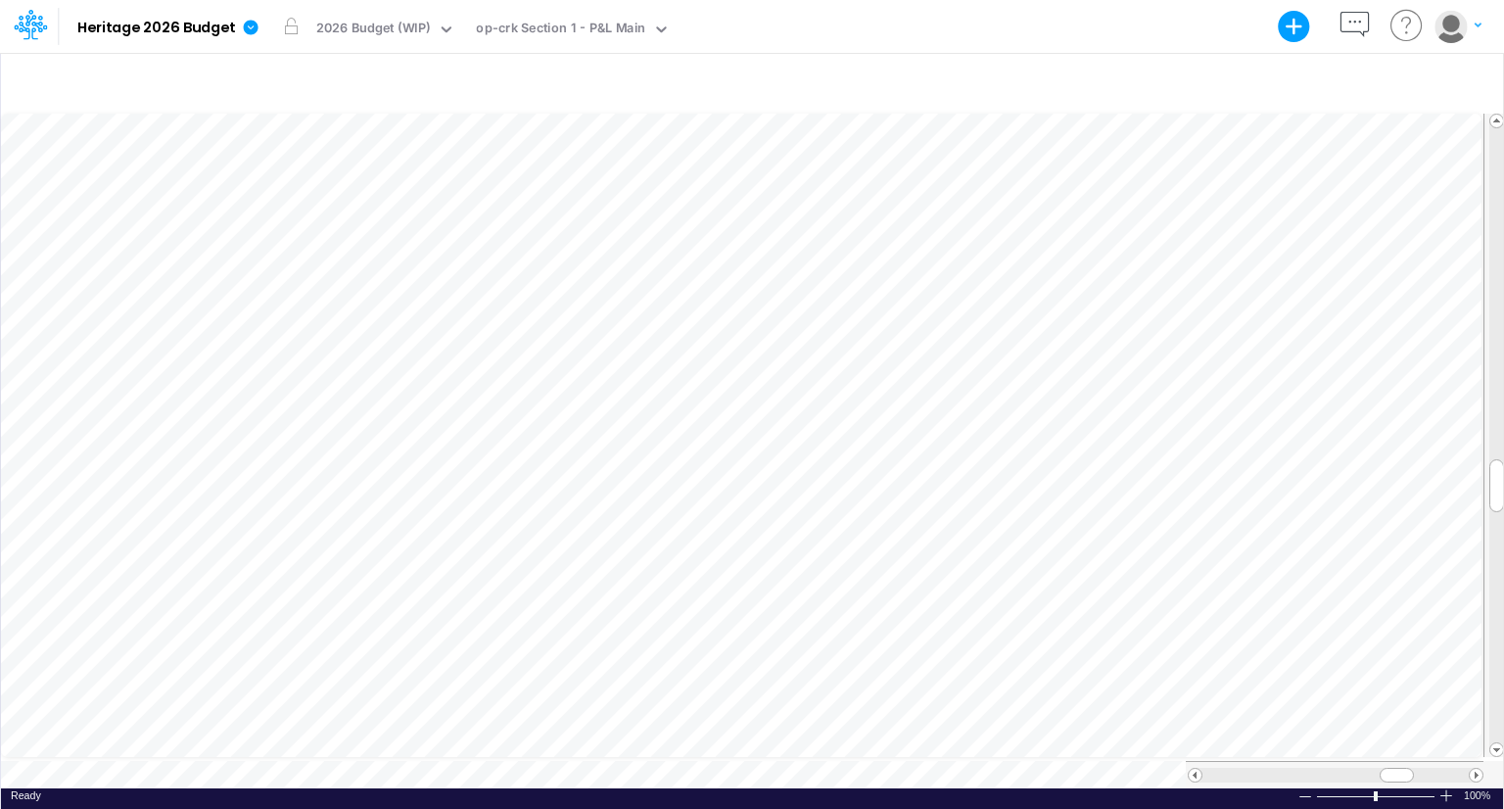
scroll to position [9, 2]
drag, startPoint x: 1402, startPoint y: 773, endPoint x: 1430, endPoint y: 772, distance: 27.4
click at [1430, 772] on div at bounding box center [1336, 775] width 266 height 15
drag, startPoint x: 1405, startPoint y: 769, endPoint x: 1436, endPoint y: 765, distance: 30.6
click at [1436, 768] on div at bounding box center [1427, 775] width 34 height 15
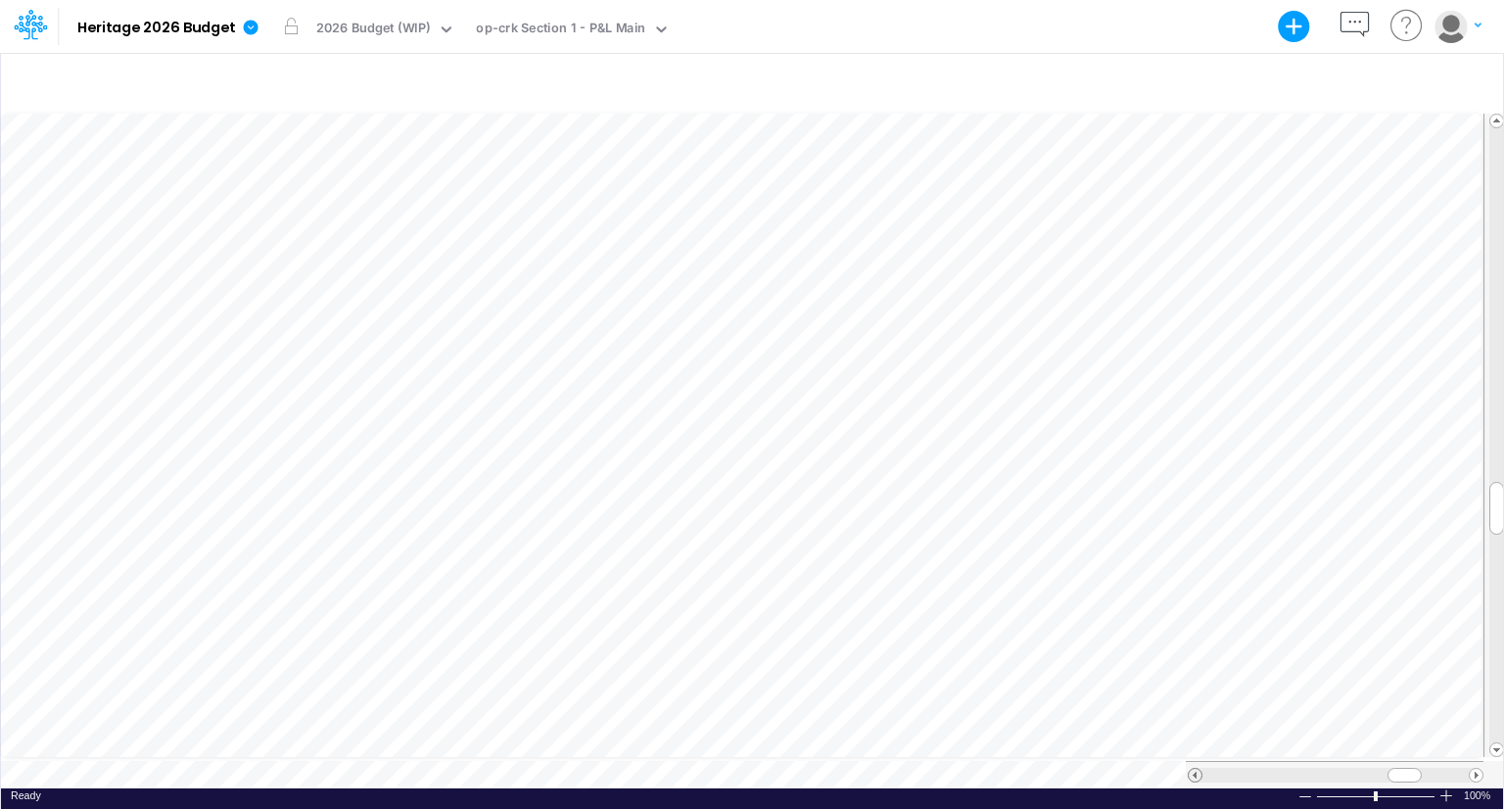
click at [1190, 769] on span at bounding box center [1195, 775] width 13 height 13
click at [1473, 769] on span at bounding box center [1476, 775] width 13 height 13
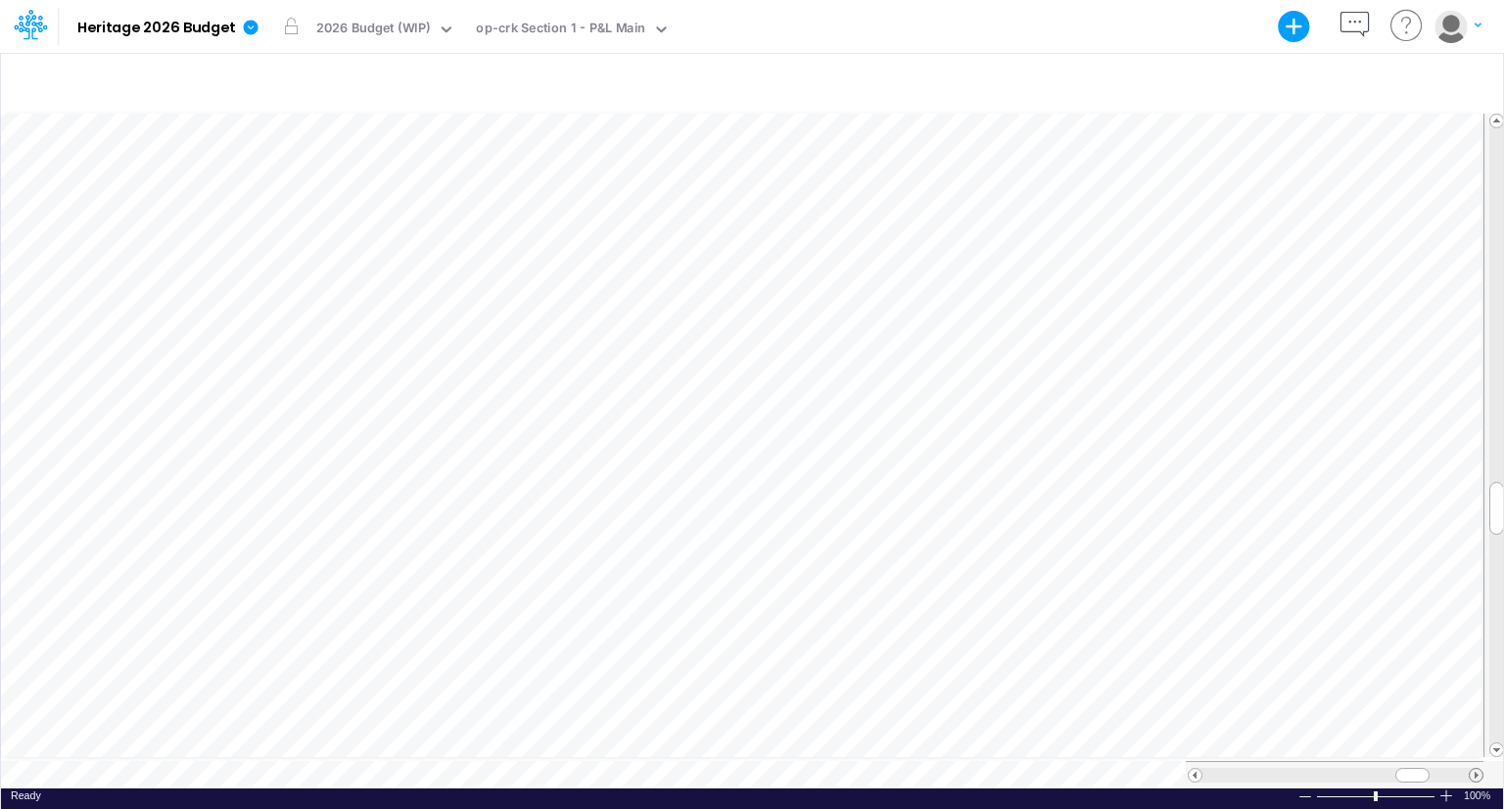
click at [1473, 769] on span at bounding box center [1476, 775] width 13 height 13
drag, startPoint x: 1411, startPoint y: 761, endPoint x: 1365, endPoint y: 758, distance: 46.1
click at [1365, 768] on div at bounding box center [1374, 775] width 34 height 15
click at [1140, 60] on div at bounding box center [752, 82] width 1502 height 55
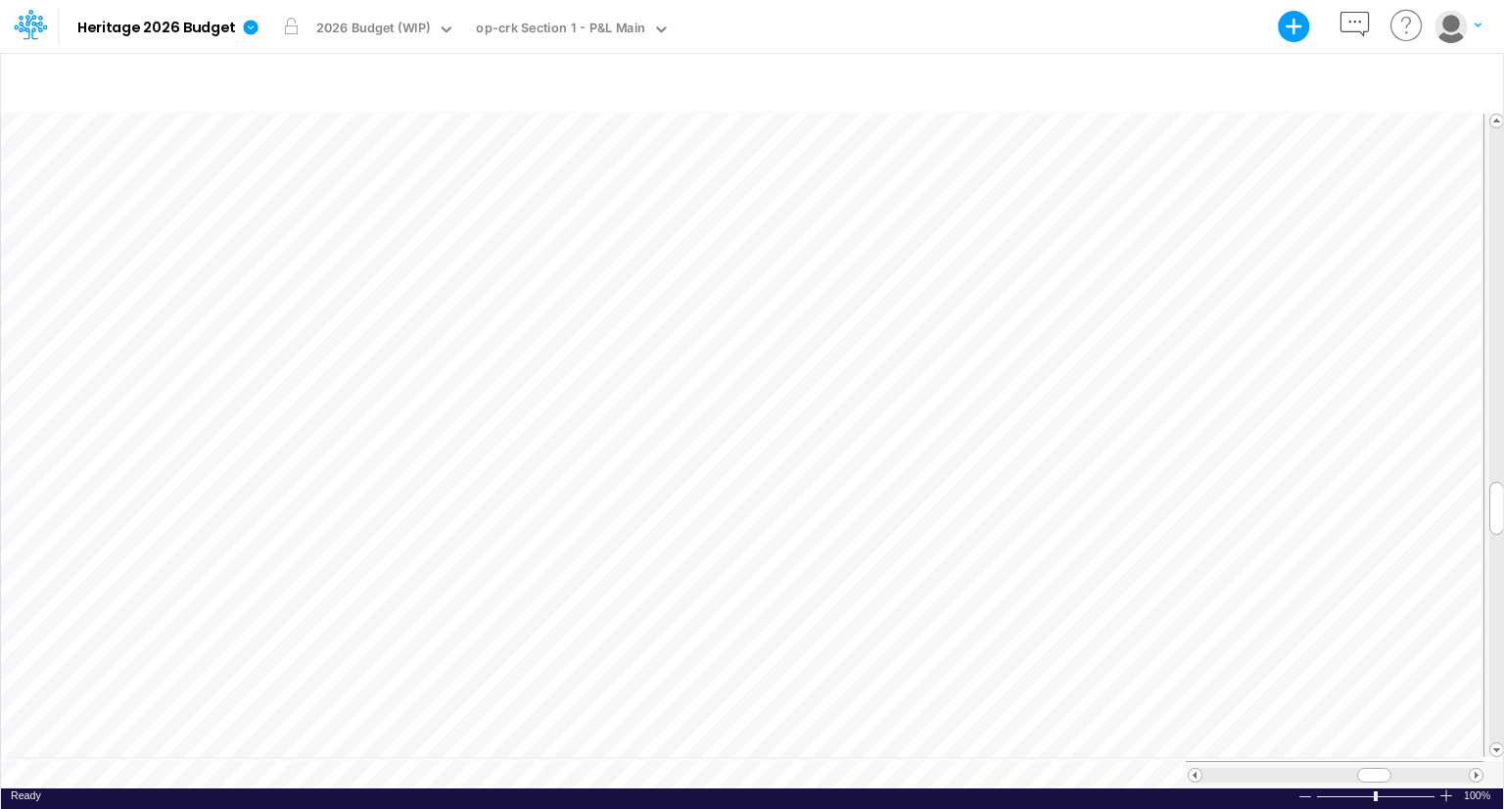
click at [1477, 780] on div "Model saving completed" at bounding box center [1351, 780] width 255 height 0
click at [1477, 769] on span at bounding box center [1476, 775] width 13 height 13
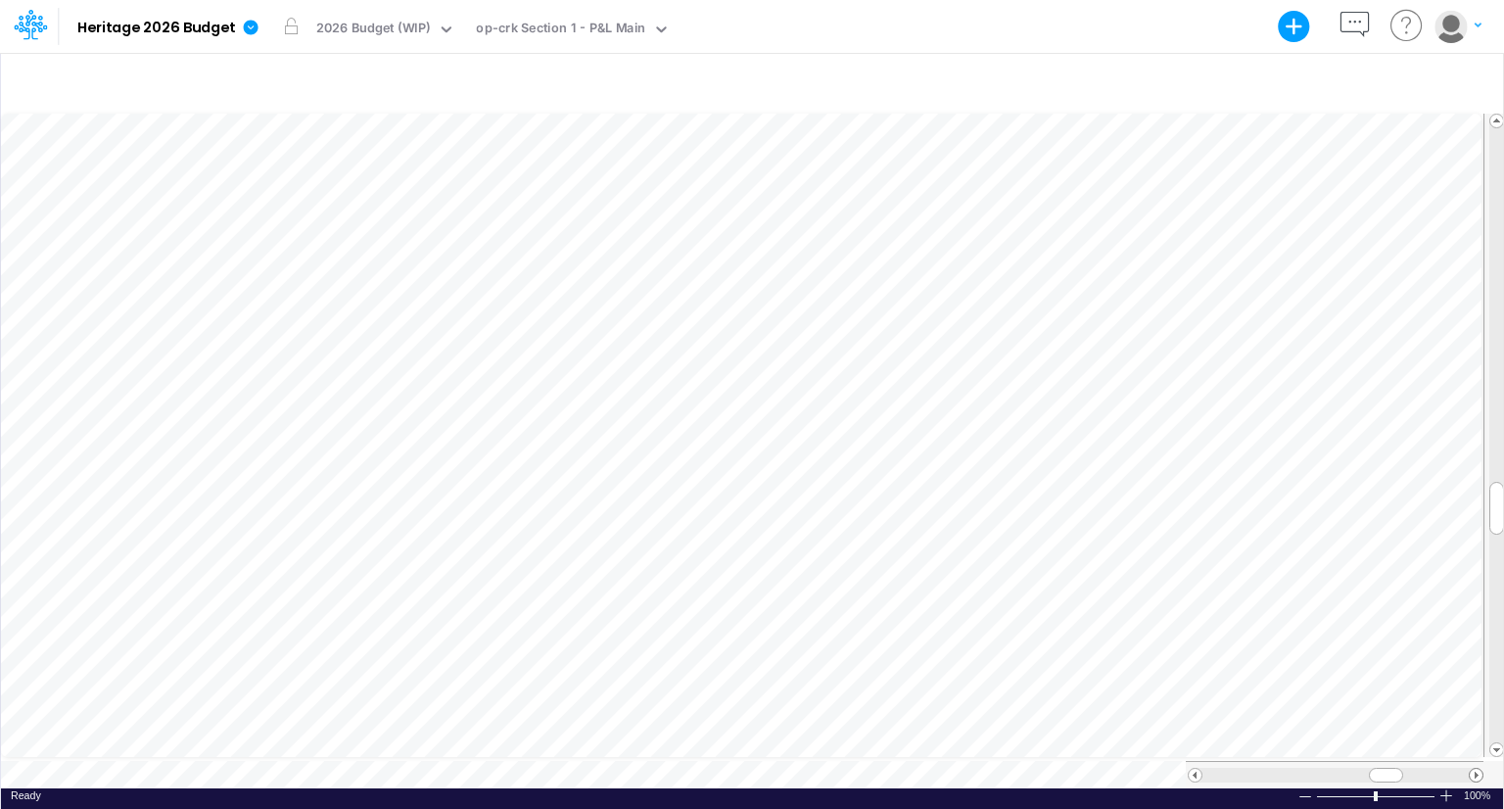
click at [1477, 769] on span at bounding box center [1476, 775] width 13 height 13
click at [1212, 67] on div at bounding box center [752, 82] width 1502 height 55
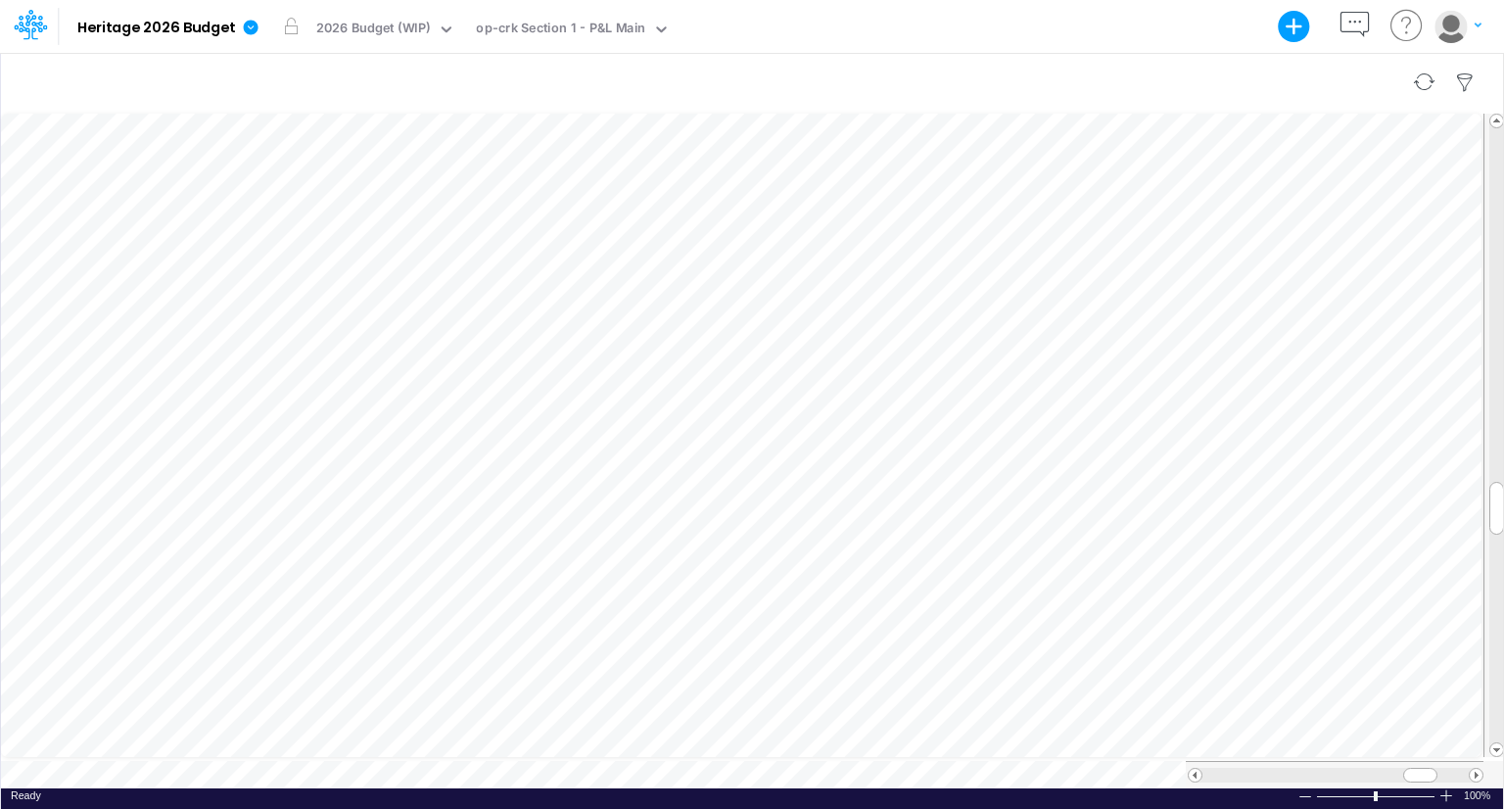
scroll to position [0, 0]
click at [1104, 66] on div at bounding box center [752, 82] width 1502 height 55
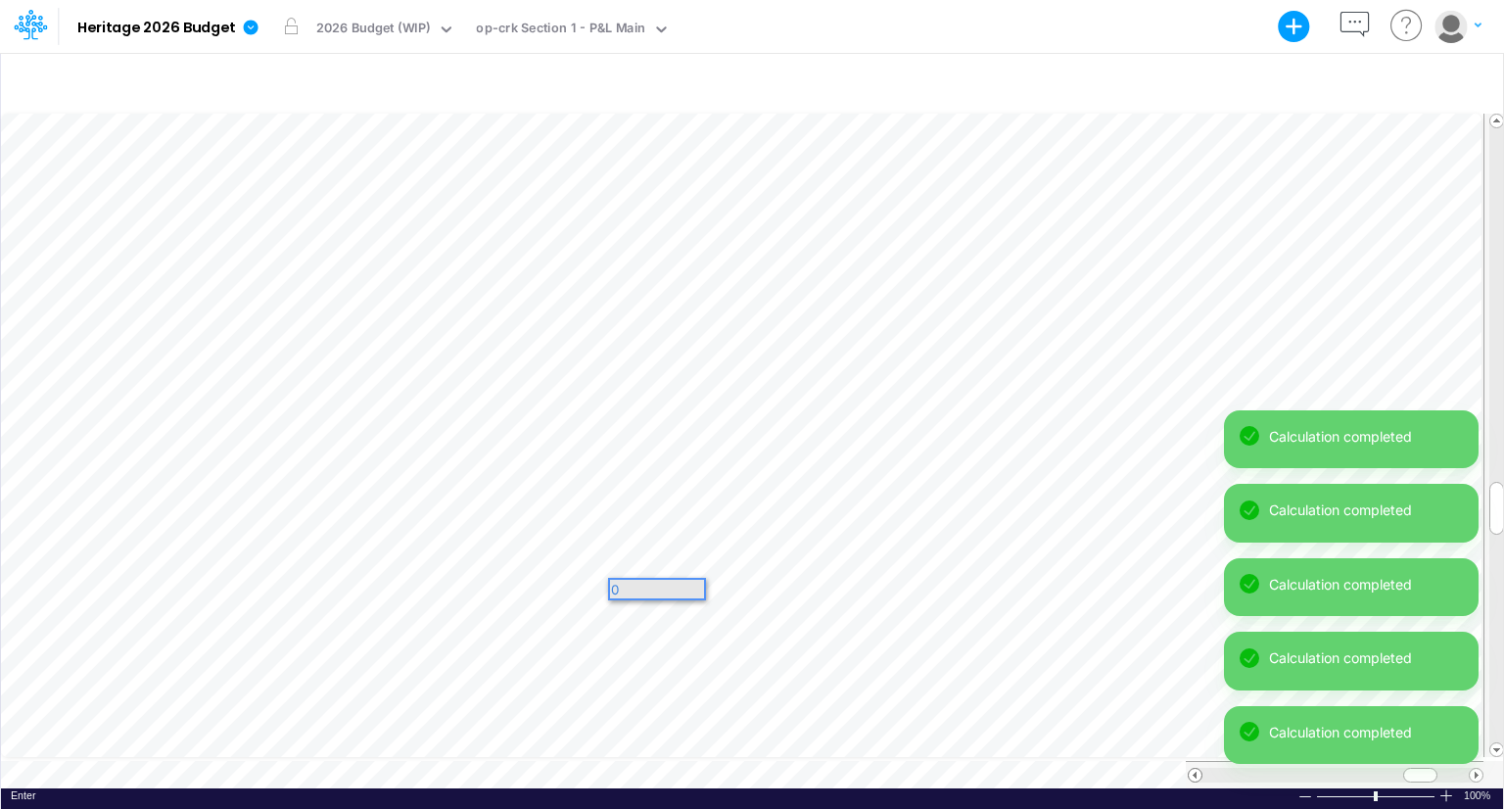
click at [1195, 769] on span at bounding box center [1195, 775] width 13 height 13
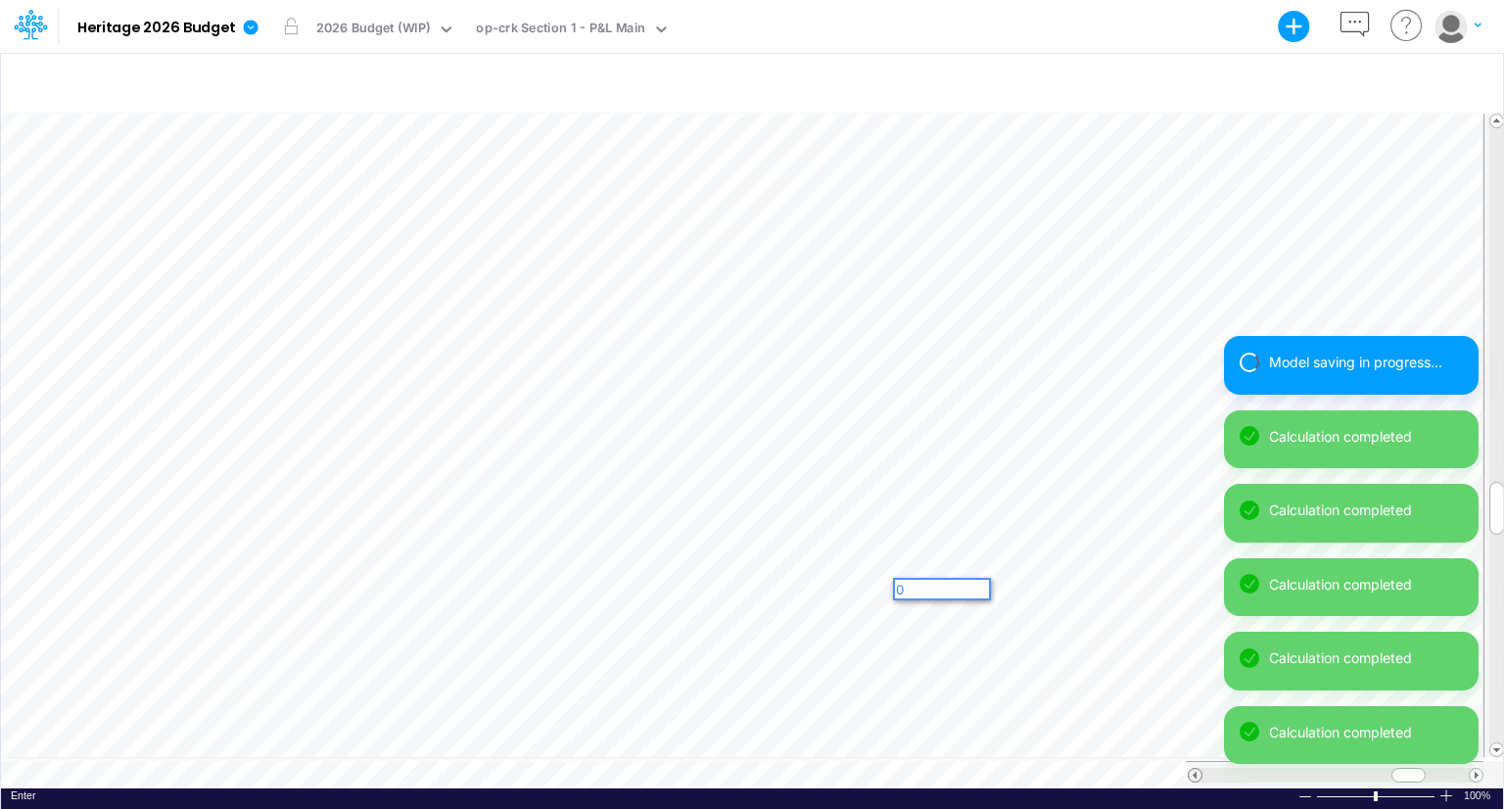
click at [1195, 769] on span at bounding box center [1195, 775] width 13 height 13
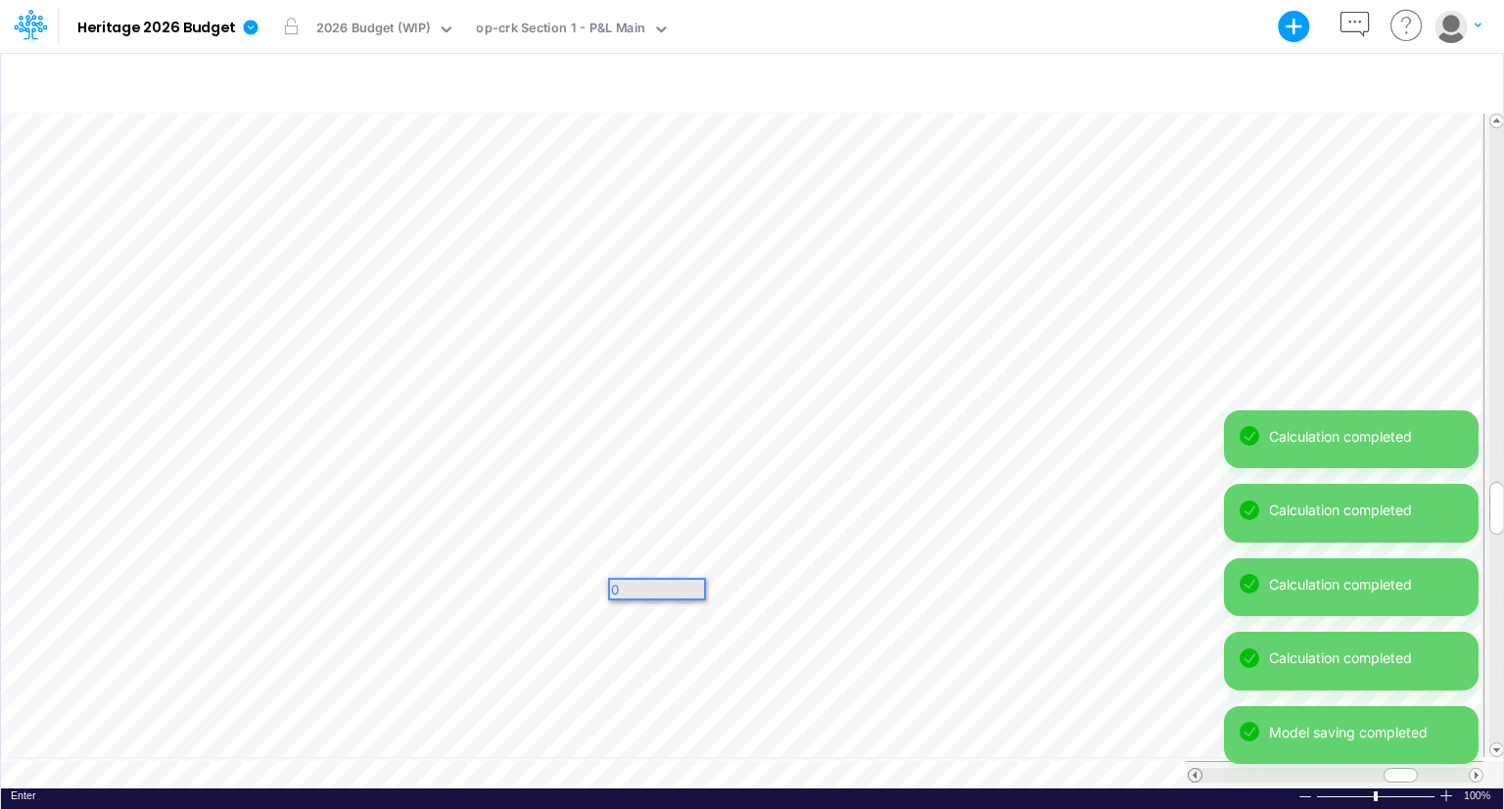
click at [1193, 769] on span at bounding box center [1195, 775] width 13 height 13
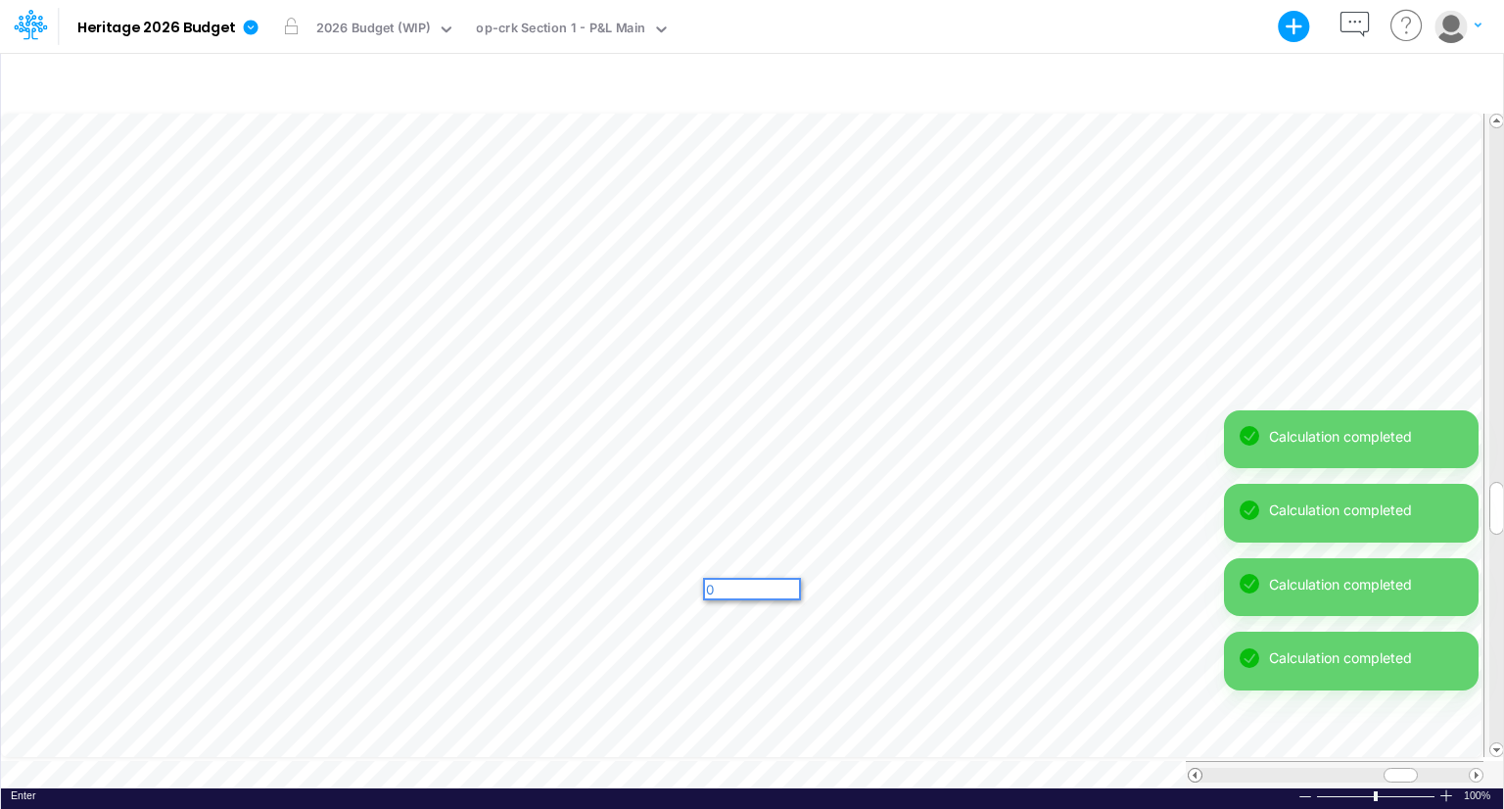
click at [1193, 769] on span at bounding box center [1195, 775] width 13 height 13
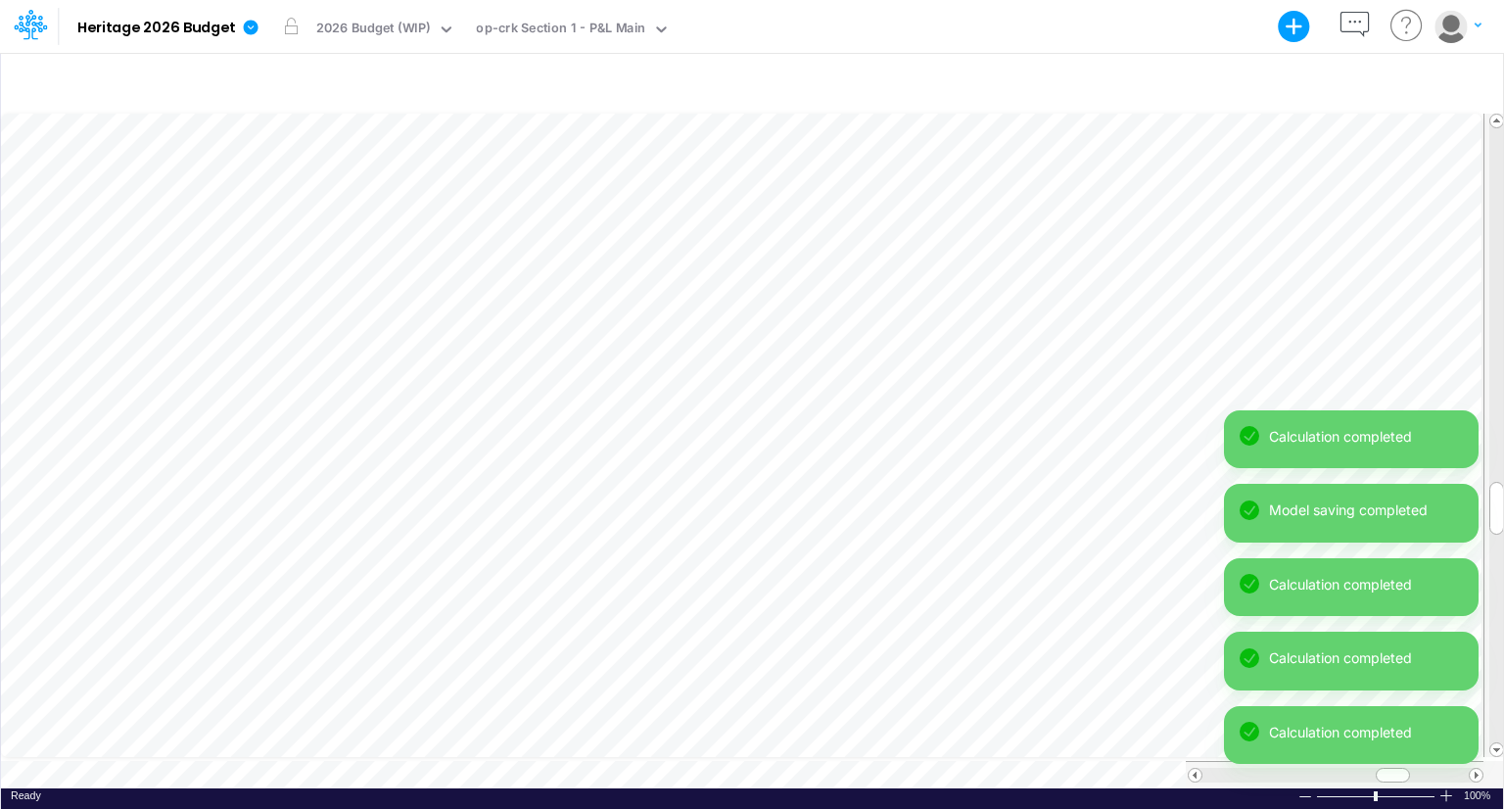
scroll to position [9, 2]
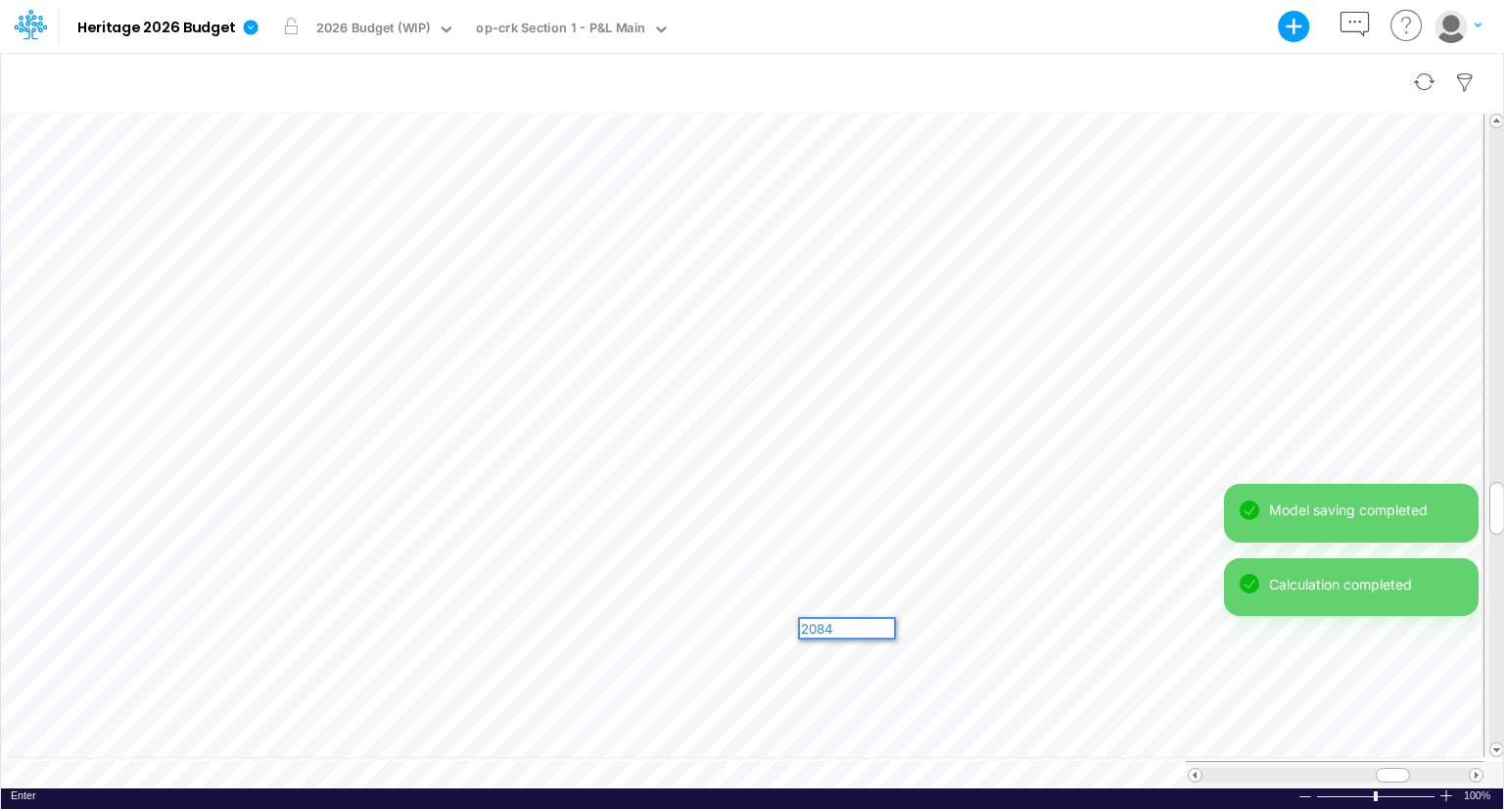
click at [1014, 67] on div at bounding box center [752, 82] width 1502 height 55
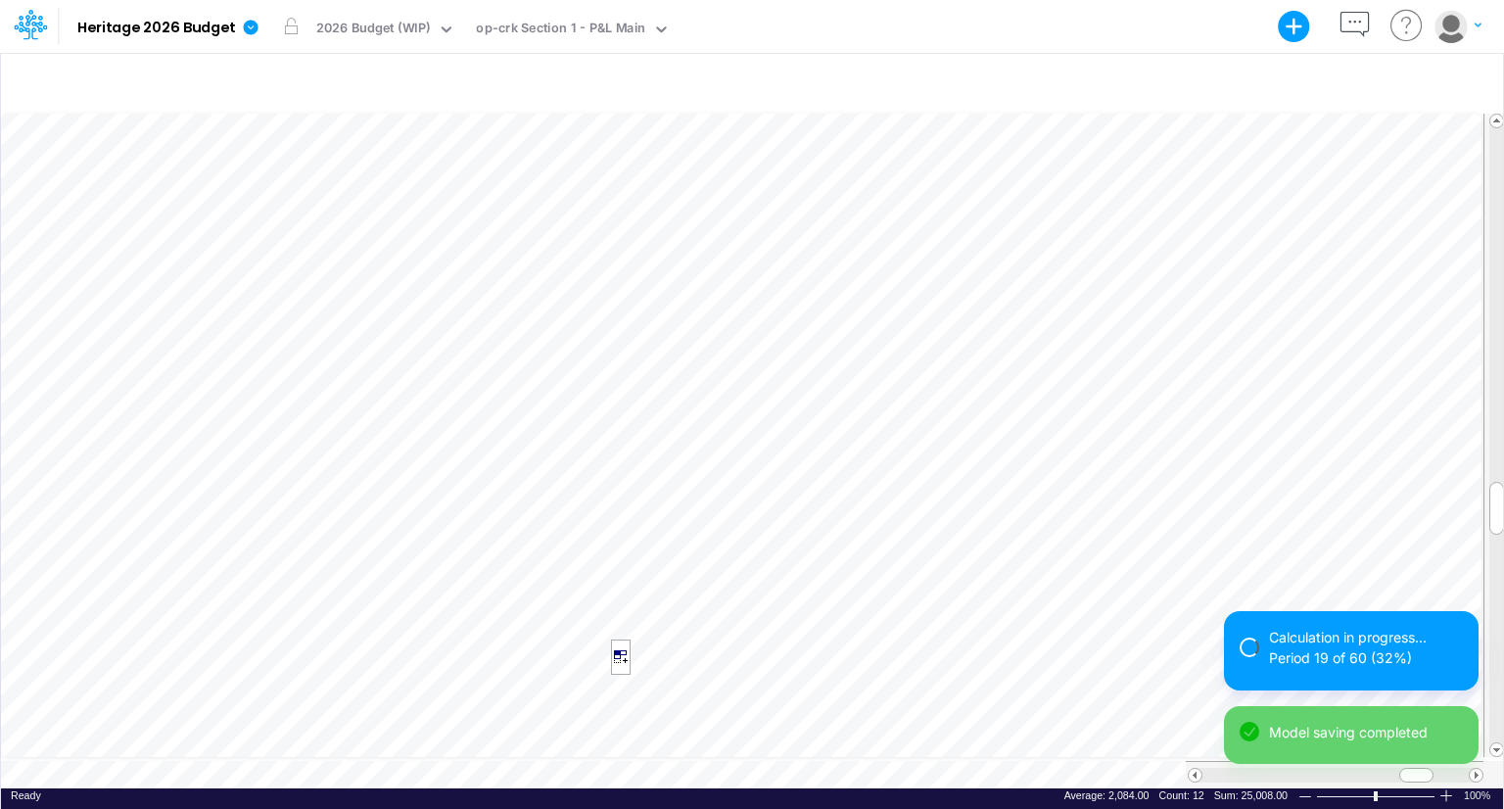
scroll to position [9, 2]
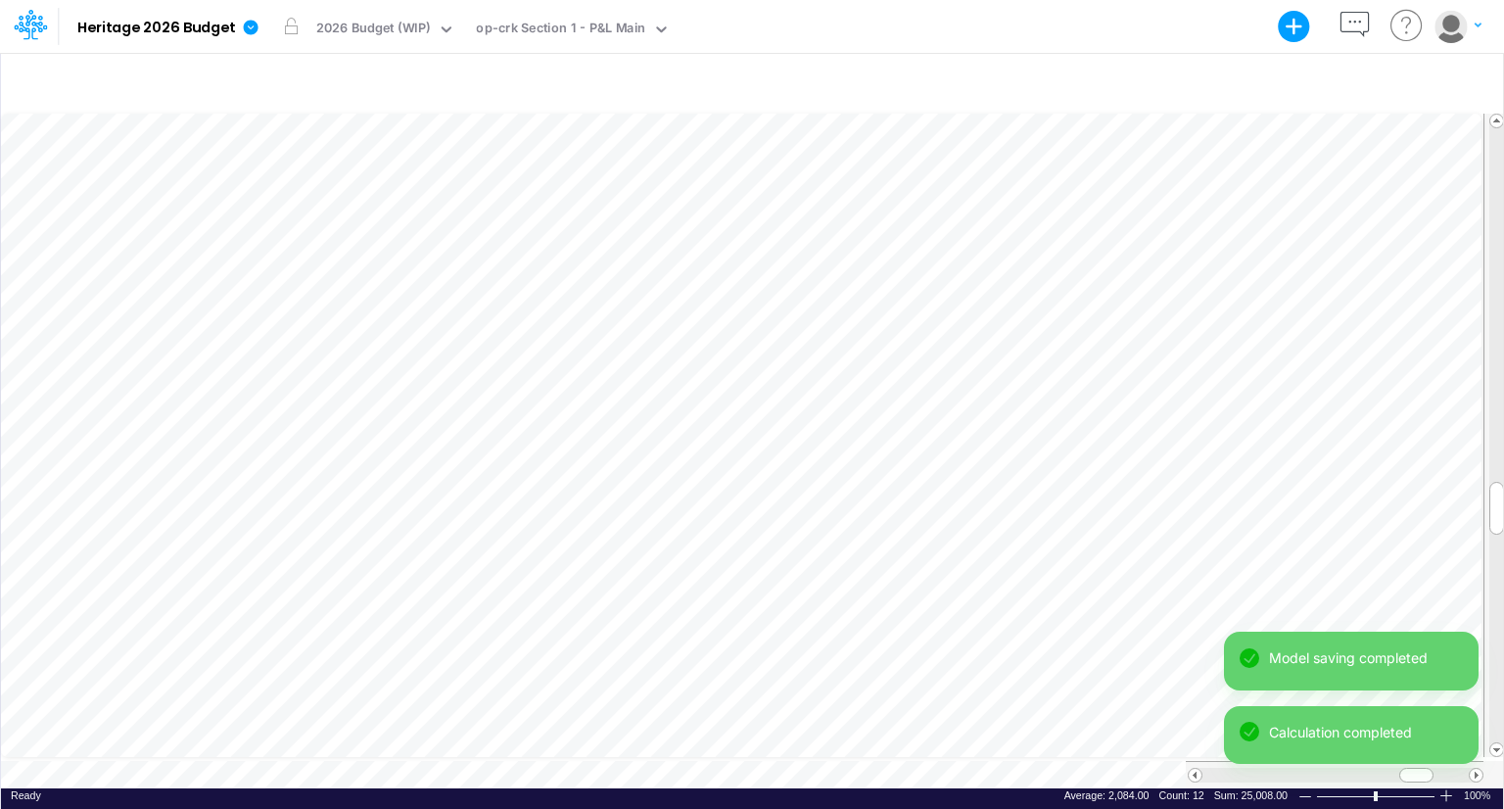
click at [1475, 769] on div "Model saving completed Calculation completed" at bounding box center [1351, 706] width 255 height 148
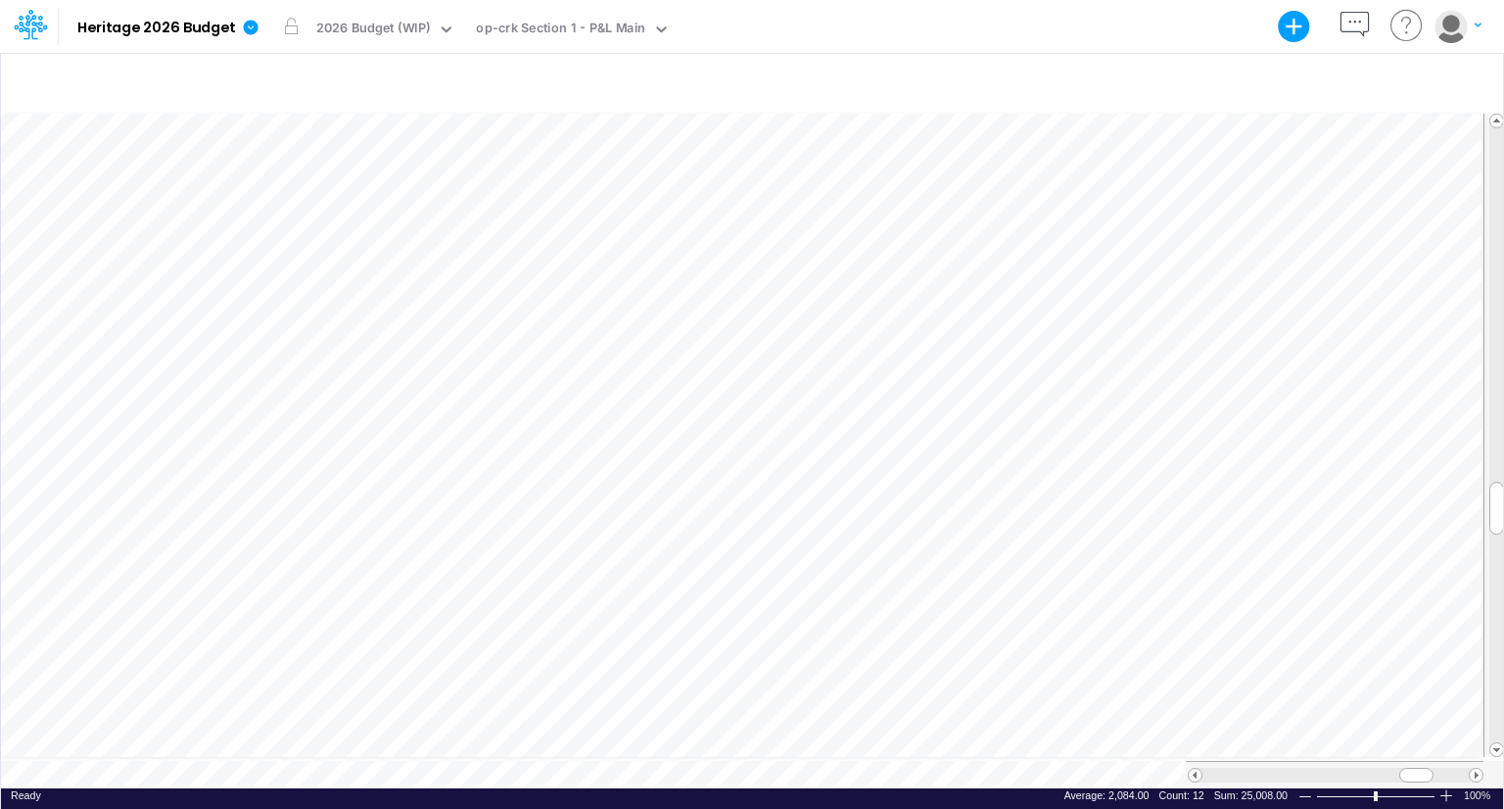
click at [1475, 780] on div "Model saving completed" at bounding box center [1351, 780] width 255 height 0
click at [1475, 769] on span at bounding box center [1476, 775] width 13 height 13
click at [1493, 747] on span at bounding box center [1496, 749] width 13 height 13
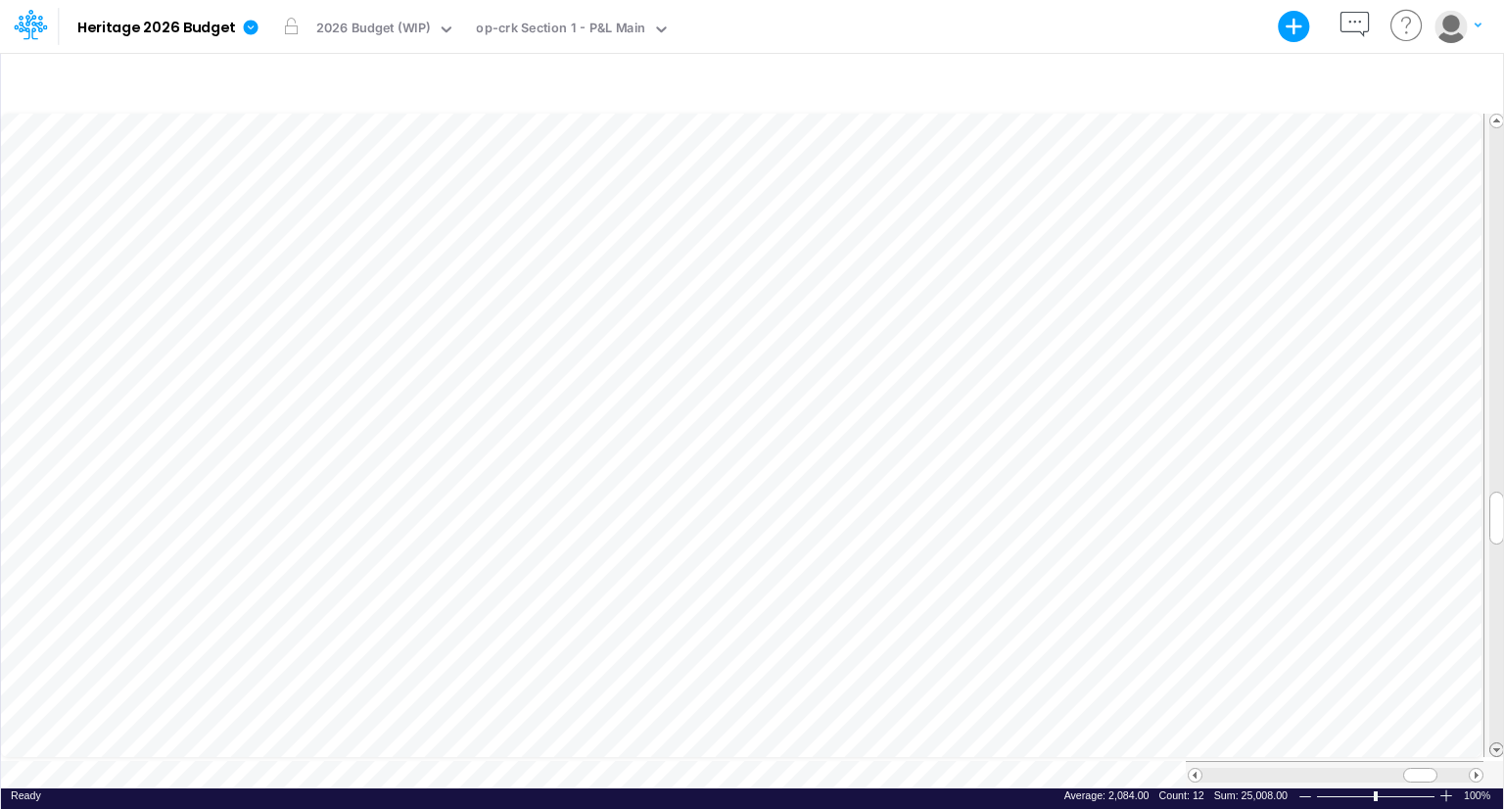
click at [1493, 747] on span at bounding box center [1496, 749] width 13 height 13
click at [1193, 769] on span at bounding box center [1195, 775] width 13 height 13
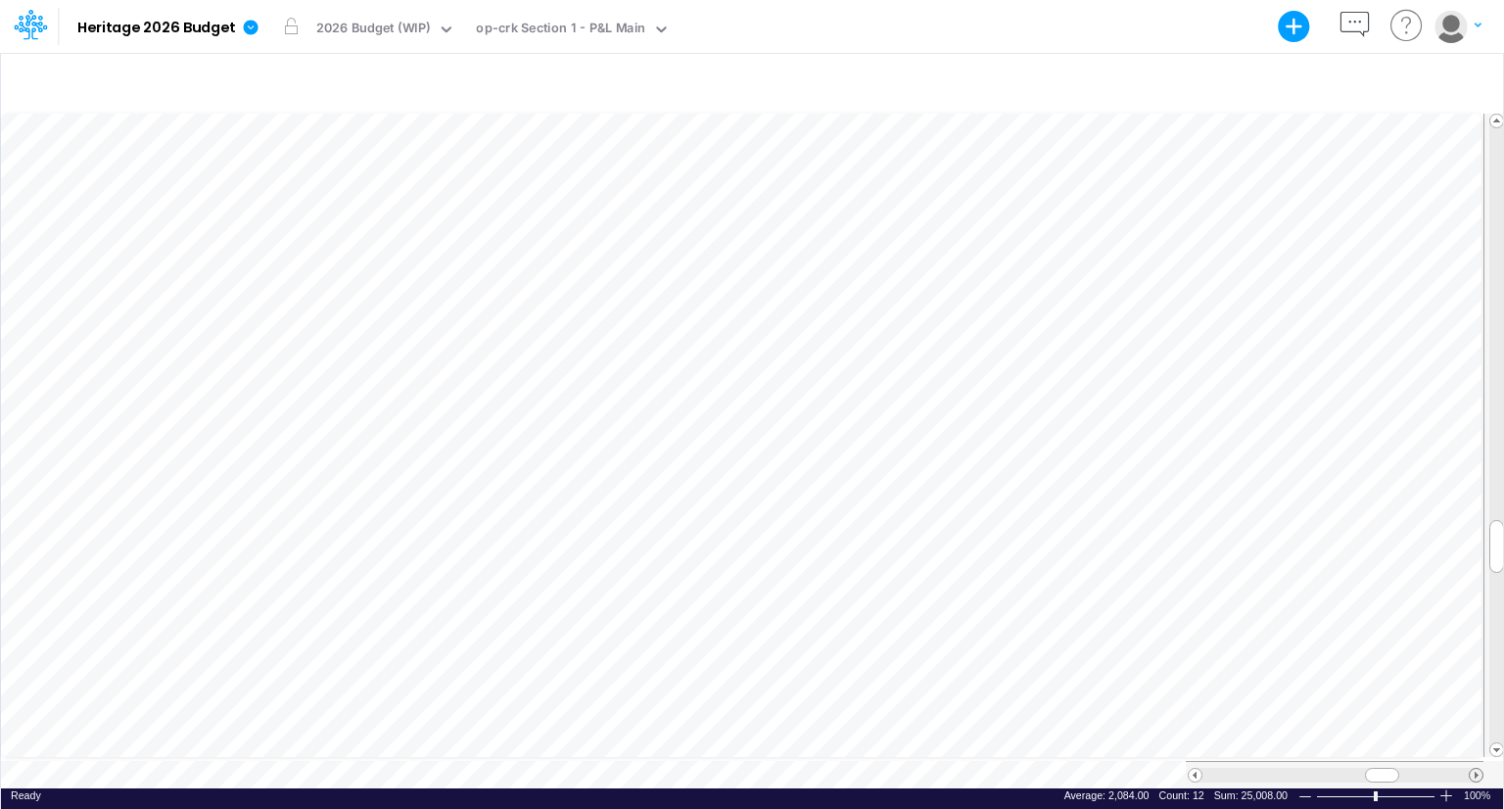
click at [1479, 769] on span at bounding box center [1476, 775] width 13 height 13
click at [1191, 769] on span at bounding box center [1195, 775] width 13 height 13
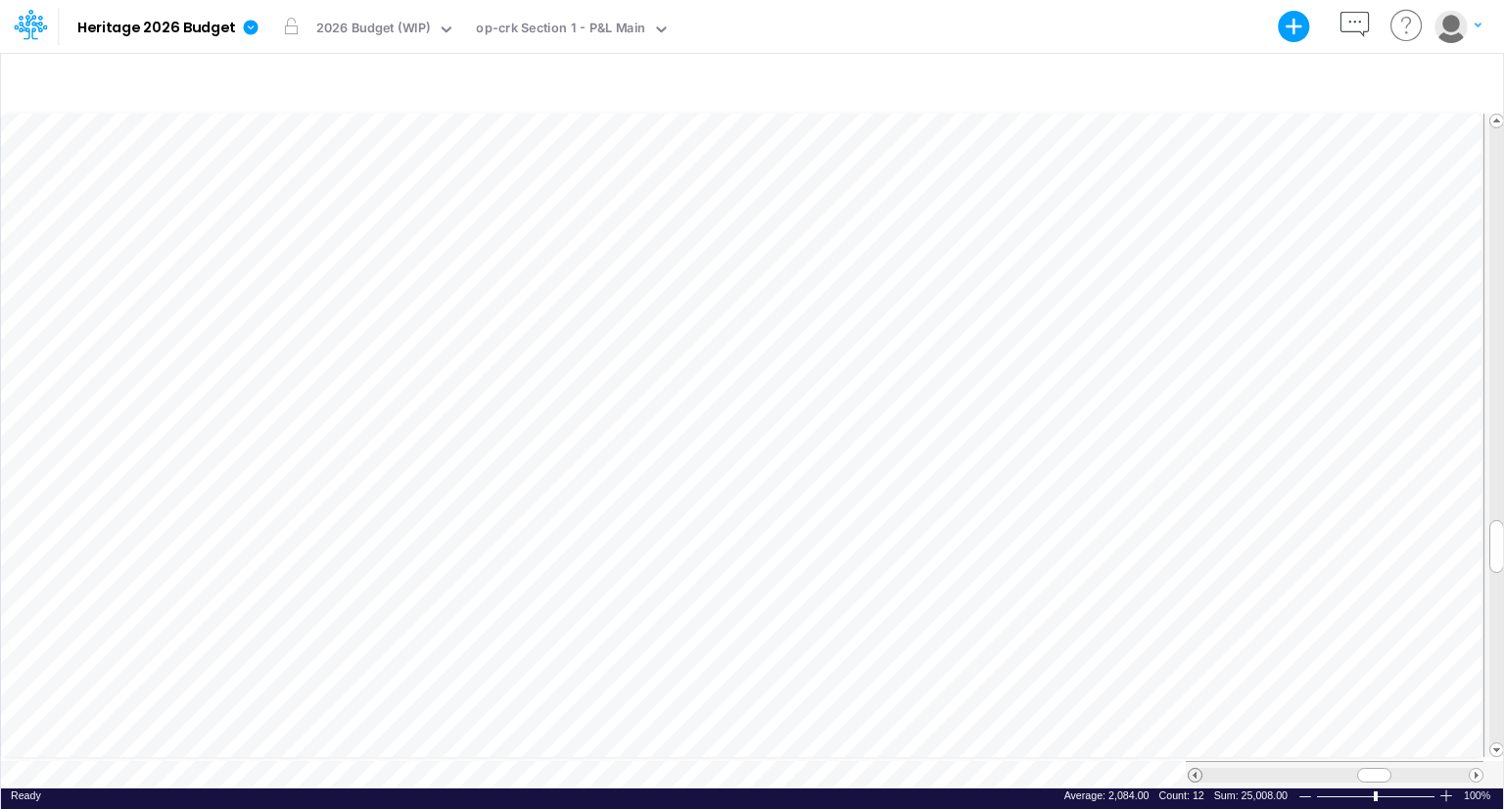
click at [1191, 769] on span at bounding box center [1195, 775] width 13 height 13
click at [1476, 769] on span at bounding box center [1476, 775] width 13 height 13
click at [1169, 61] on div at bounding box center [752, 82] width 1502 height 55
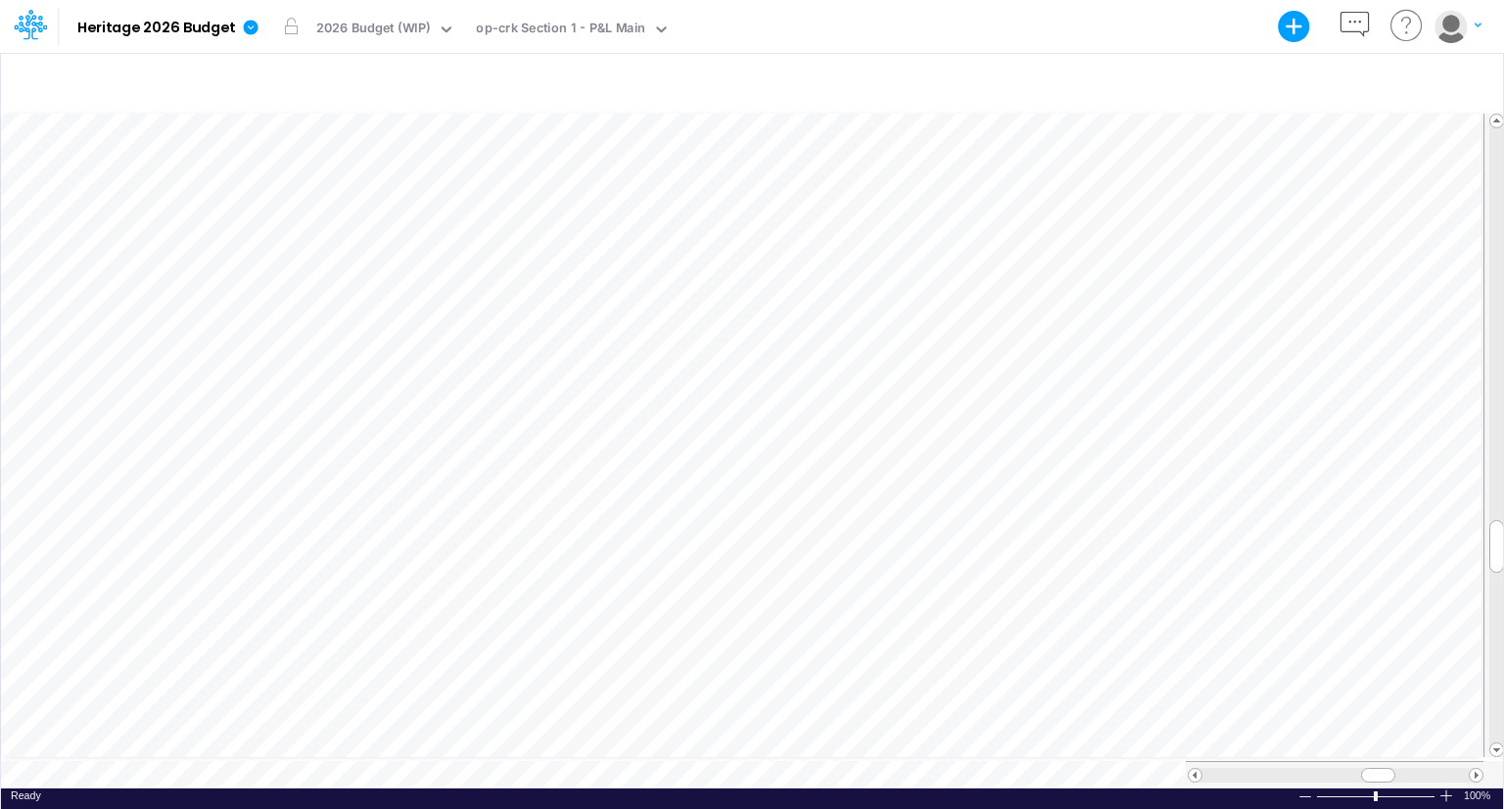
click at [1476, 766] on div "Model saving completed" at bounding box center [1351, 743] width 255 height 74
click at [1476, 769] on span at bounding box center [1476, 775] width 13 height 13
click at [1473, 769] on span at bounding box center [1476, 775] width 13 height 13
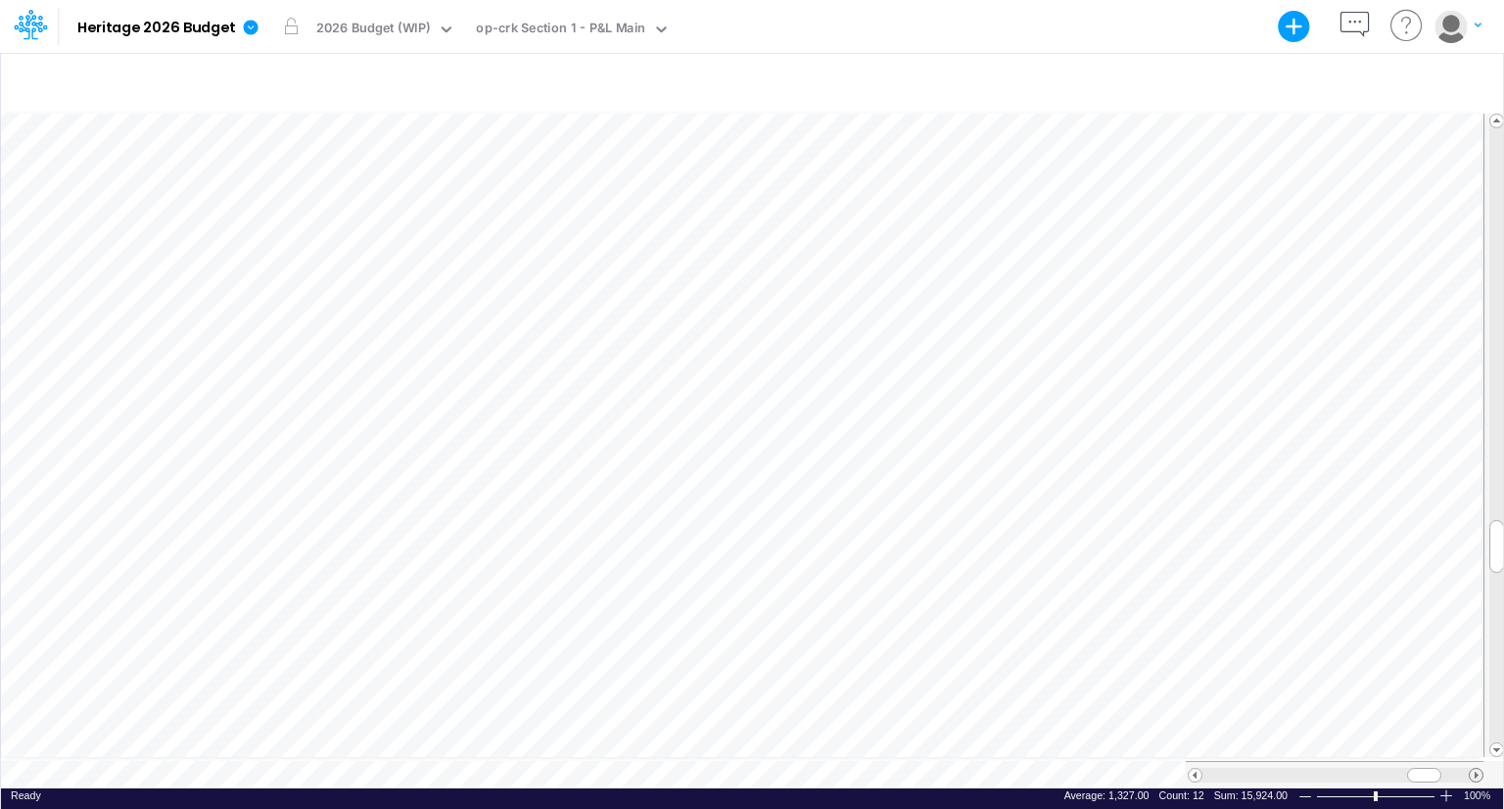
click at [1473, 769] on span at bounding box center [1476, 775] width 13 height 13
click at [1192, 769] on span at bounding box center [1195, 775] width 13 height 13
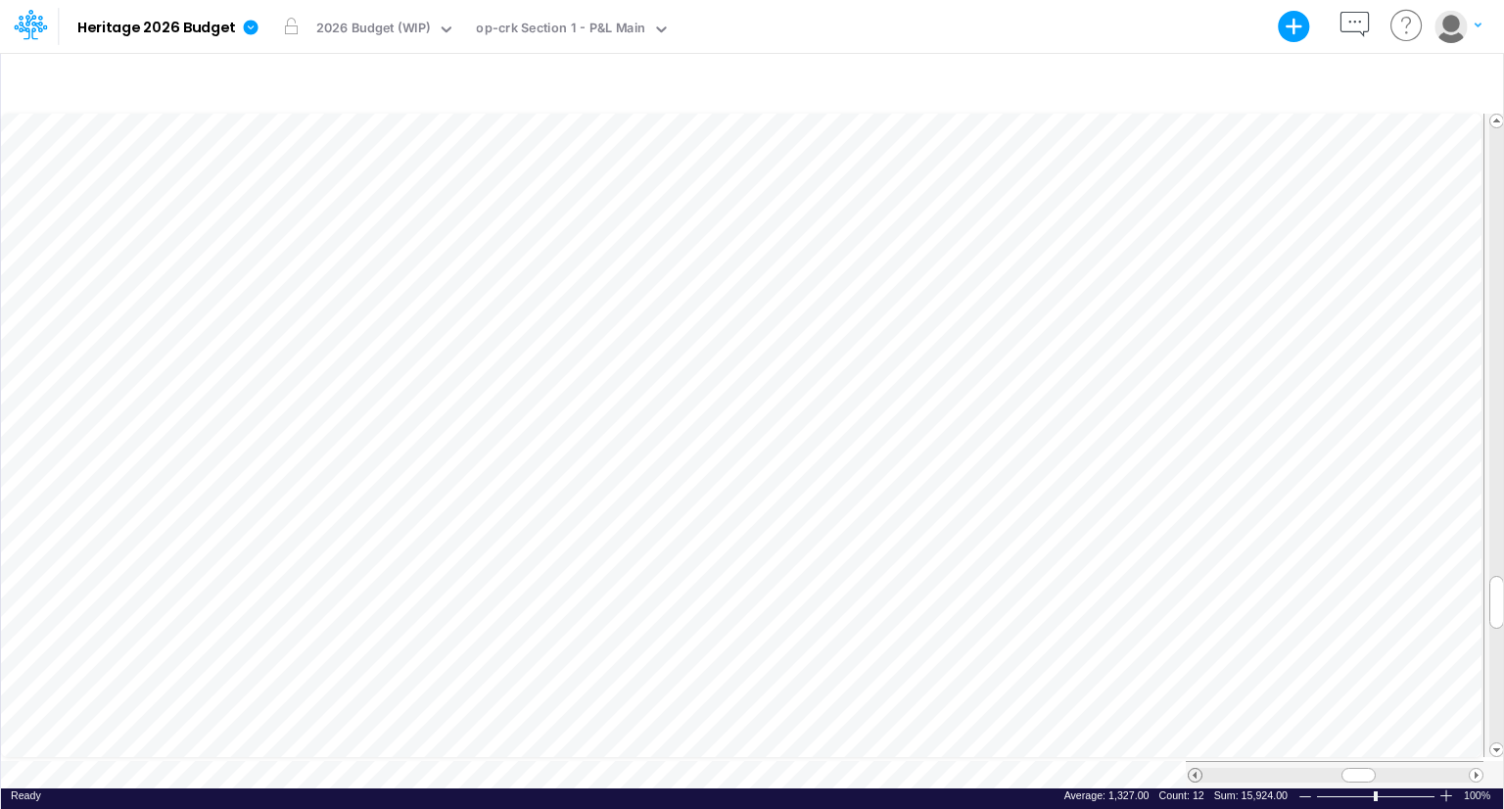
click at [1192, 769] on span at bounding box center [1195, 775] width 13 height 13
click at [1352, 768] on div at bounding box center [1361, 775] width 34 height 15
click at [1475, 769] on span at bounding box center [1476, 775] width 13 height 13
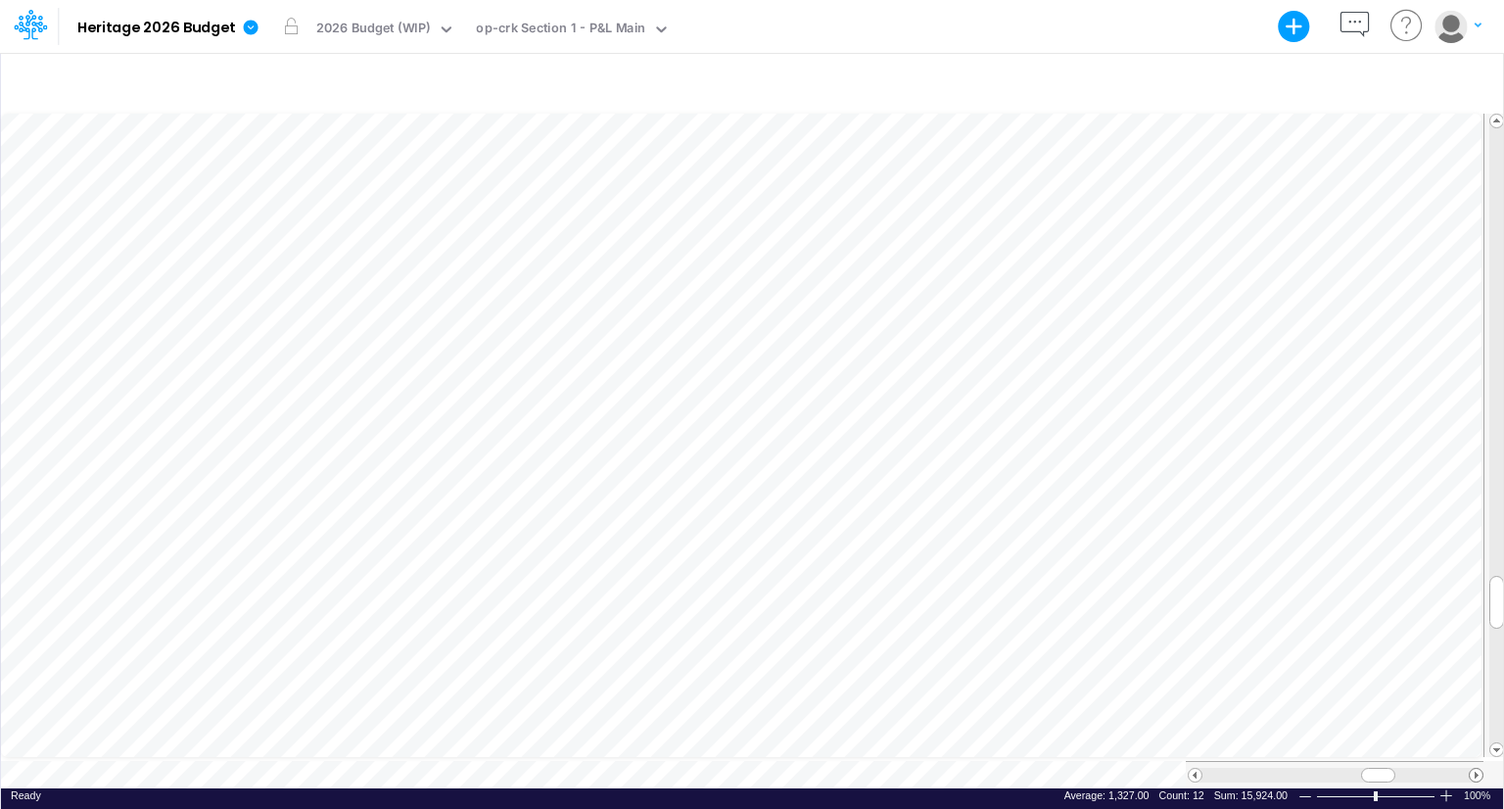
click at [1475, 769] on span at bounding box center [1476, 775] width 13 height 13
click at [1114, 72] on div at bounding box center [752, 82] width 1502 height 55
click at [1474, 769] on span at bounding box center [1476, 775] width 13 height 13
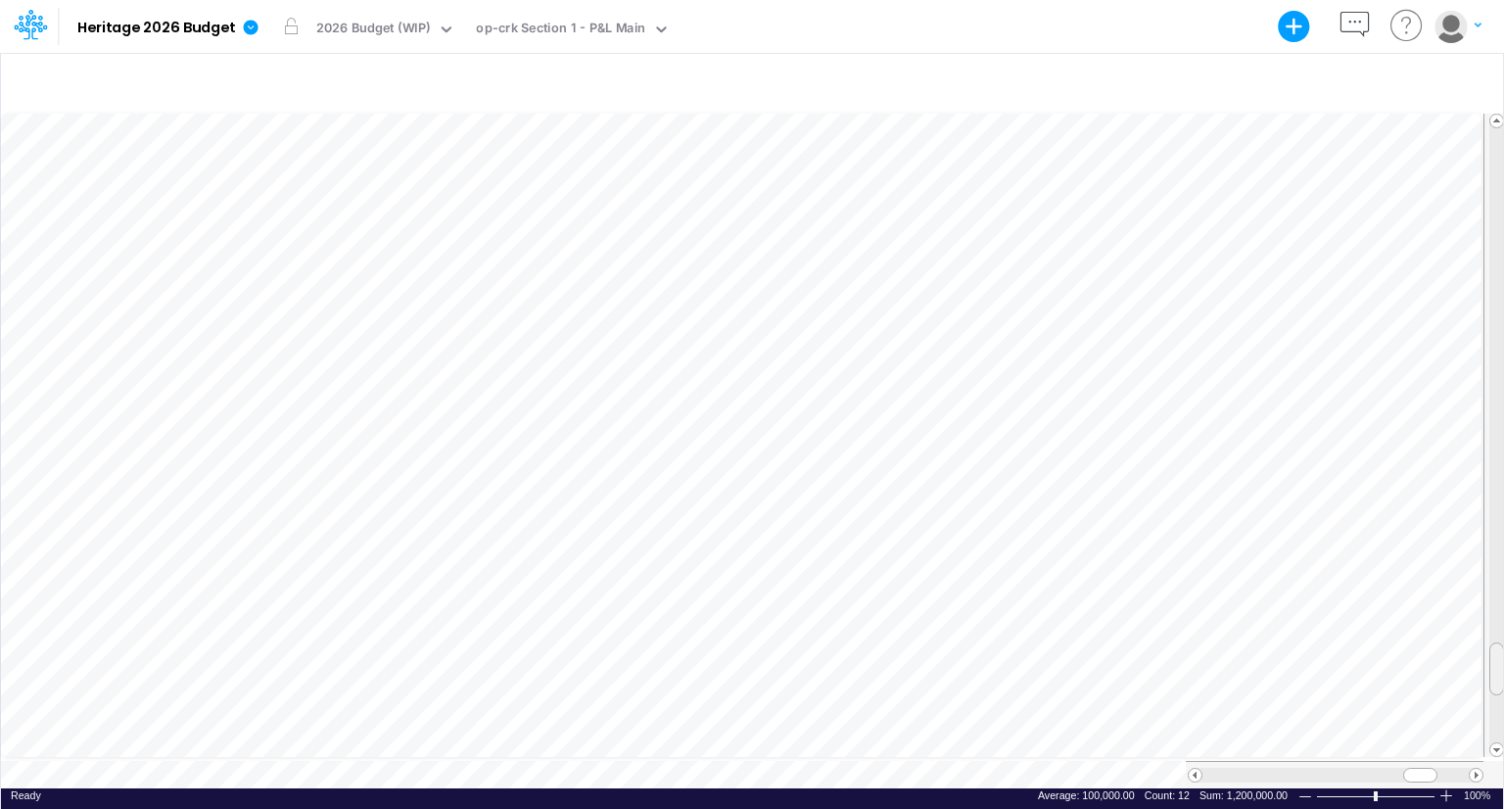
drag, startPoint x: 1498, startPoint y: 592, endPoint x: 1496, endPoint y: 659, distance: 66.6
click at [1496, 662] on span at bounding box center [1496, 668] width 13 height 13
drag, startPoint x: 1409, startPoint y: 769, endPoint x: 1386, endPoint y: 769, distance: 23.5
click at [1386, 769] on div at bounding box center [1397, 775] width 34 height 15
click at [1388, 769] on span at bounding box center [1392, 775] width 13 height 13
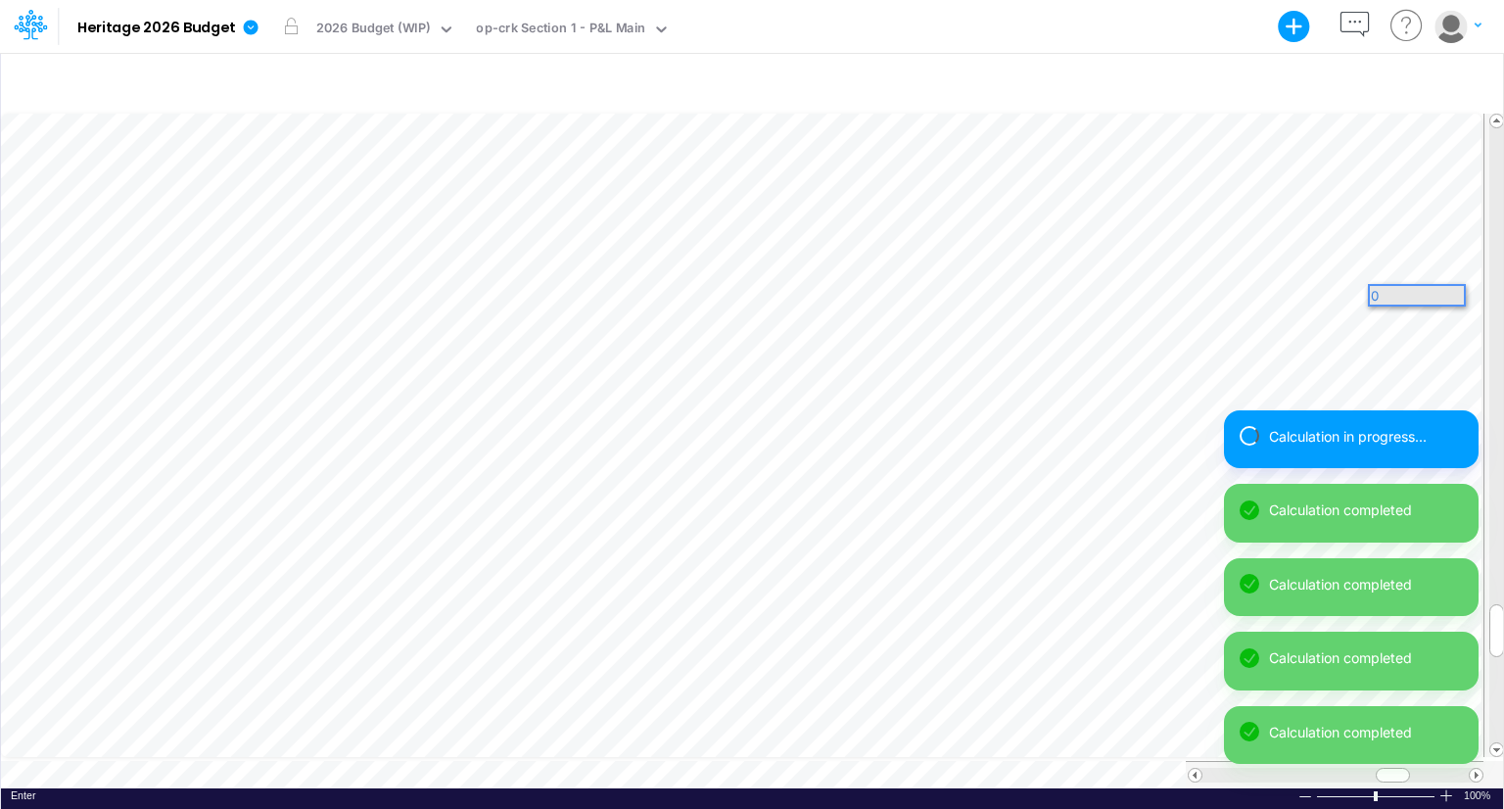
scroll to position [0, 0]
click at [1474, 768] on div "Calculation in progress... Calculation completed Calculation completed Calculat…" at bounding box center [1351, 595] width 255 height 370
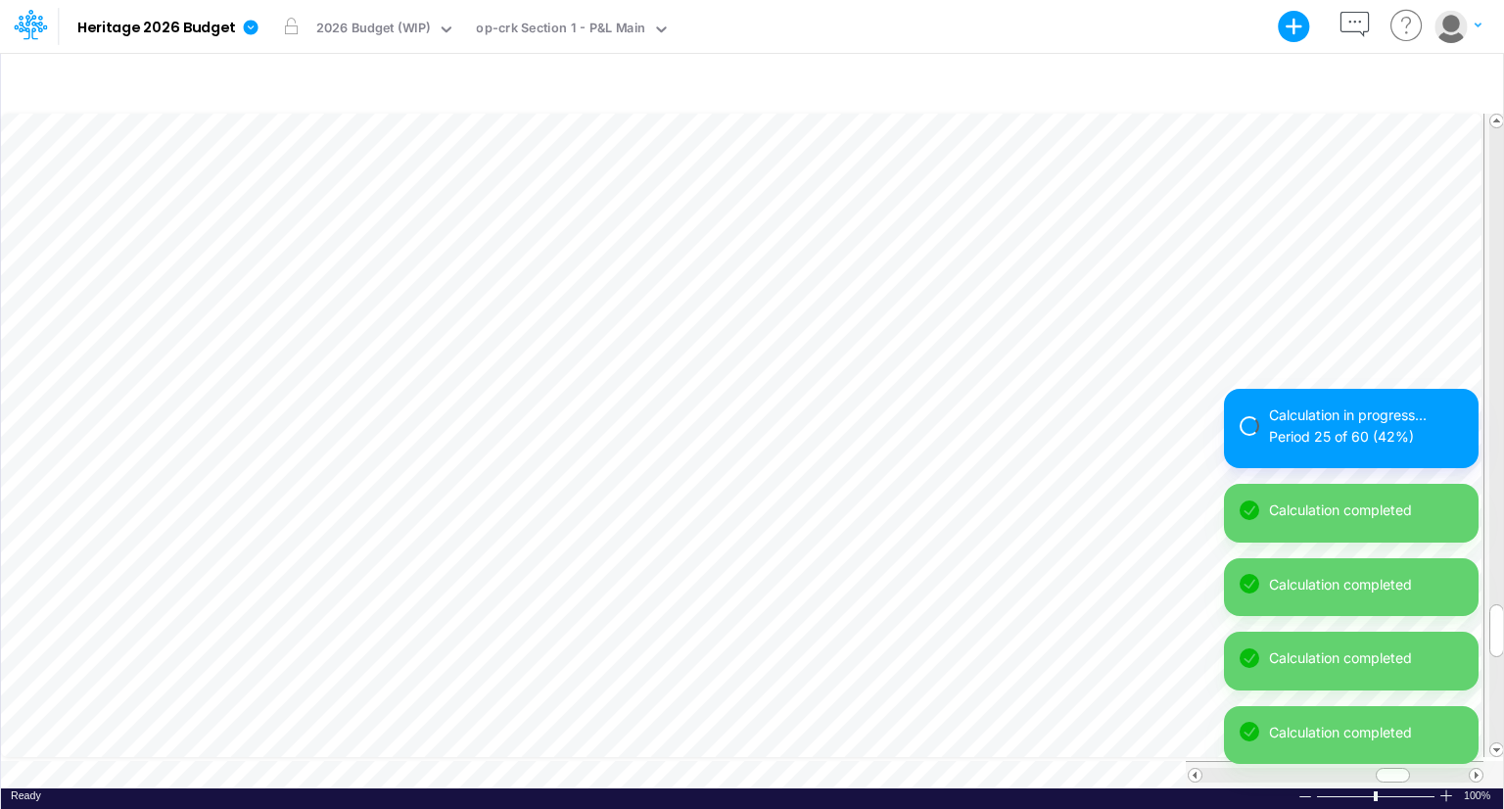
click at [1474, 768] on div "Calculation in progress... Period 25 of 60 (42%) Calculation completed Calculat…" at bounding box center [1351, 584] width 255 height 391
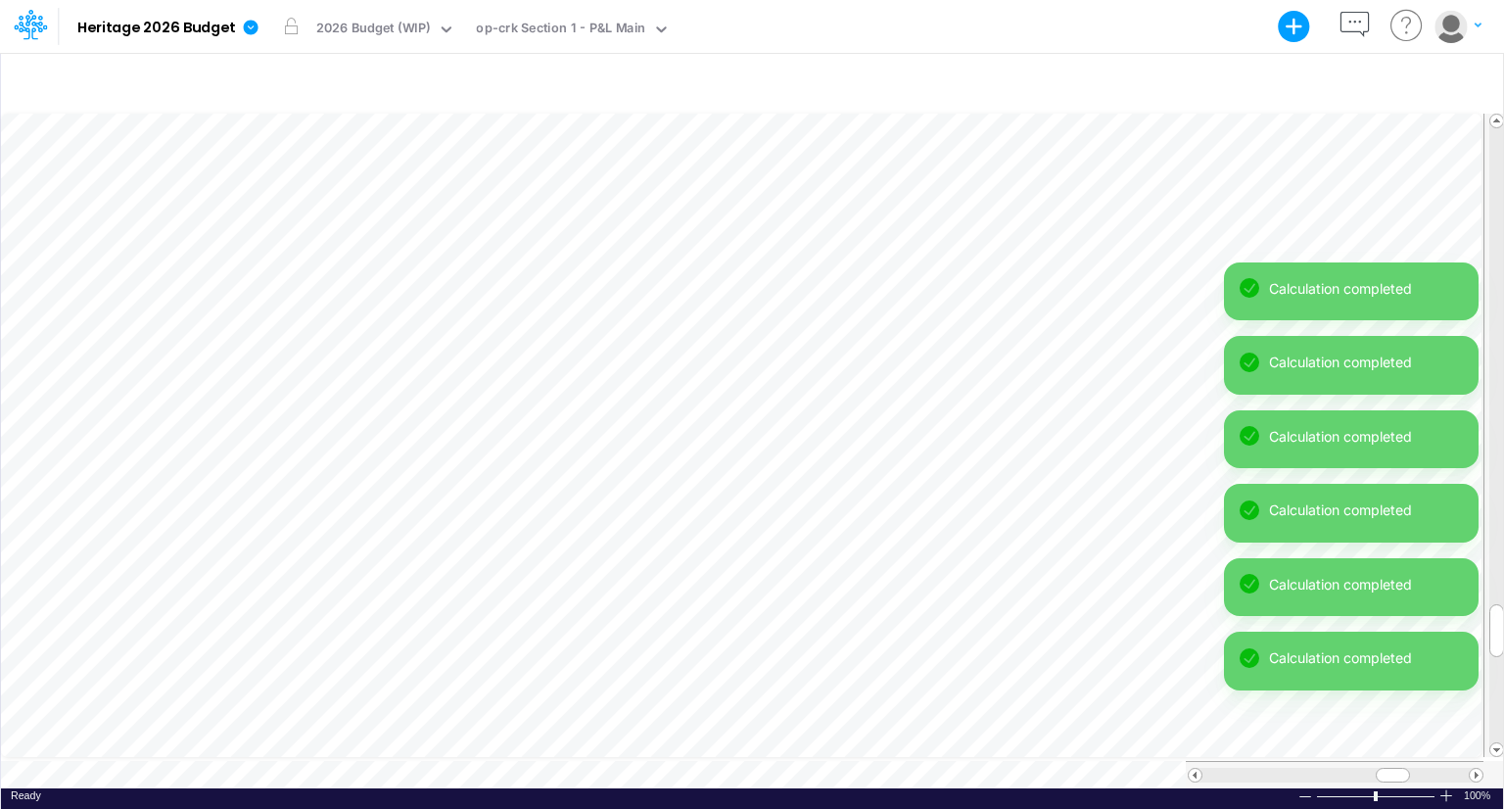
click at [1474, 768] on div "Calculation completed Calculation completed Calculation completed Calculation c…" at bounding box center [1351, 521] width 255 height 518
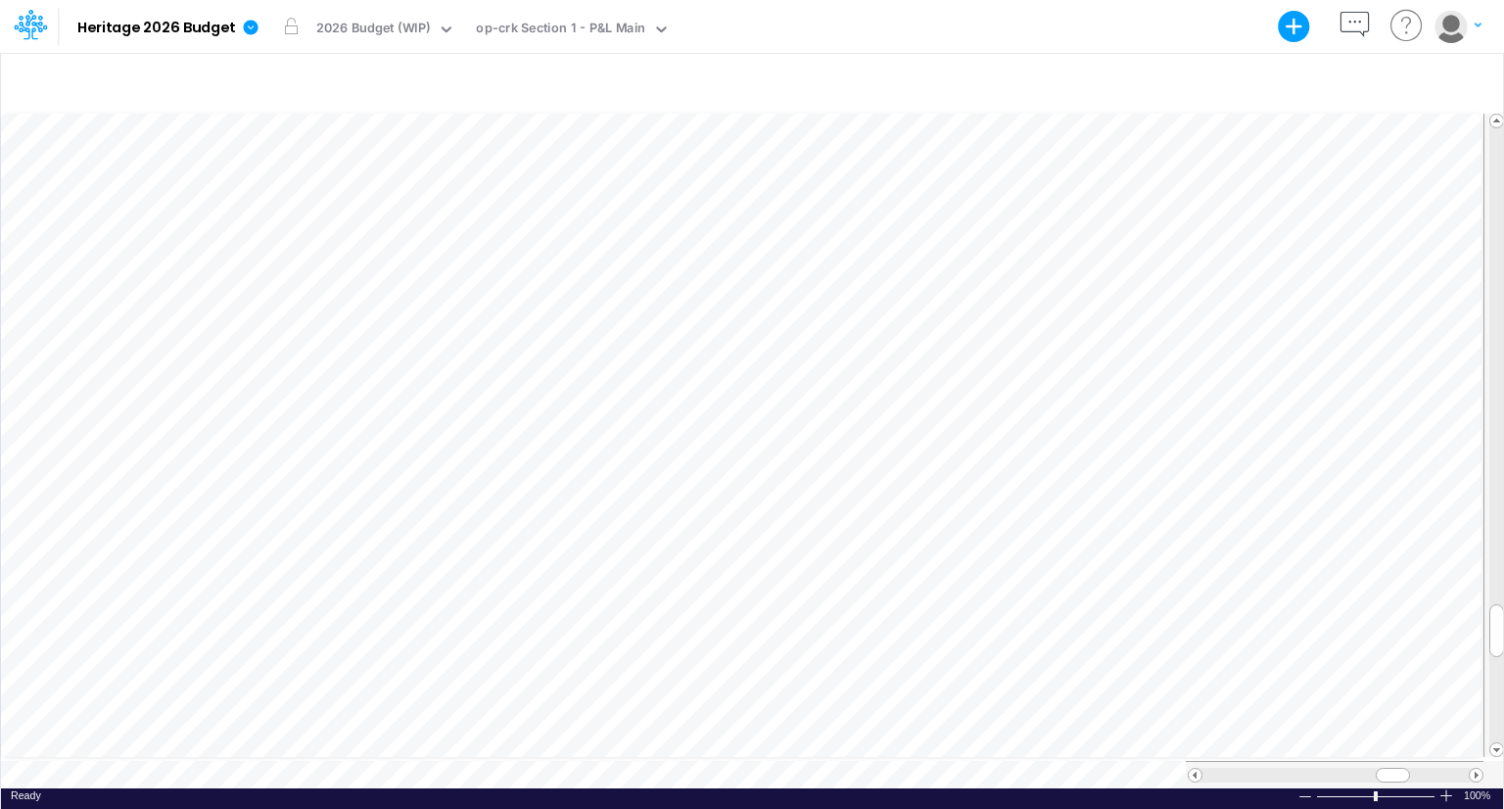
click at [1474, 768] on div "Model saving completed" at bounding box center [1351, 743] width 255 height 74
drag, startPoint x: 1388, startPoint y: 763, endPoint x: 1410, endPoint y: 764, distance: 22.5
click at [1410, 769] on span at bounding box center [1415, 775] width 13 height 13
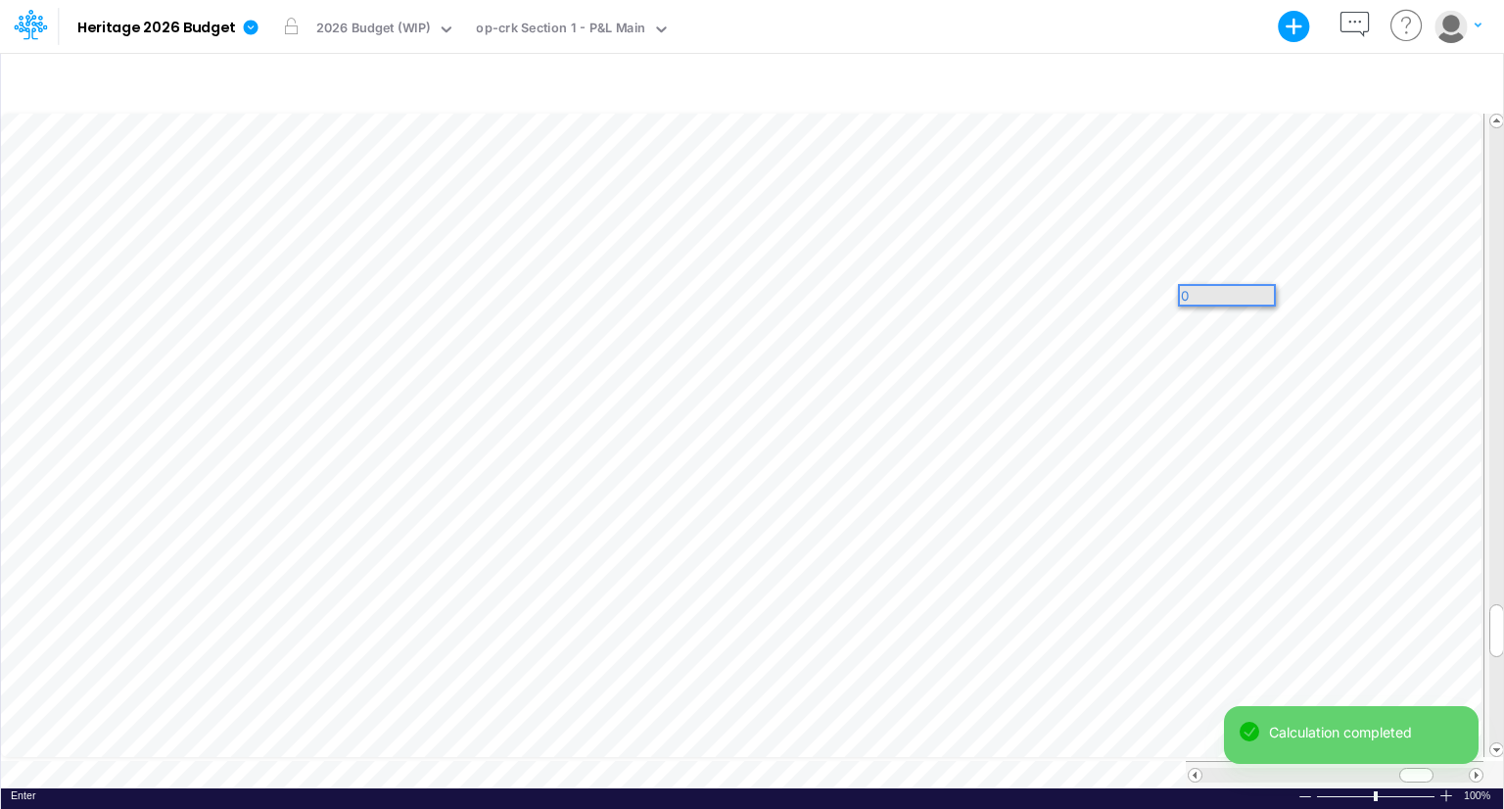
scroll to position [0, 0]
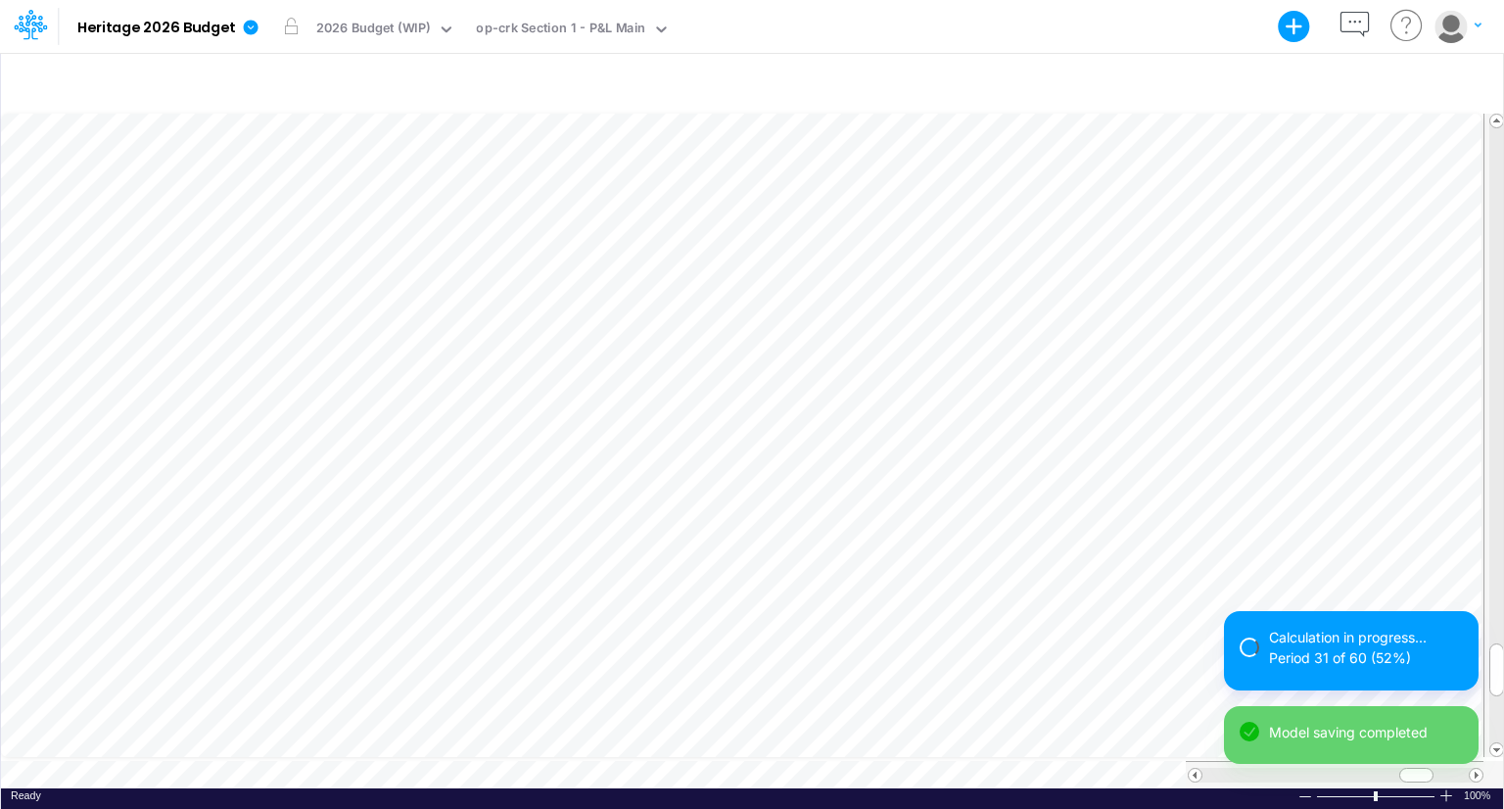
click at [1403, 765] on div "Calculation in progress... Period 31 of 60 (52%) Model saving completed" at bounding box center [1351, 695] width 255 height 168
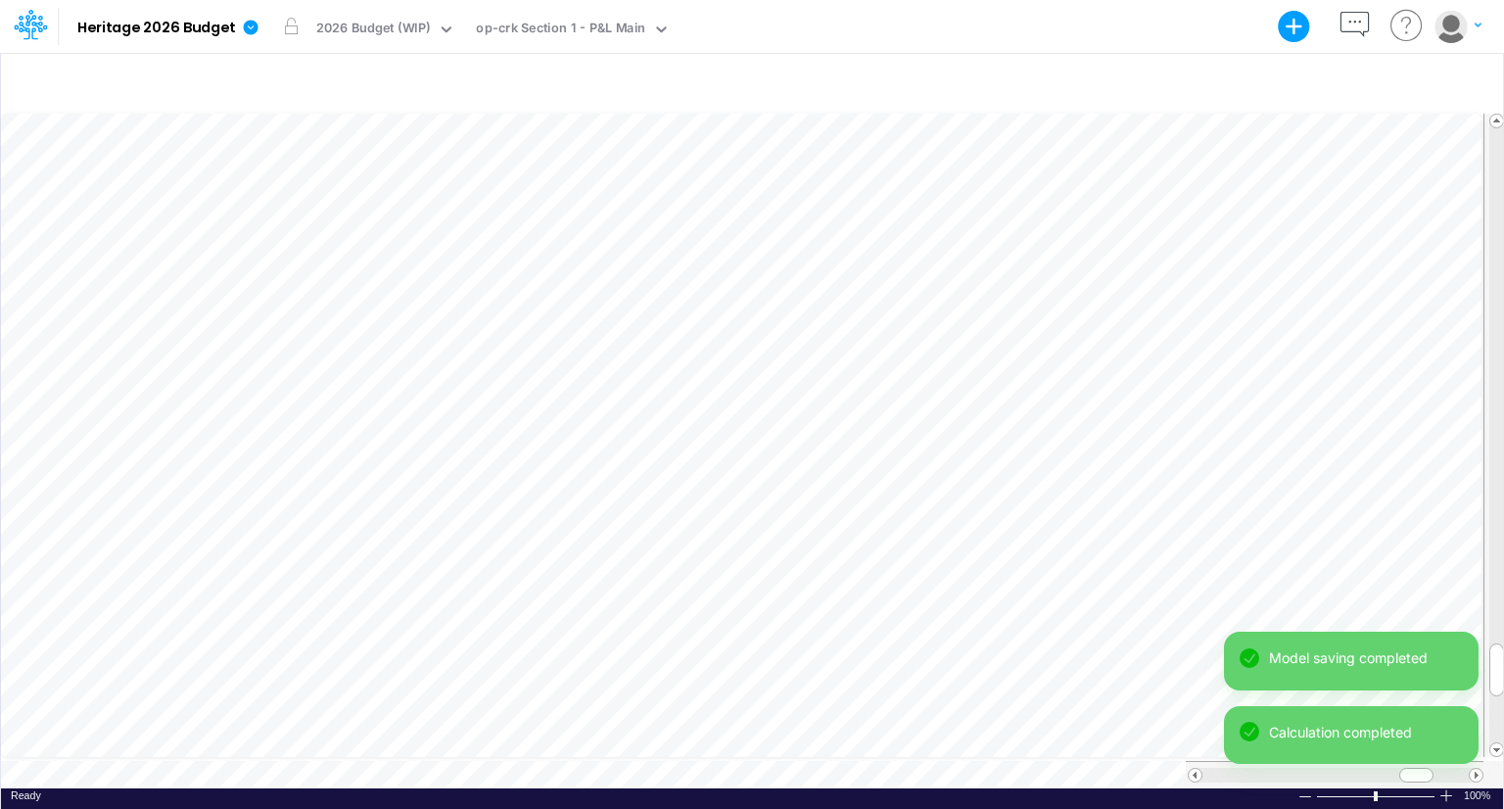
click at [1413, 761] on div "Calculation completed" at bounding box center [1351, 735] width 255 height 59
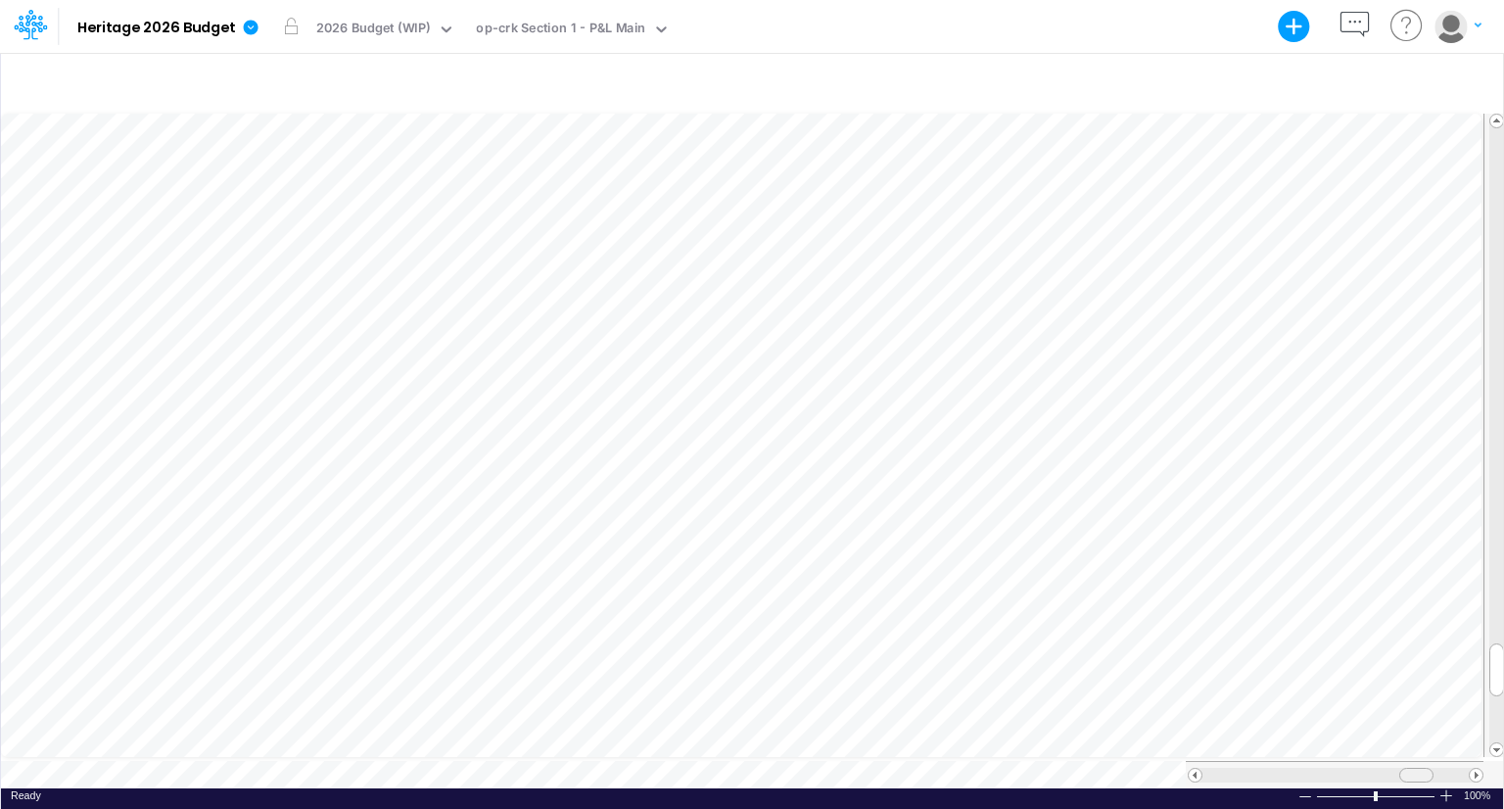
scroll to position [9, 2]
drag, startPoint x: 1408, startPoint y: 769, endPoint x: 1346, endPoint y: 764, distance: 62.9
click at [1346, 768] on div at bounding box center [1354, 775] width 34 height 15
click at [1360, 768] on div at bounding box center [1355, 775] width 34 height 15
click at [1473, 769] on span at bounding box center [1476, 775] width 13 height 13
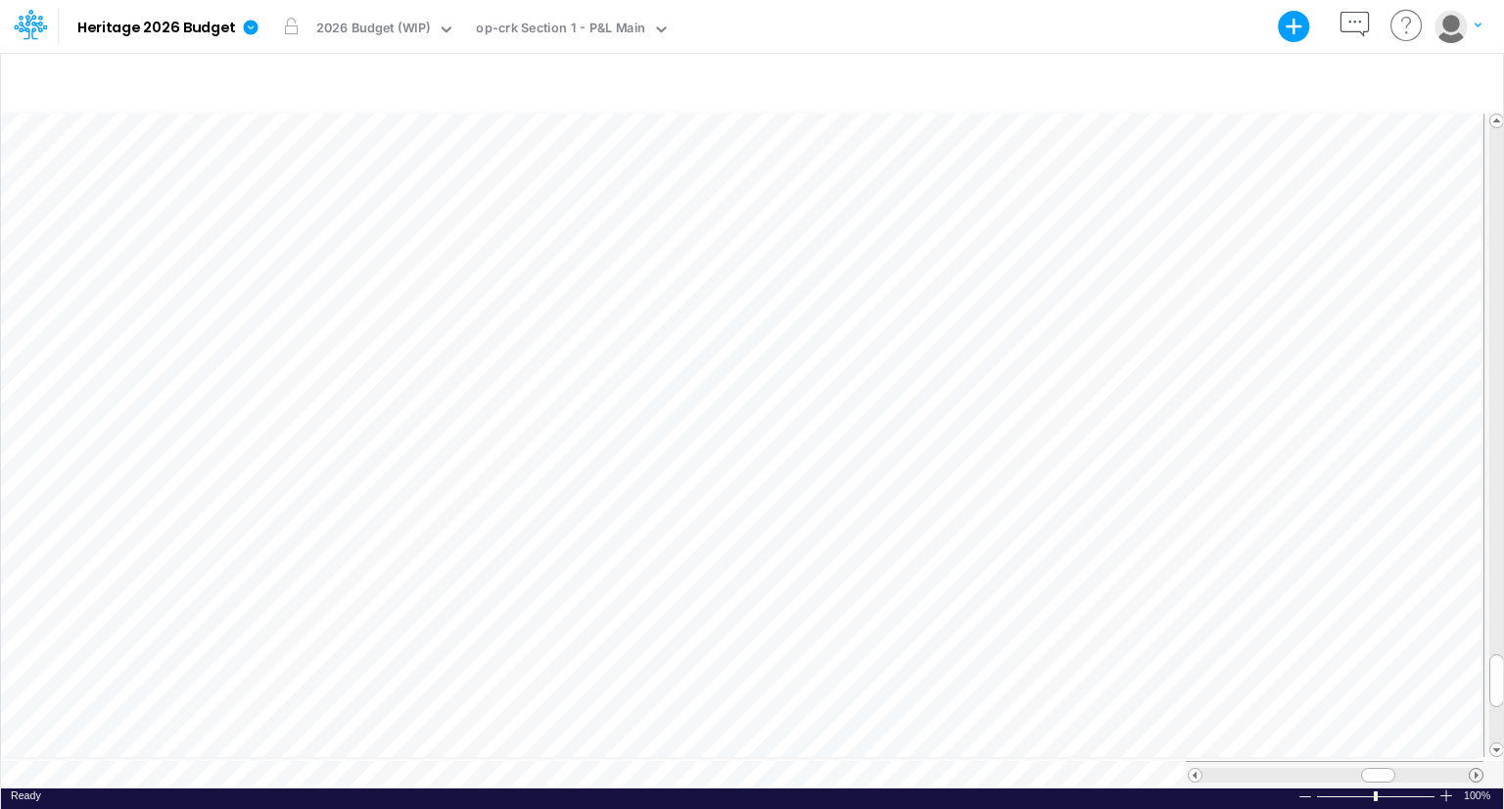
click at [1473, 769] on span at bounding box center [1476, 775] width 13 height 13
drag, startPoint x: 1387, startPoint y: 769, endPoint x: 1433, endPoint y: 769, distance: 46.0
click at [1433, 769] on div at bounding box center [1424, 775] width 34 height 15
click at [1145, 68] on div at bounding box center [752, 82] width 1502 height 55
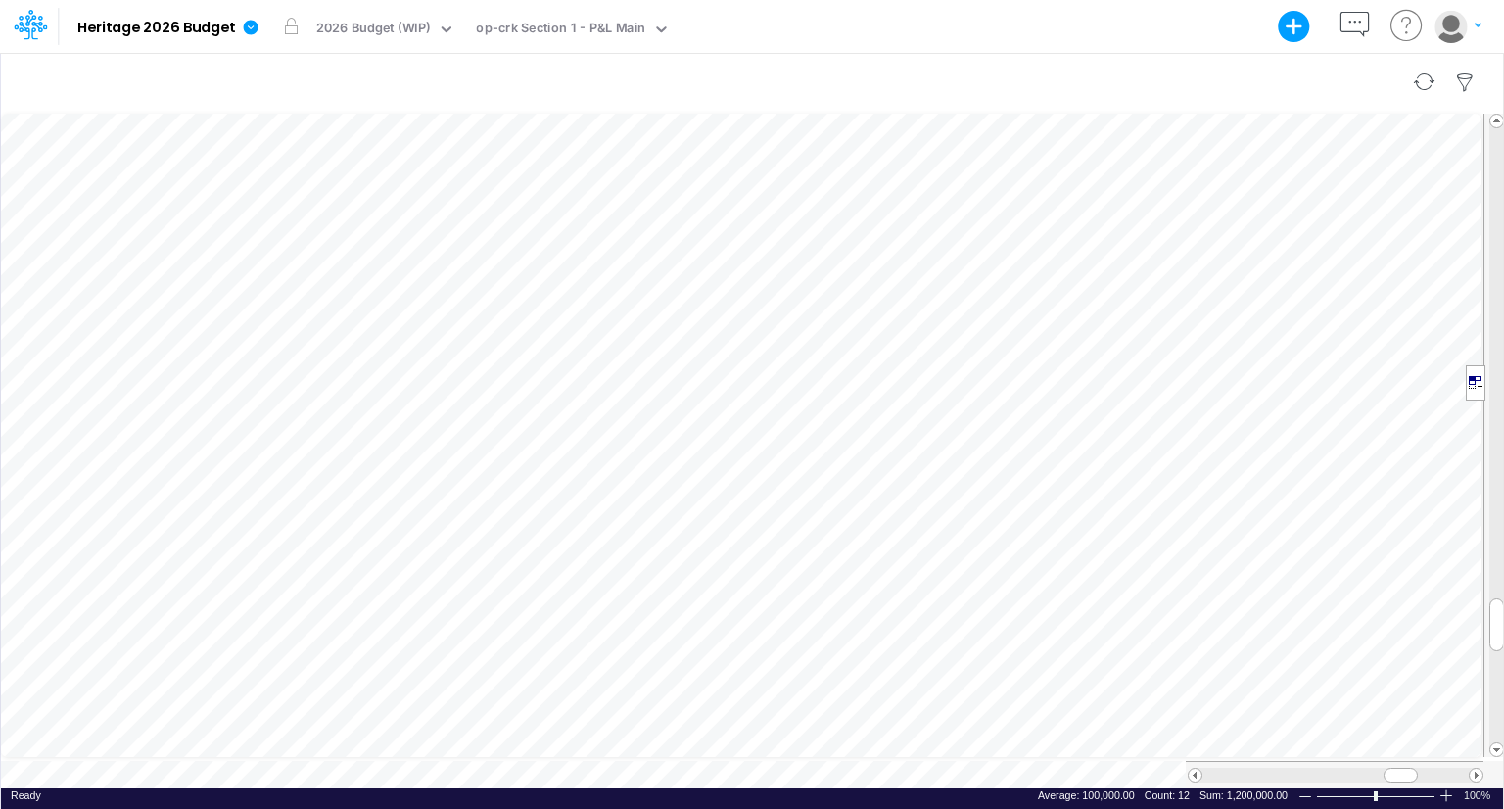
scroll to position [9, 2]
drag, startPoint x: 1494, startPoint y: 620, endPoint x: 1489, endPoint y: 679, distance: 59.0
click at [1490, 679] on span at bounding box center [1496, 683] width 13 height 13
drag, startPoint x: 1489, startPoint y: 678, endPoint x: 1503, endPoint y: 92, distance: 585.8
click at [1503, 92] on div "+ - Created with Highcharts 10.3.2 Paste Cut Copy AutoFill 100000 Ready 100% Su…" at bounding box center [752, 430] width 1504 height 757
